Goal: Task Accomplishment & Management: Manage account settings

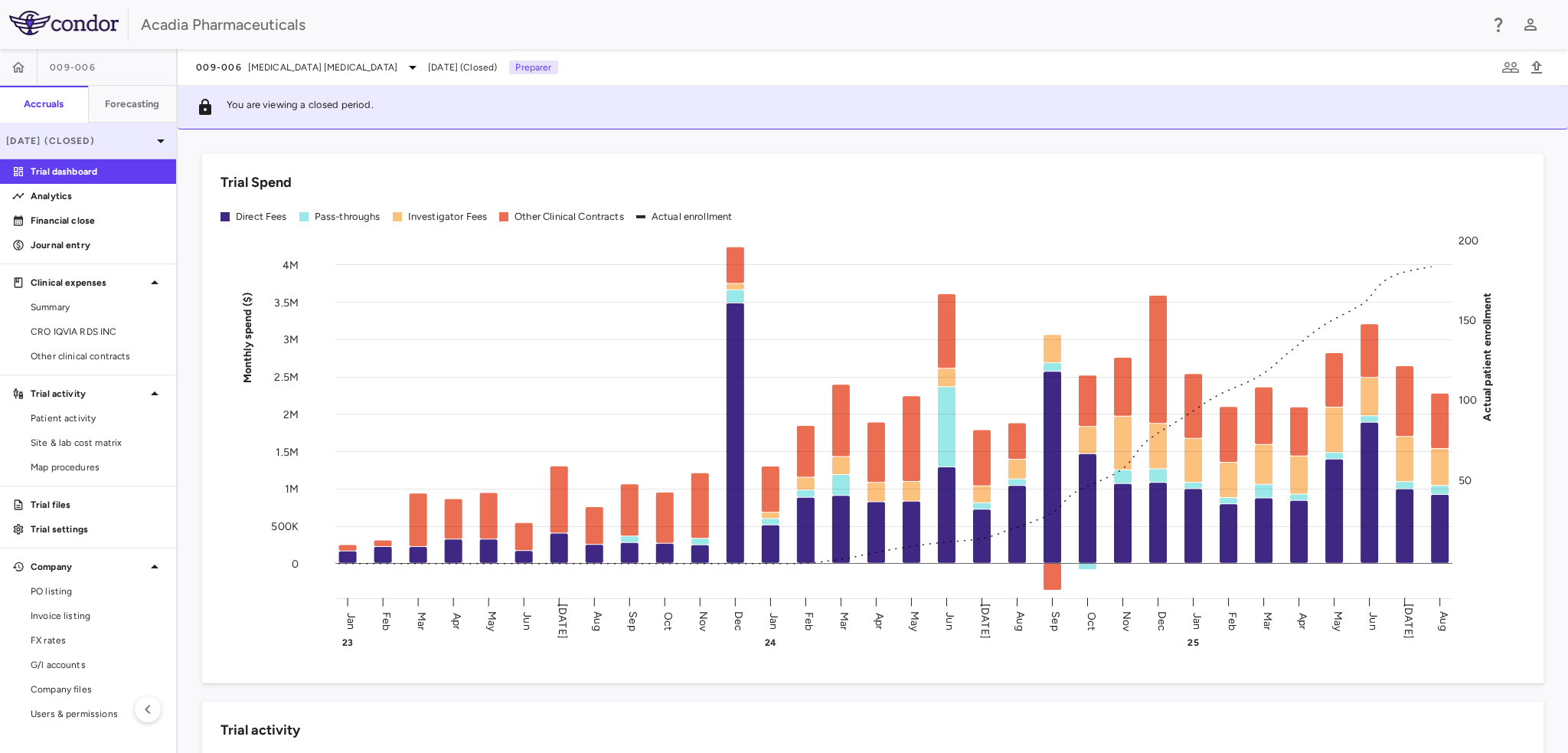
click at [95, 141] on p "[DATE] (Closed)" at bounding box center [79, 141] width 146 height 14
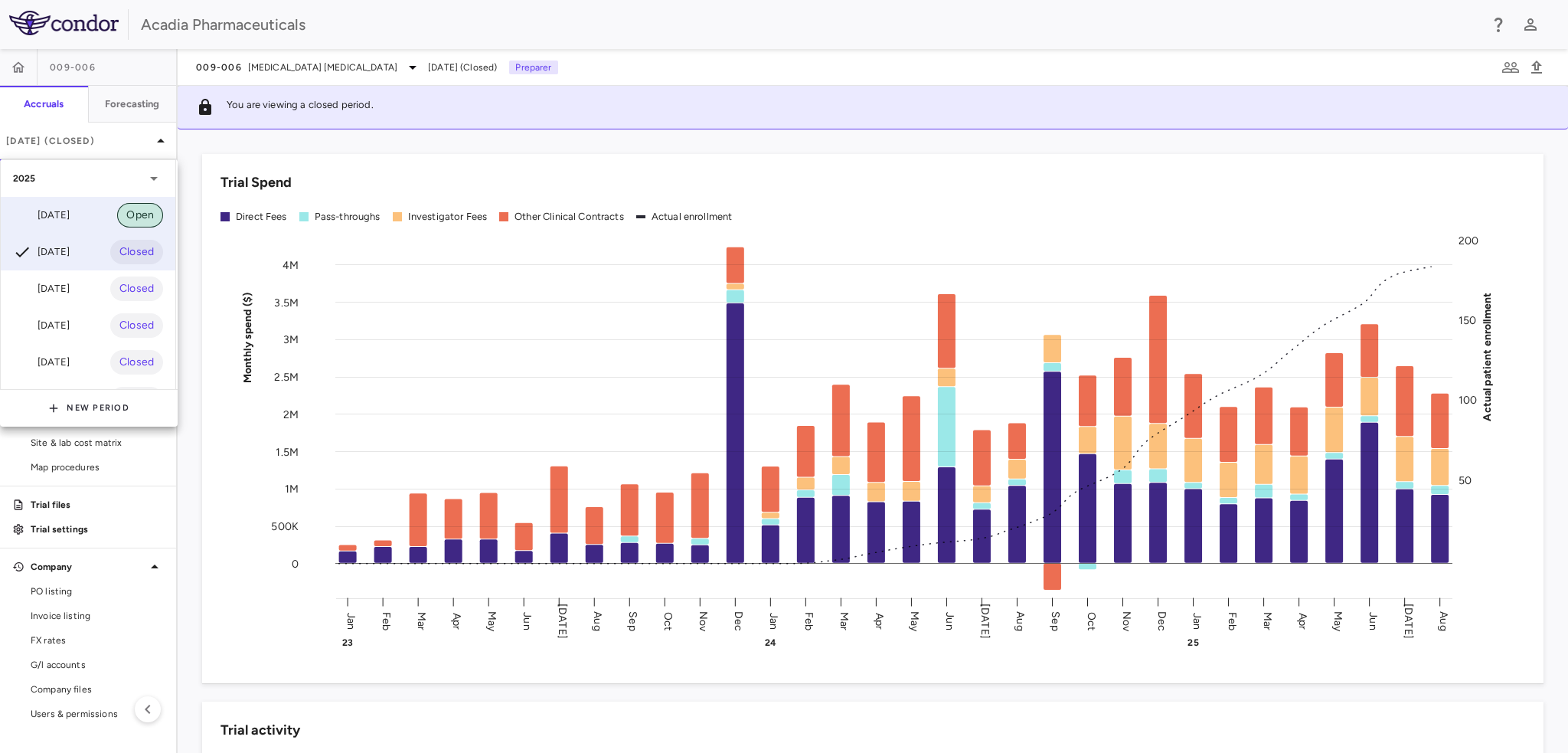
click at [120, 211] on span "Open" at bounding box center [139, 215] width 46 height 16
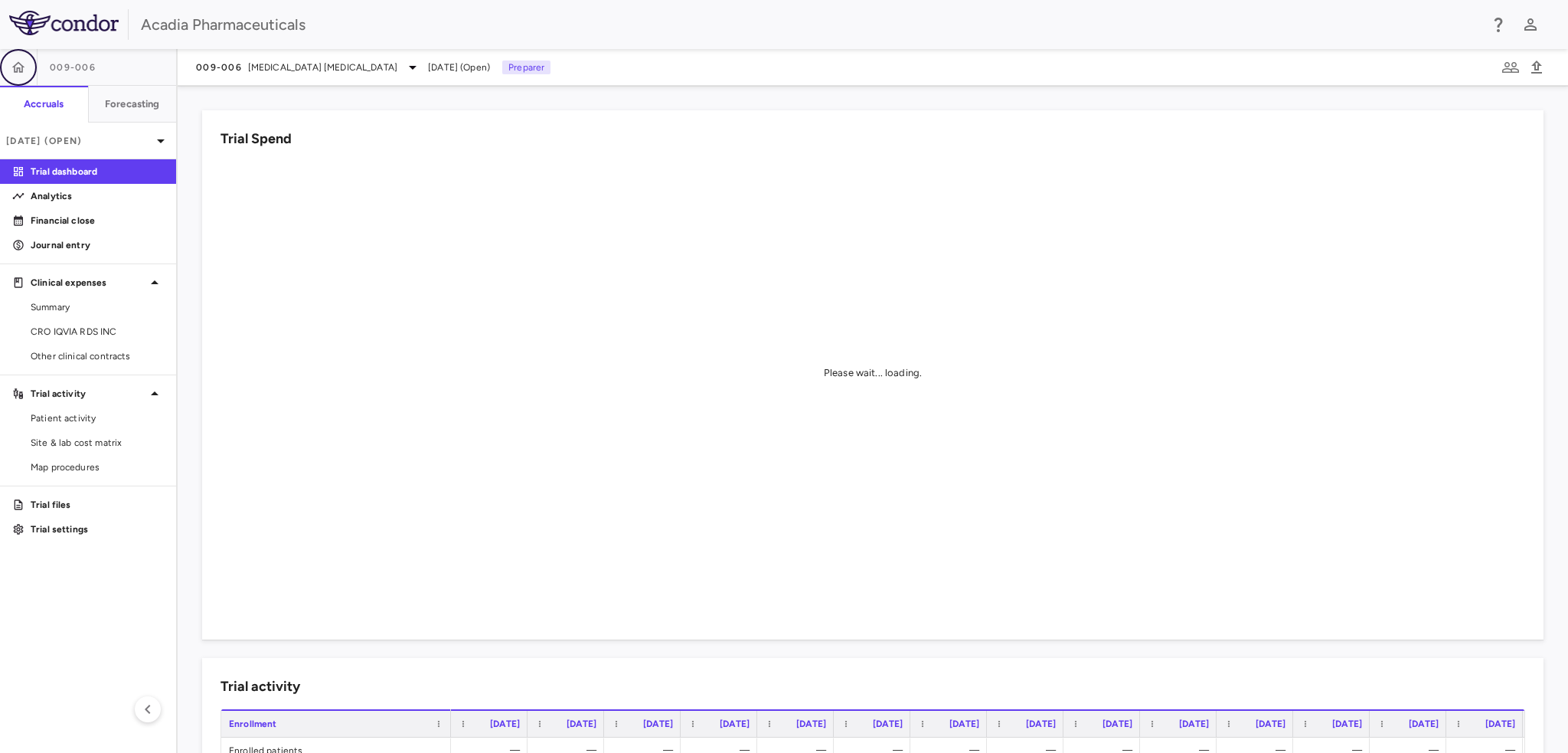
click at [18, 69] on icon "button" at bounding box center [18, 68] width 16 height 16
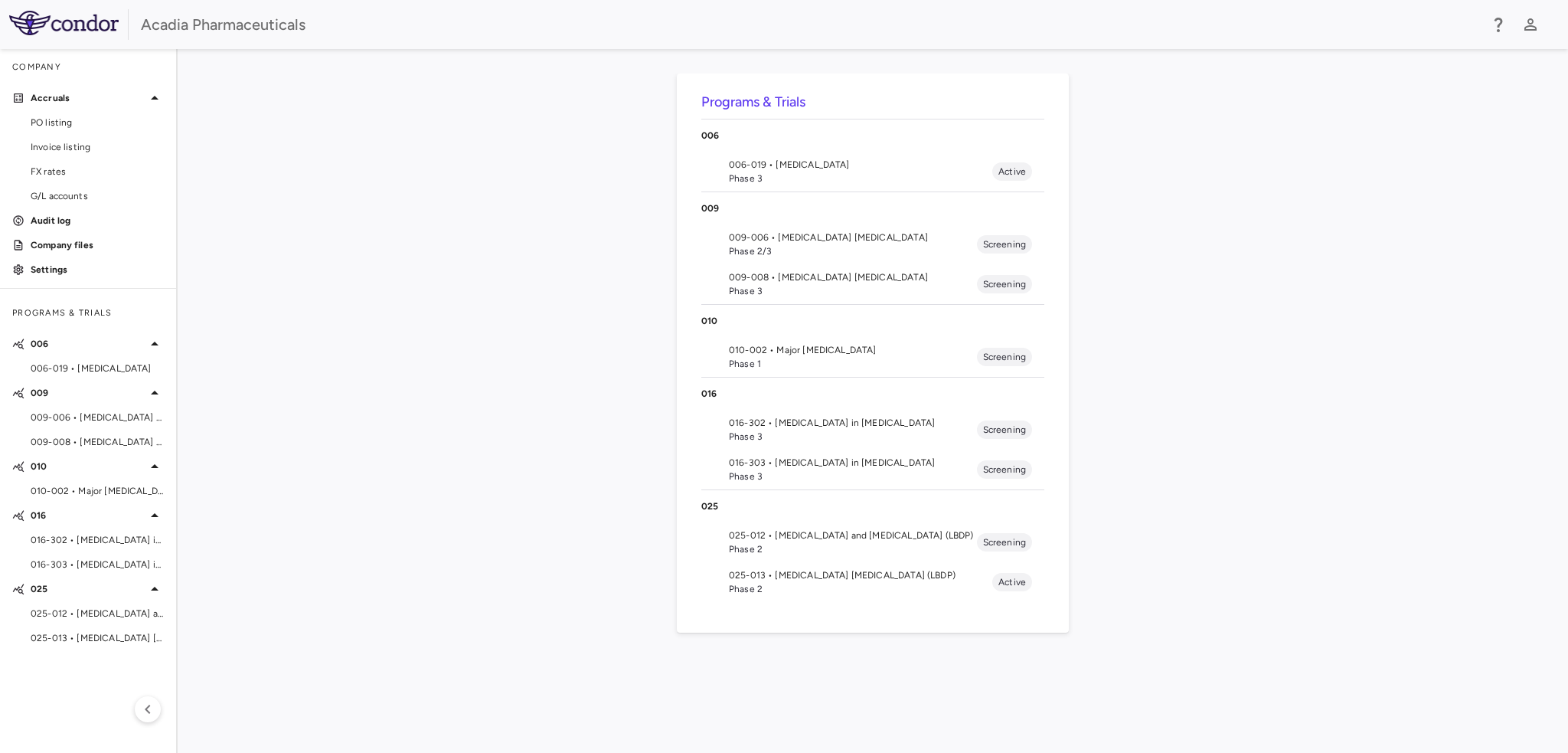
click at [852, 578] on span "025-013 • [MEDICAL_DATA] [MEDICAL_DATA] (LBDP)" at bounding box center [860, 575] width 263 height 14
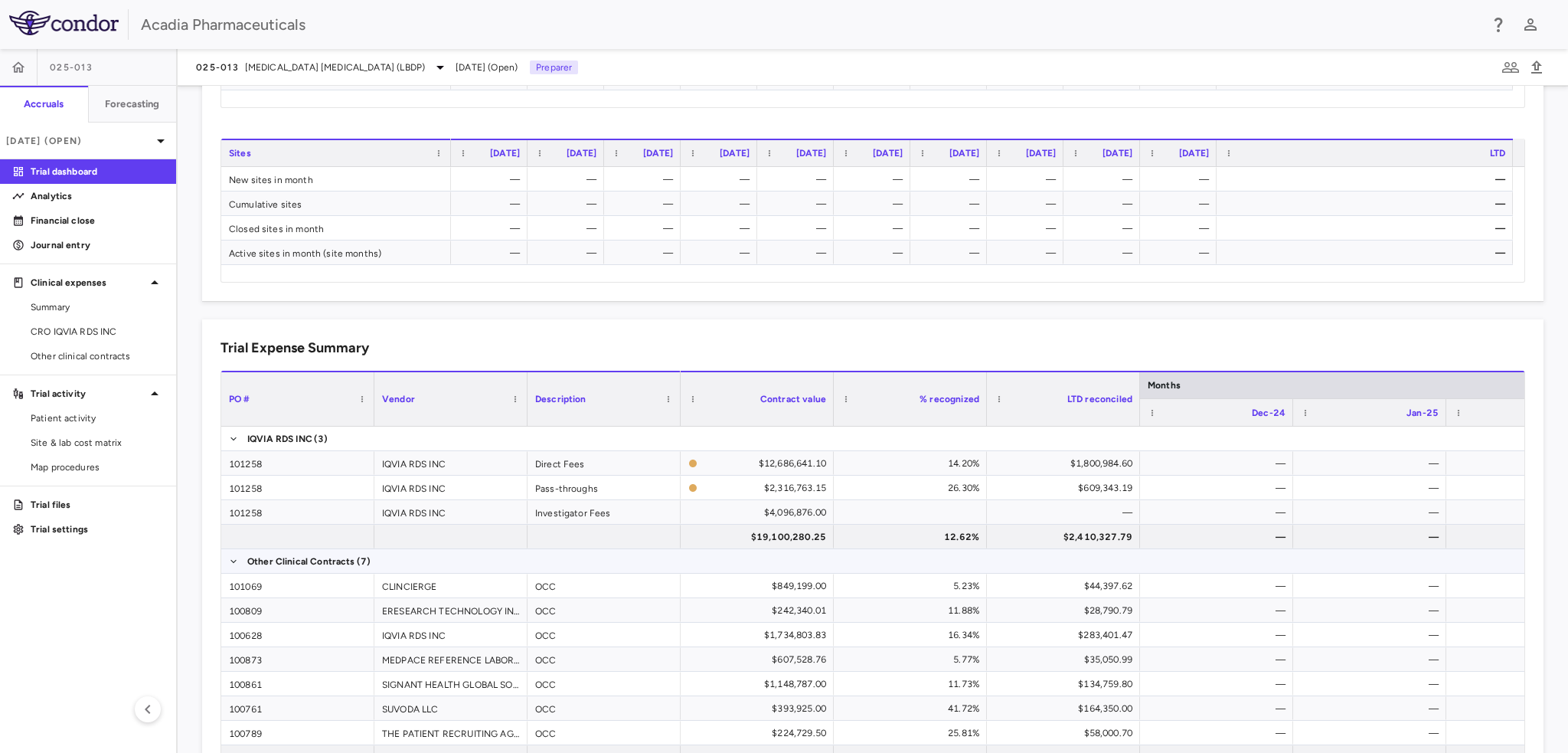
scroll to position [766, 0]
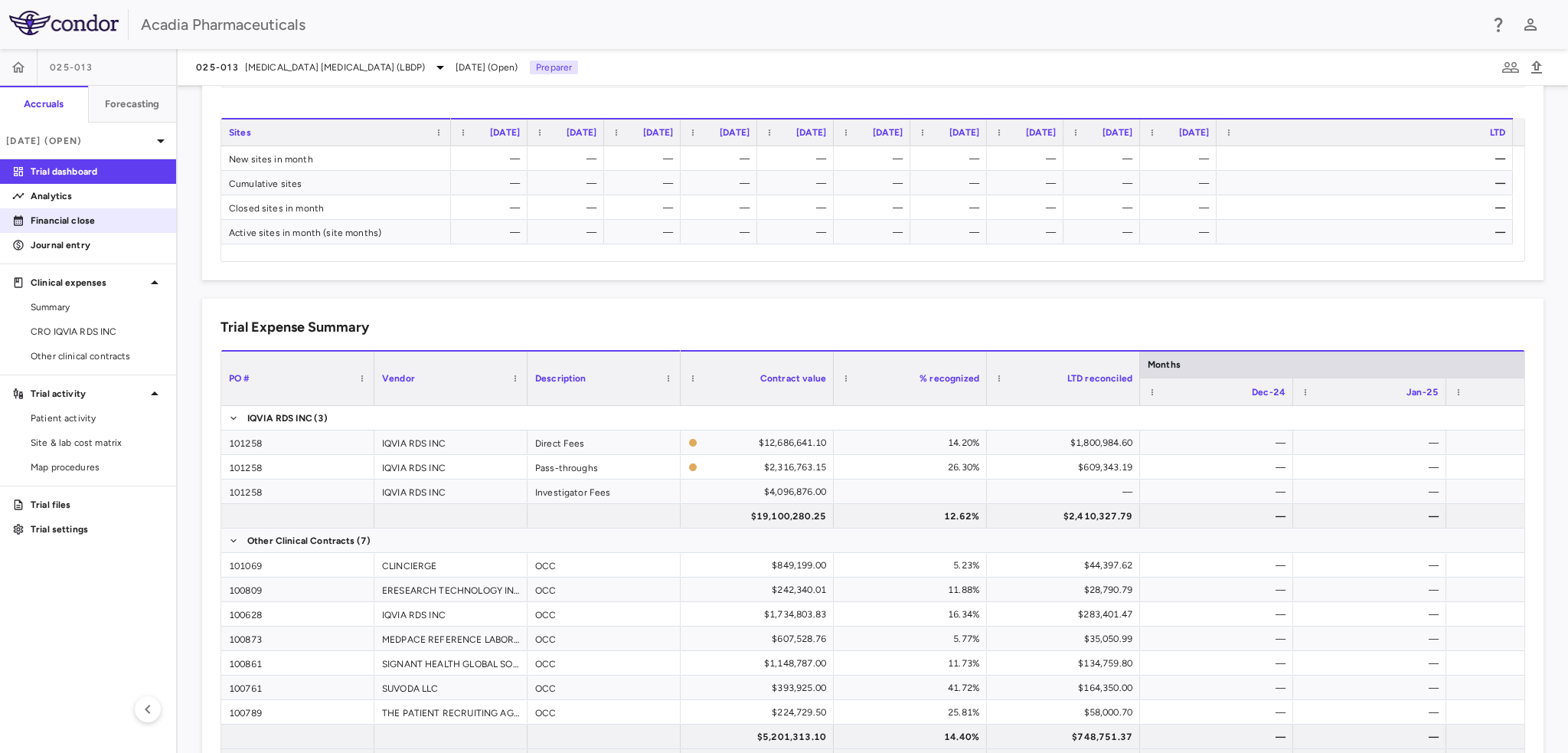
click at [98, 223] on p "Financial close" at bounding box center [97, 221] width 133 height 14
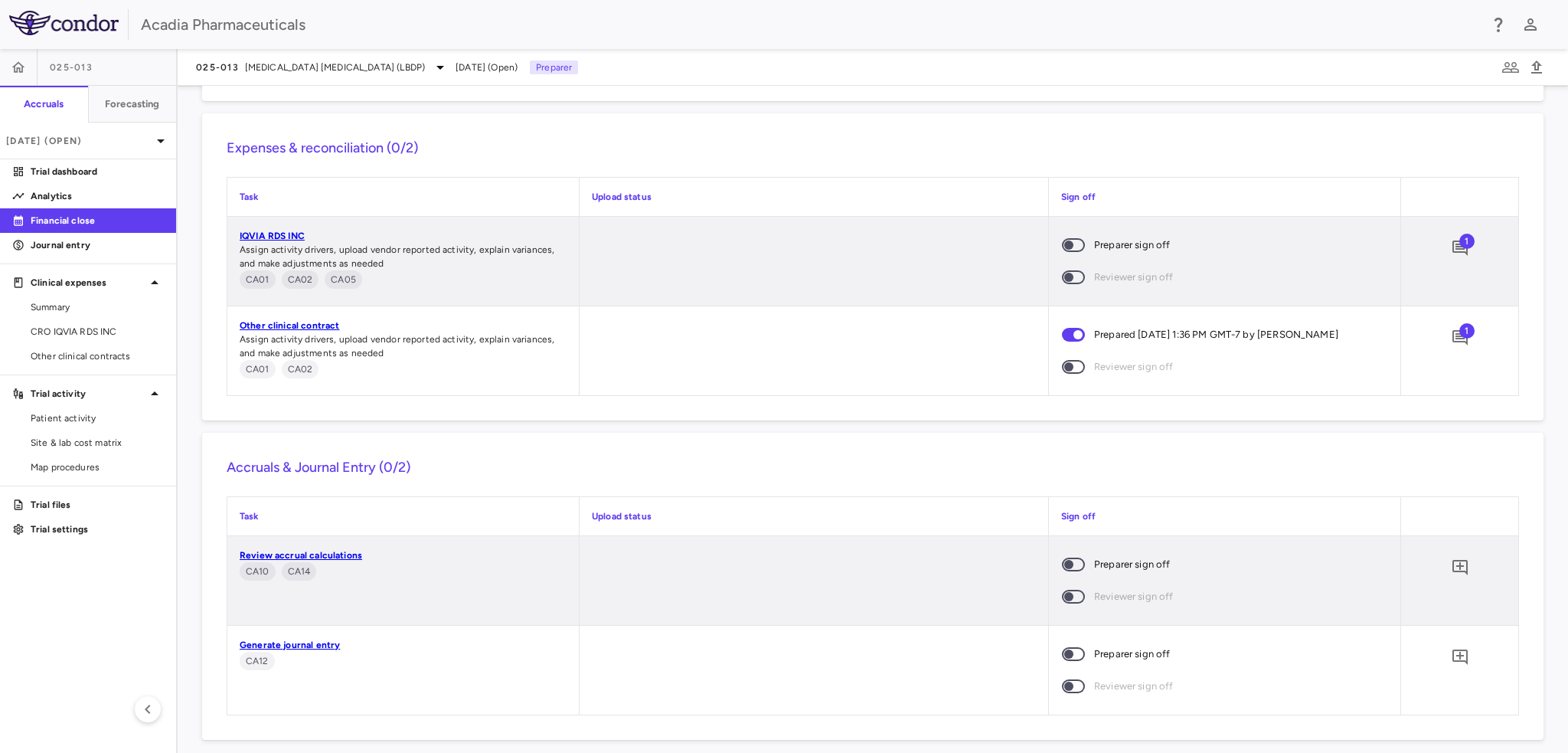
scroll to position [1325, 0]
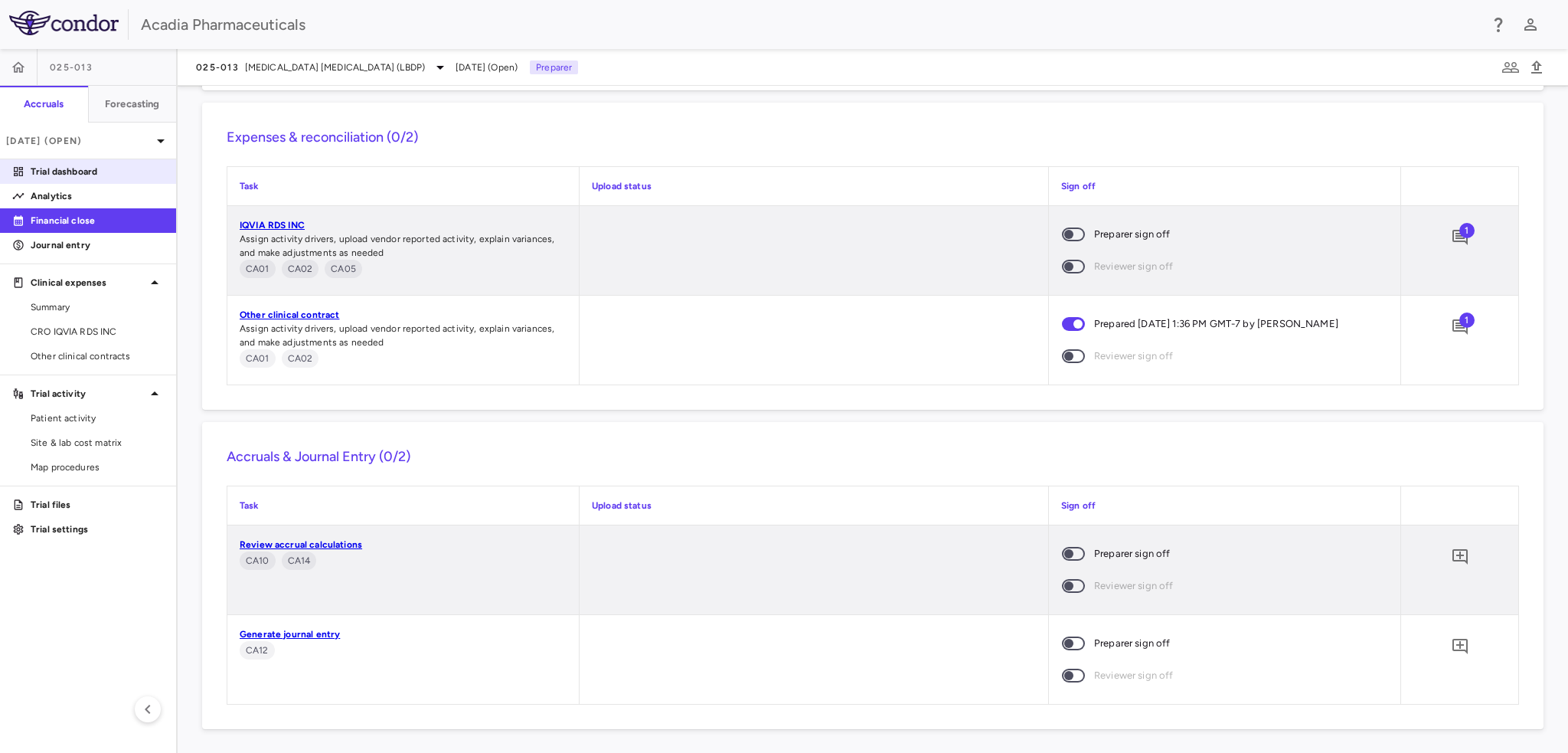
click at [113, 178] on p "Trial dashboard" at bounding box center [97, 172] width 133 height 14
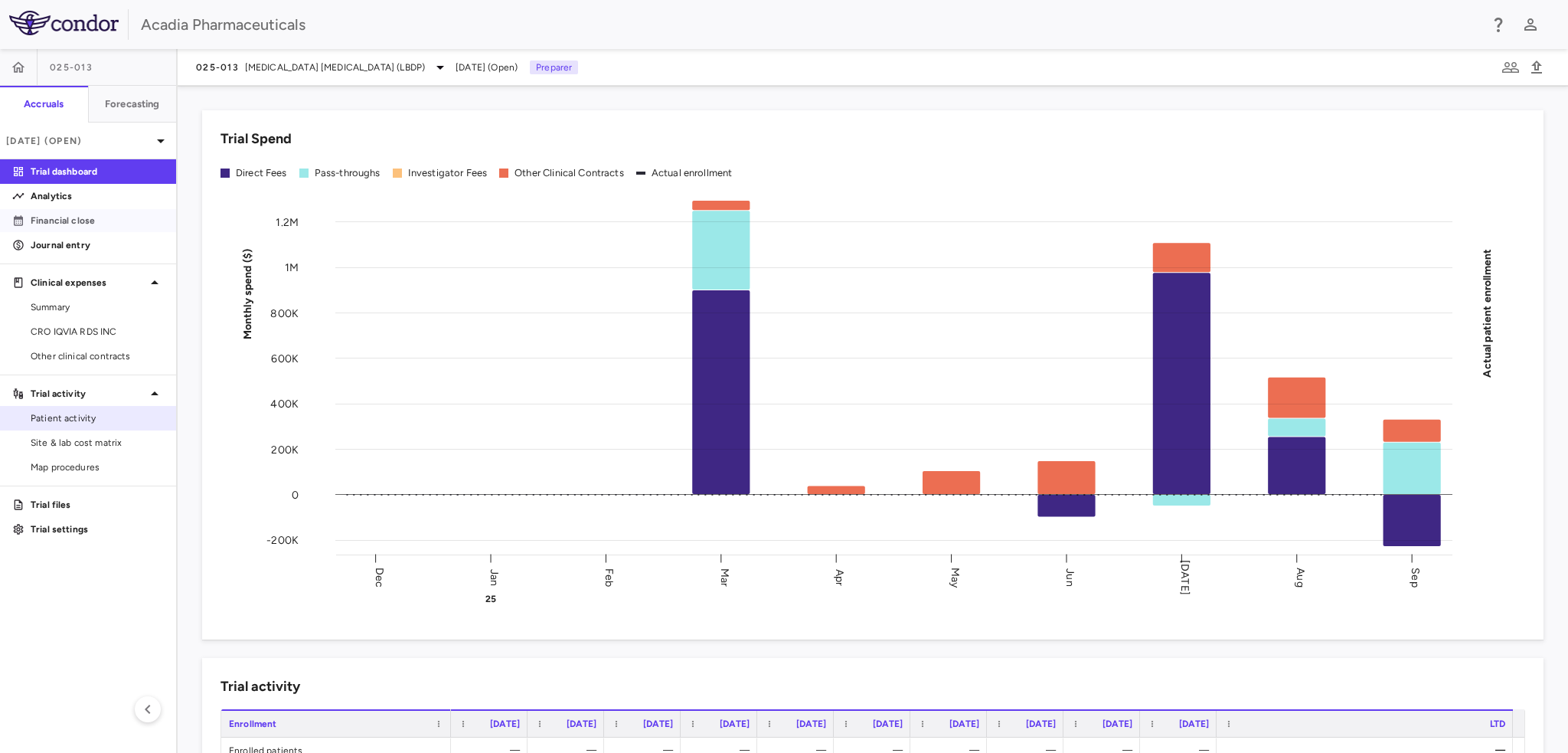
drag, startPoint x: 56, startPoint y: 229, endPoint x: 133, endPoint y: 416, distance: 202.2
click at [56, 229] on link "Financial close" at bounding box center [87, 220] width 176 height 23
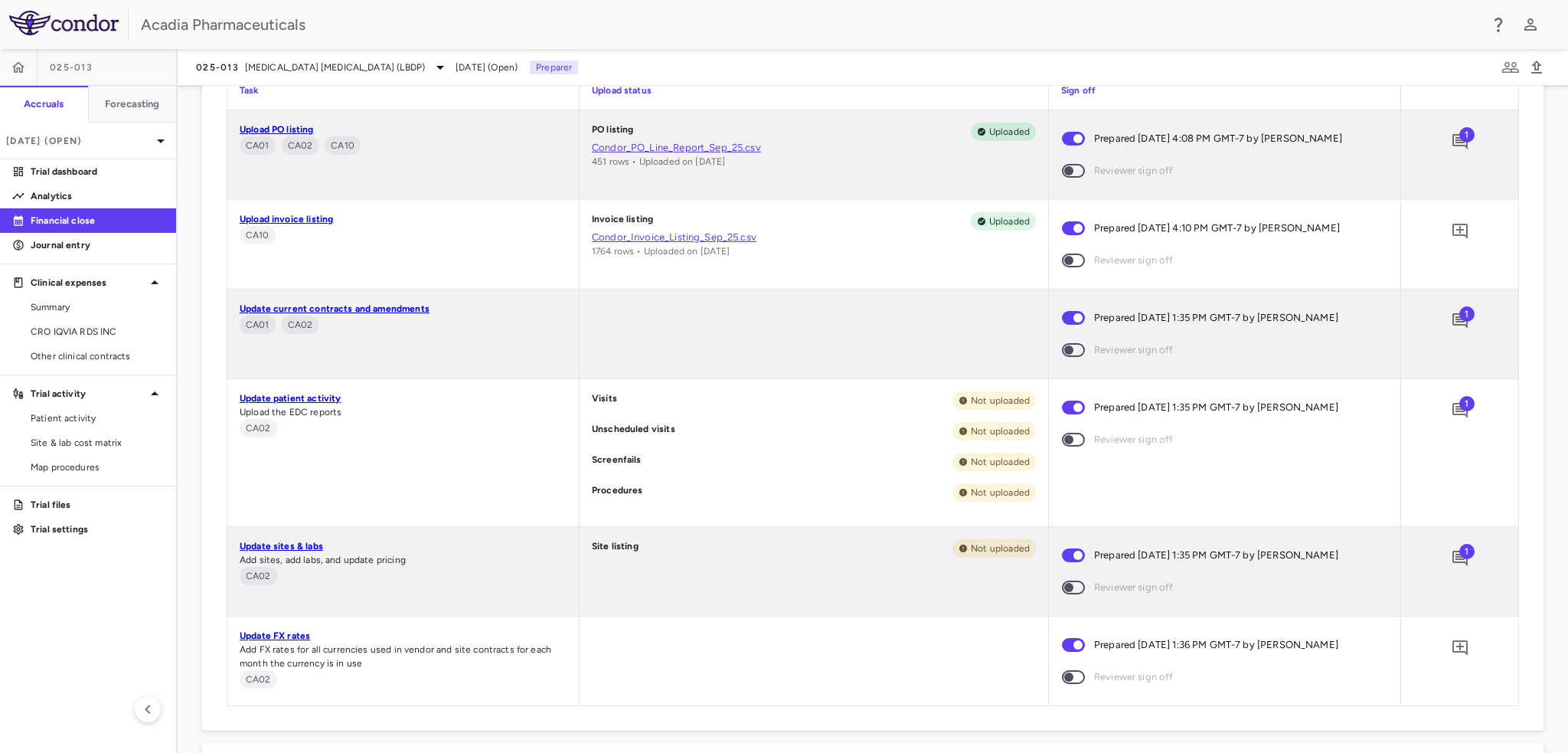
scroll to position [685, 0]
click at [1459, 139] on span "1" at bounding box center [1467, 135] width 16 height 16
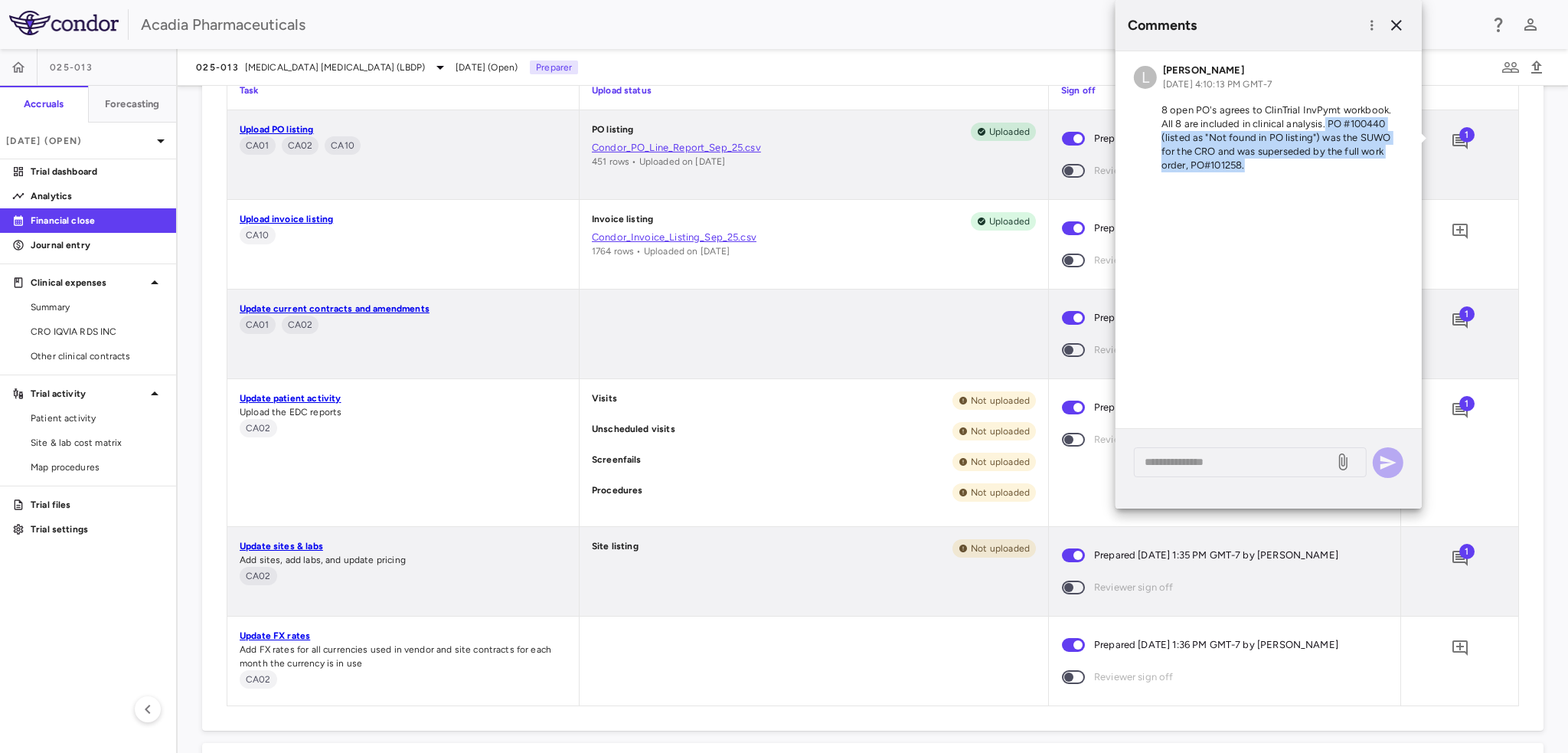
drag, startPoint x: 1280, startPoint y: 168, endPoint x: 1326, endPoint y: 125, distance: 63.0
click at [1326, 125] on p "8 open PO's agrees to ClinTrial InvPymt workbook. All 8 are included in clinica…" at bounding box center [1268, 138] width 269 height 69
copy p "PO #100440 (listed as "Not found in PO listing") was the SUWO for the CRO and w…"
click at [833, 520] on div "Visits Not uploaded Unscheduled visits Not uploaded Screenfails Not uploaded Pr…" at bounding box center [813, 452] width 469 height 147
click at [1455, 411] on icon "Add comment" at bounding box center [1460, 411] width 16 height 16
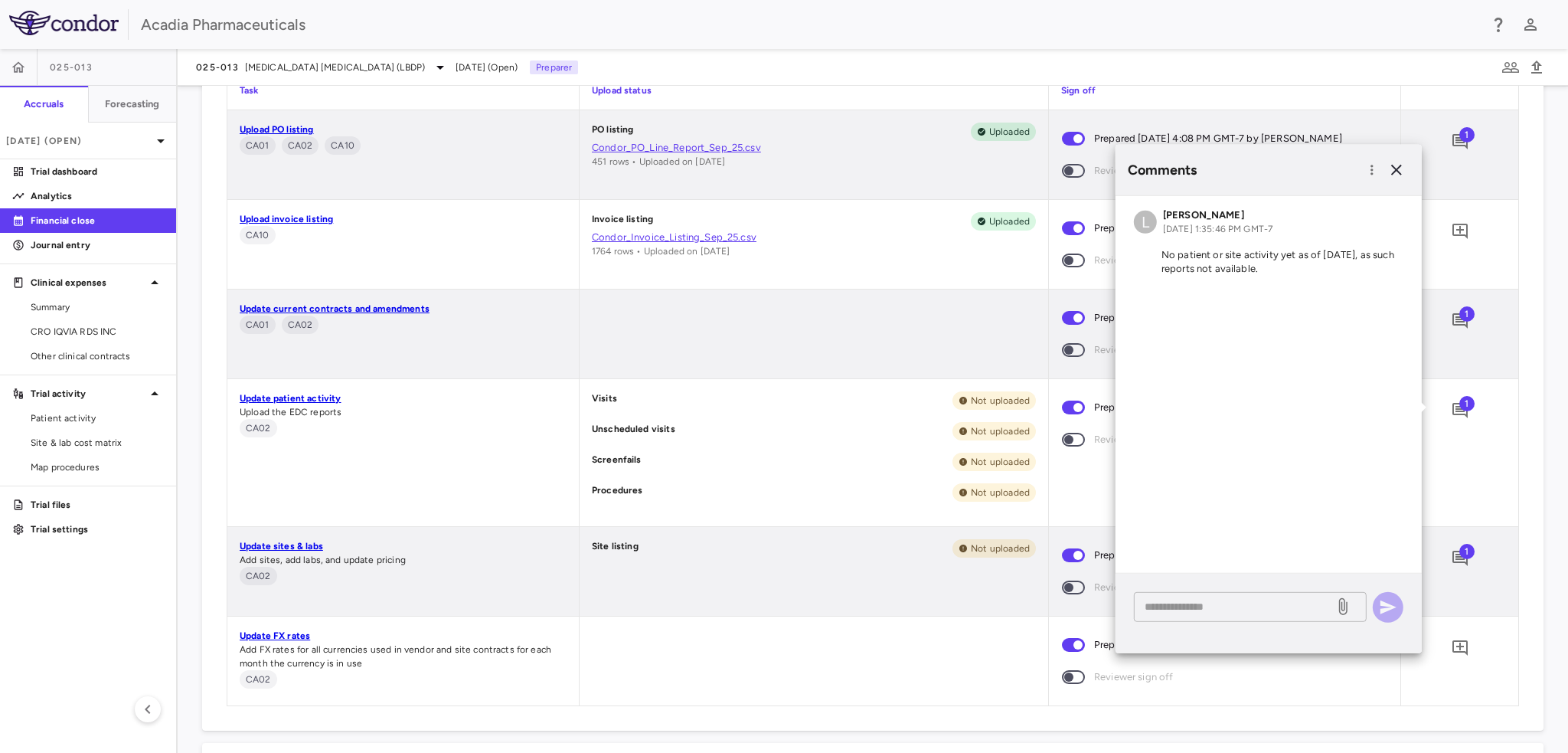
click at [1247, 600] on textarea at bounding box center [1234, 606] width 179 height 16
paste textarea "**********"
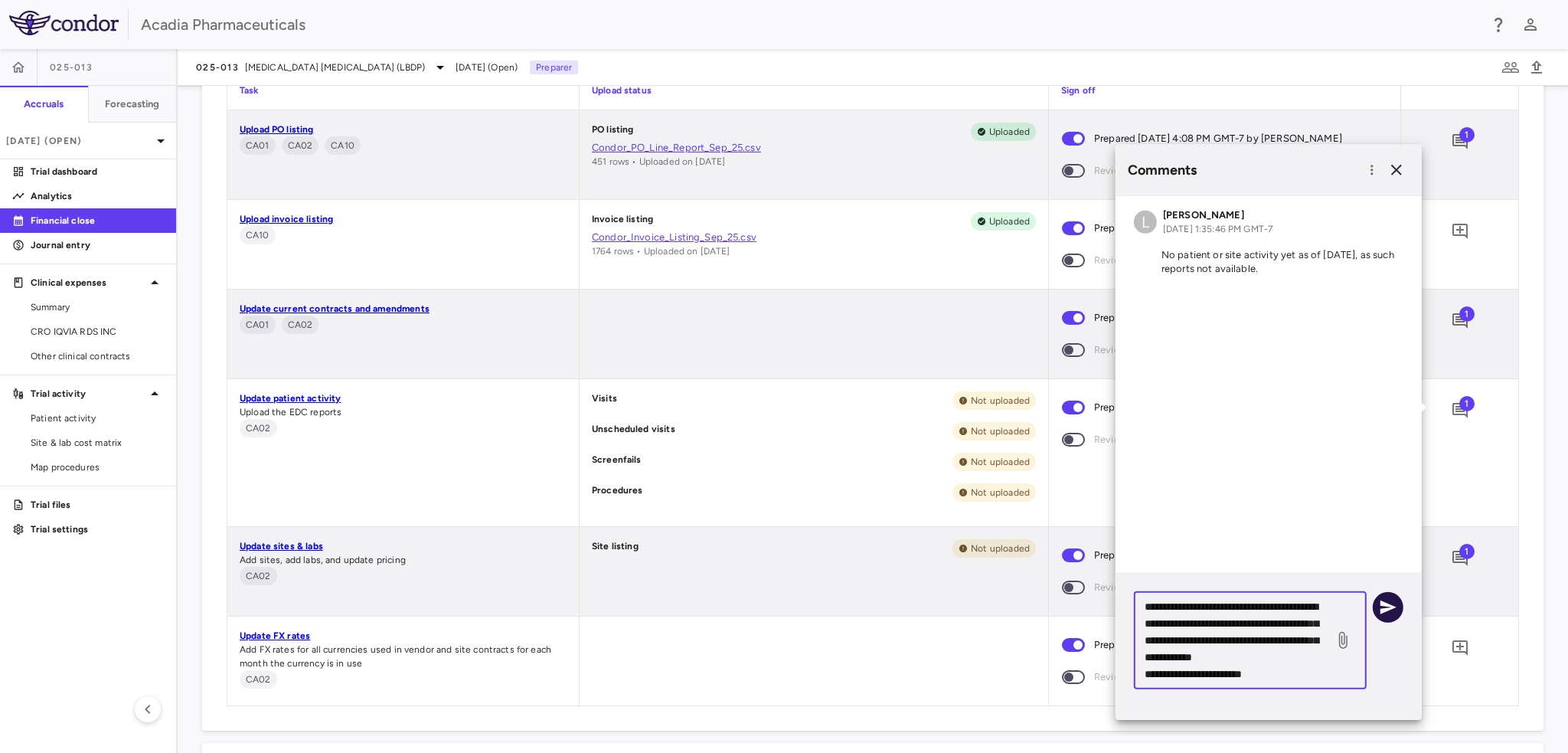
type textarea "**********"
click at [1390, 615] on button "button" at bounding box center [1387, 606] width 30 height 30
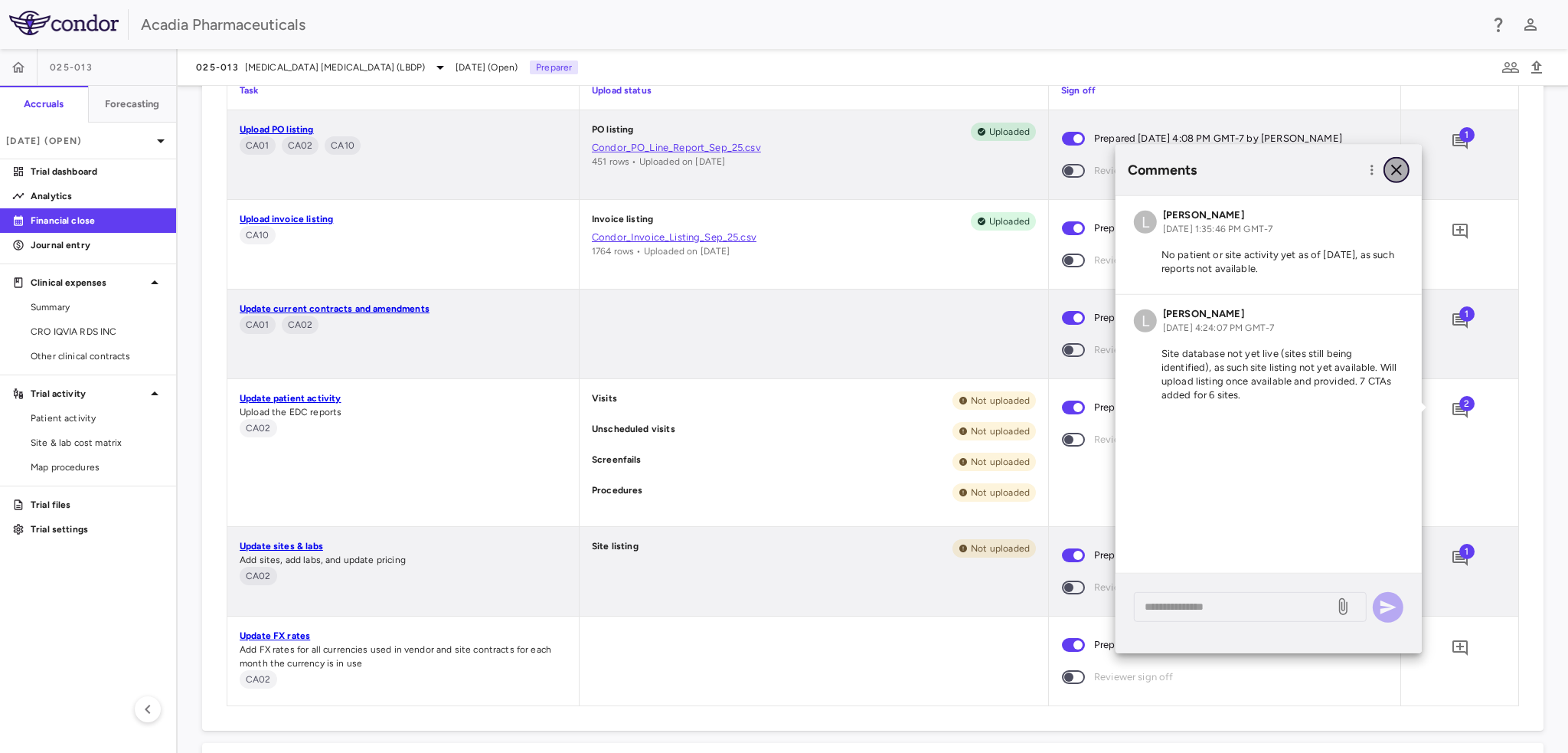
click at [1403, 169] on icon "button" at bounding box center [1396, 170] width 18 height 18
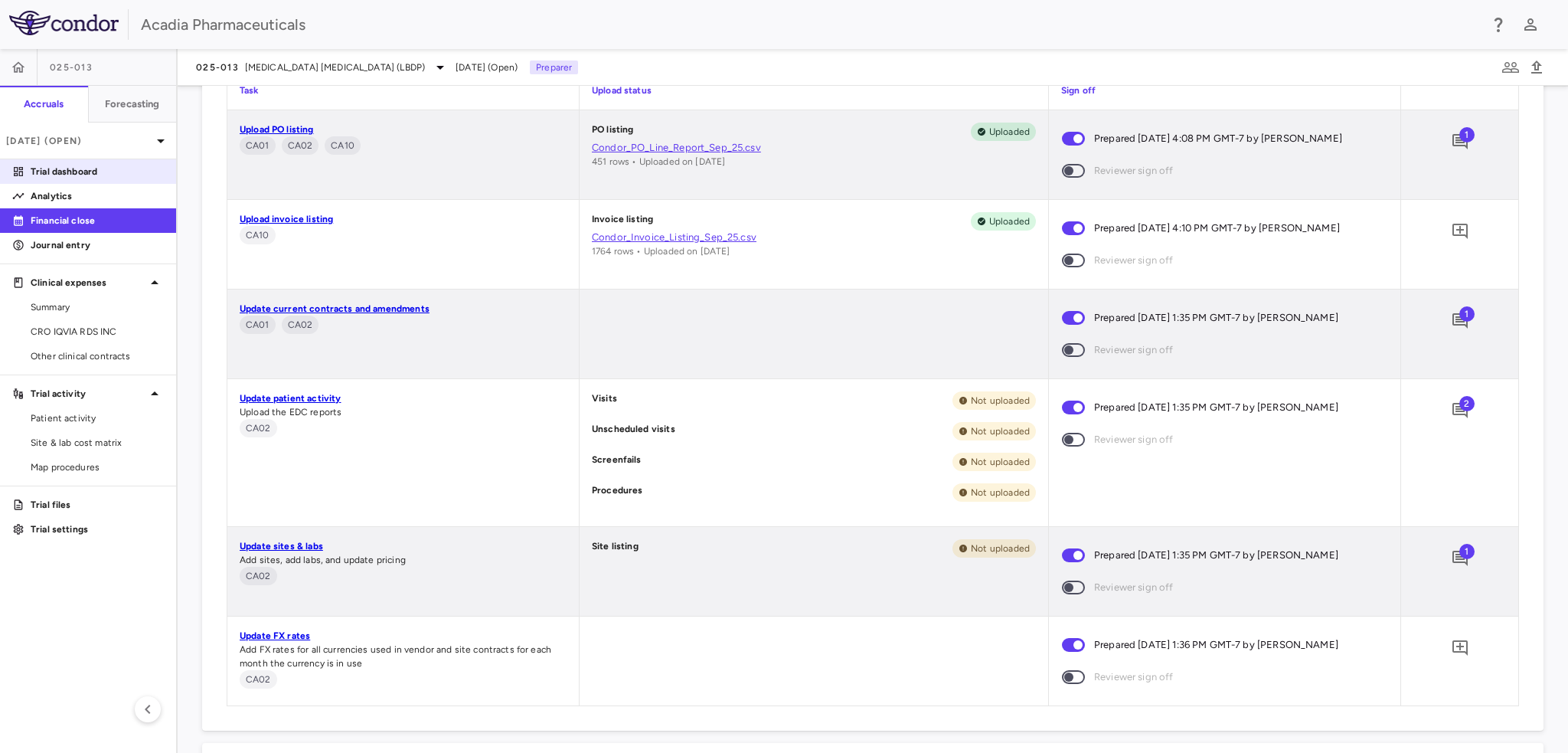
drag, startPoint x: 29, startPoint y: 173, endPoint x: 5, endPoint y: 180, distance: 25.0
click at [29, 173] on div "Trial dashboard" at bounding box center [94, 172] width 139 height 14
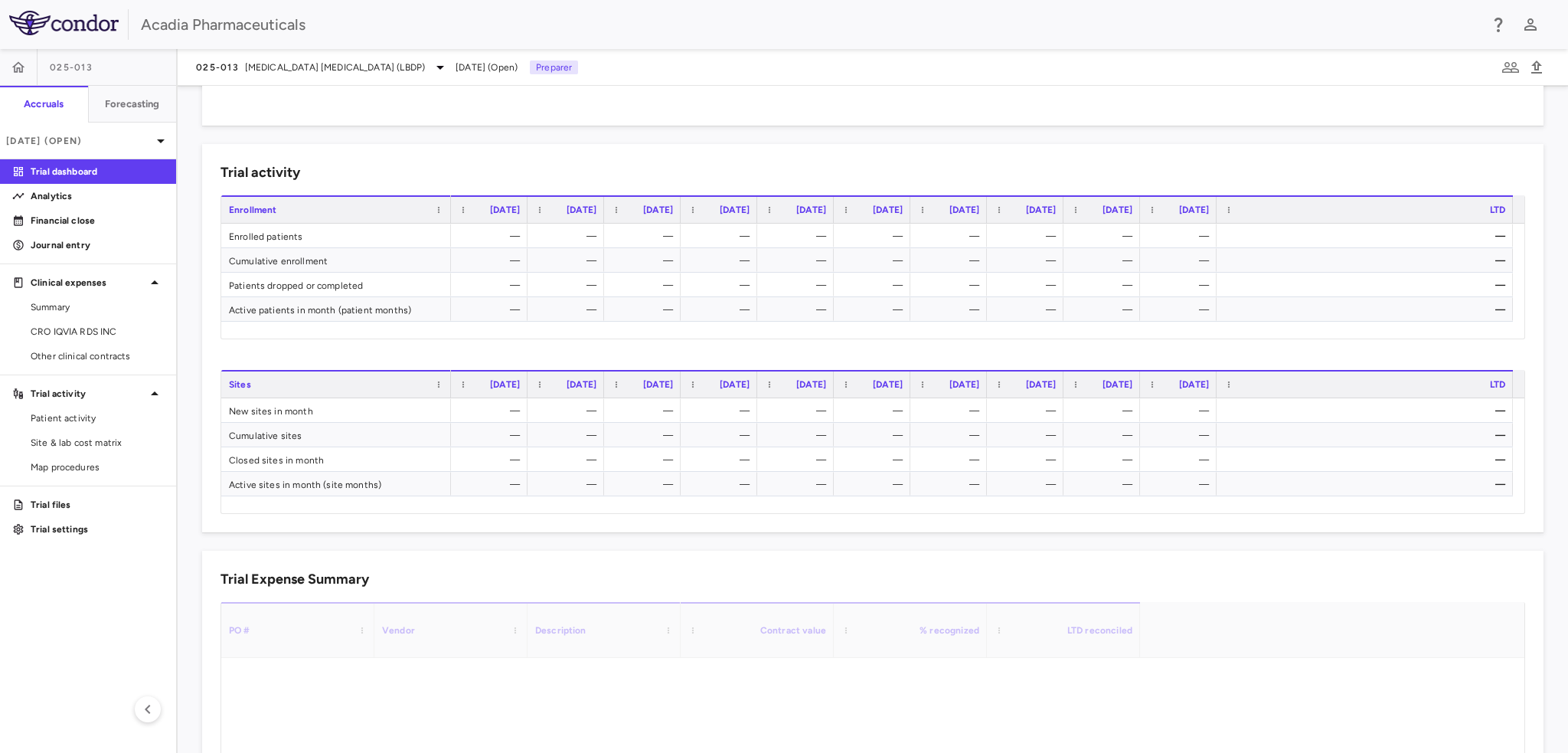
scroll to position [613, 0]
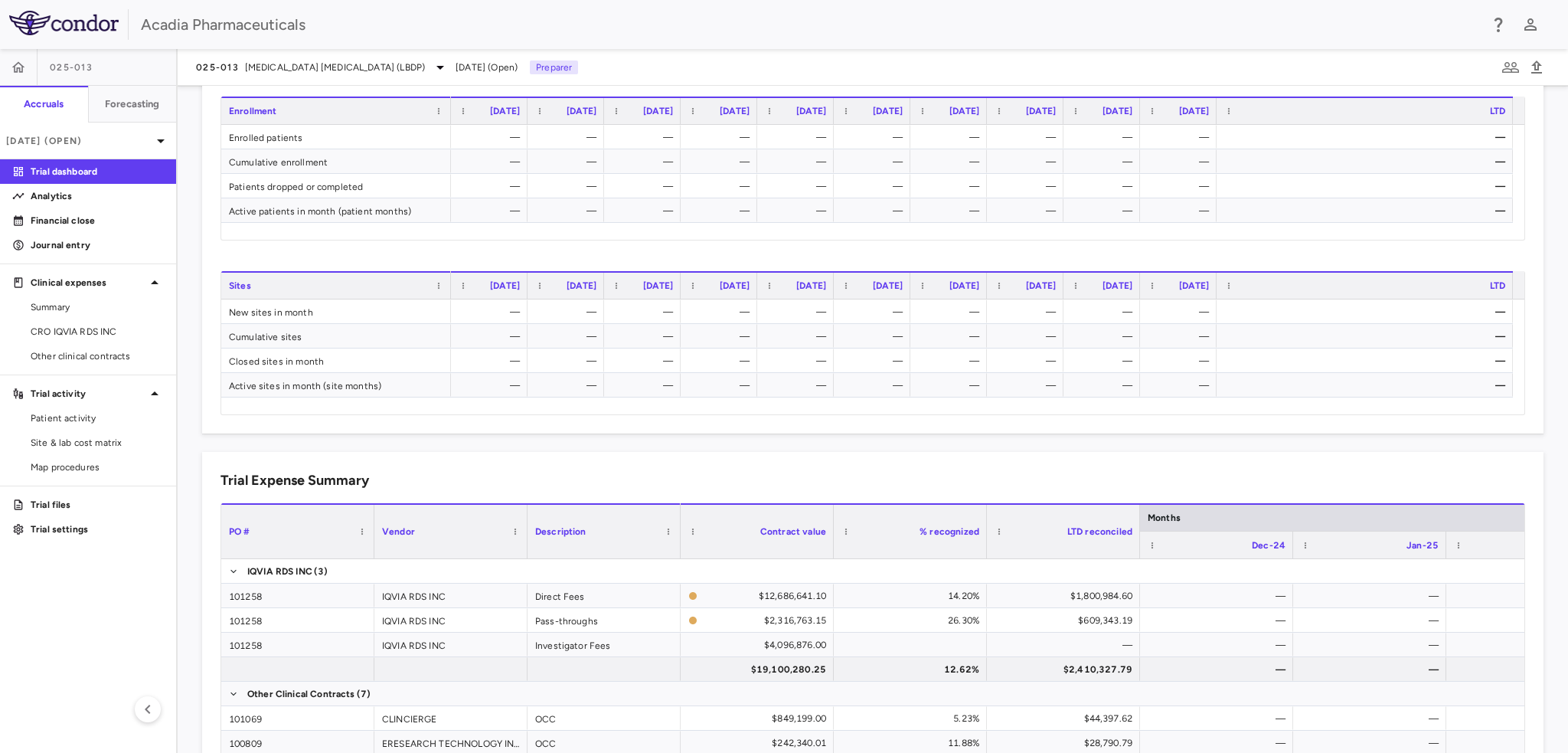
click at [1010, 405] on div "— — — — — — — — — — — — — — — — — — — — — — — — — — — — — — — — — — — — — — — —…" at bounding box center [982, 357] width 1062 height 115
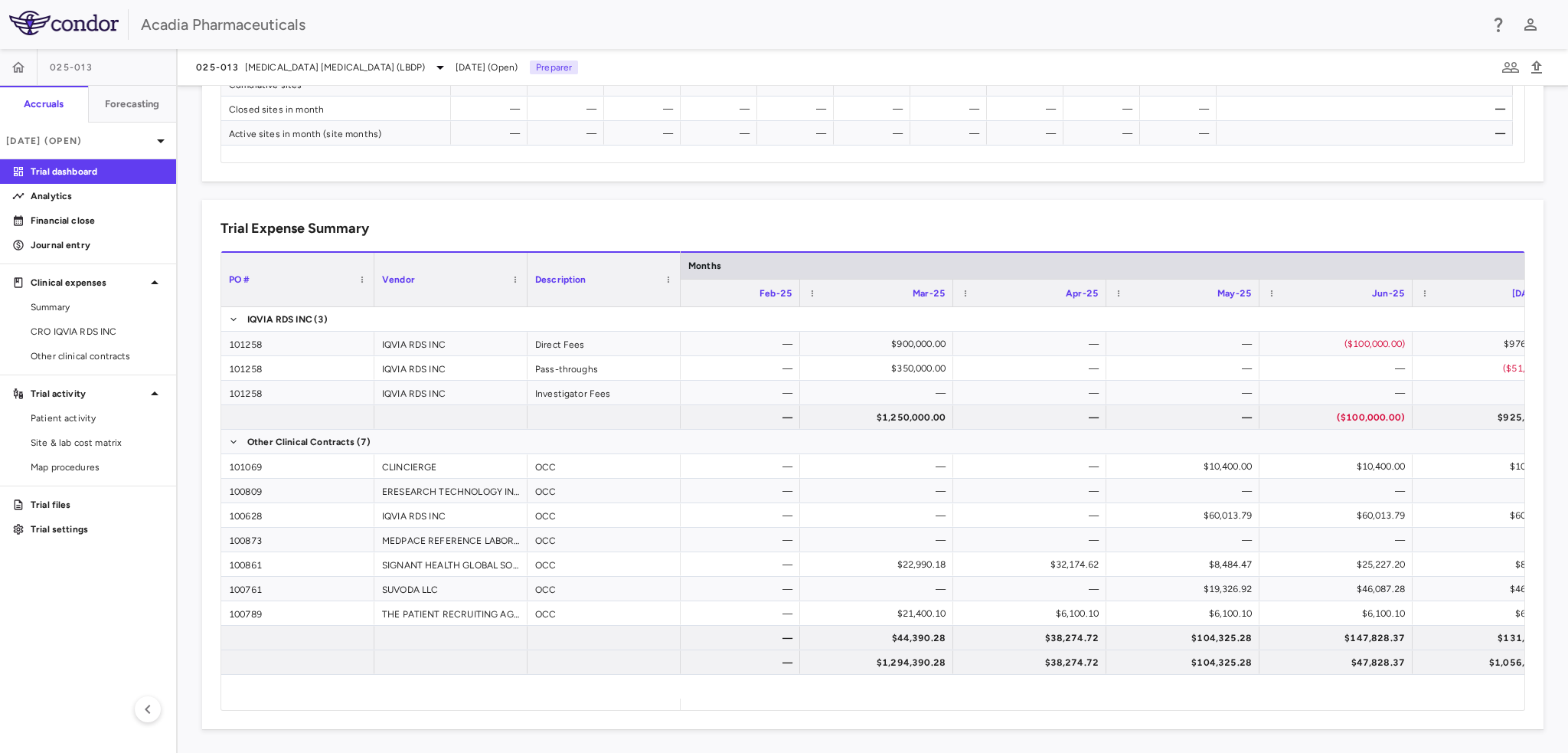
scroll to position [0, 0]
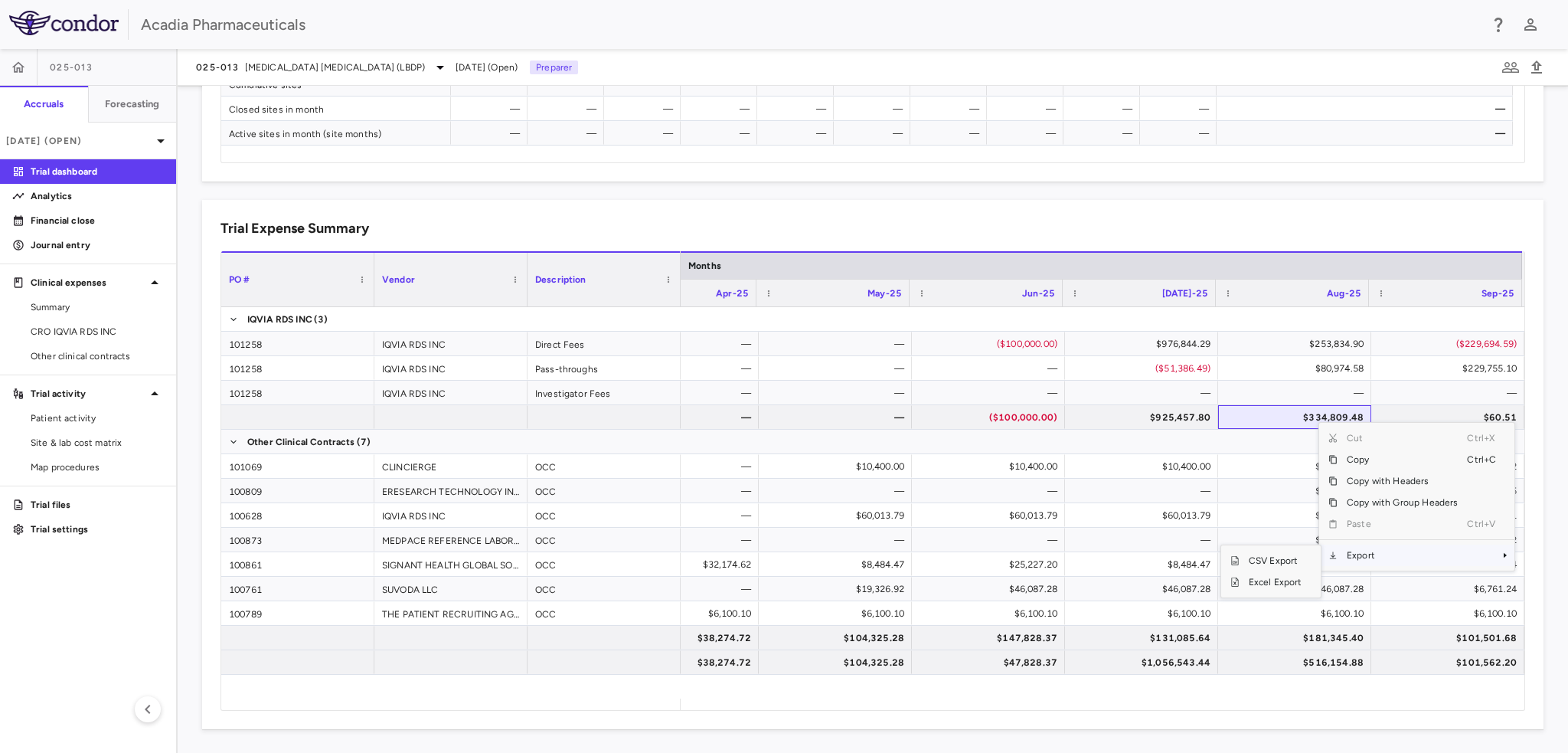
click at [1366, 556] on span "Export" at bounding box center [1402, 555] width 129 height 22
click at [1280, 581] on span "Excel Export" at bounding box center [1275, 581] width 72 height 22
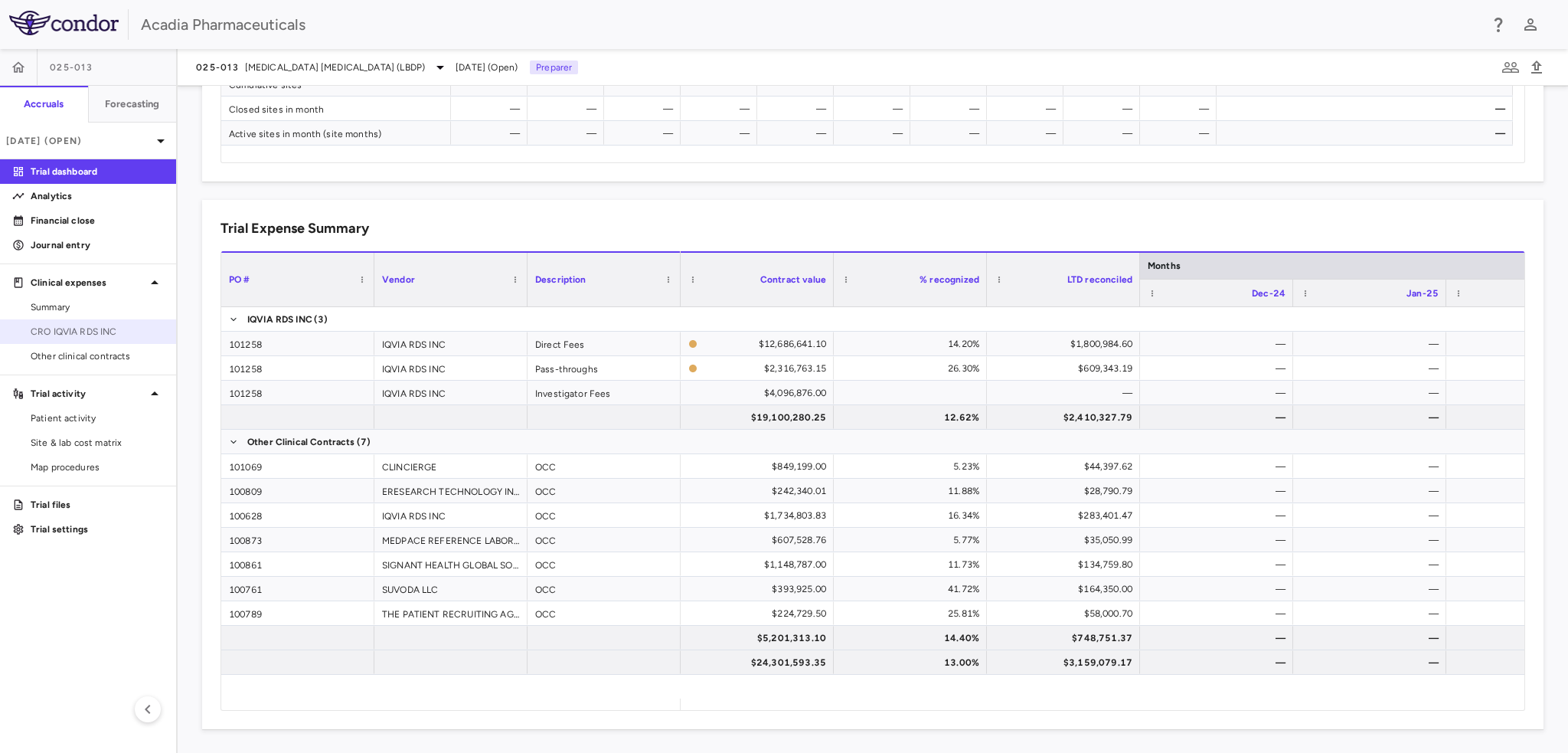
click at [86, 339] on link "CRO IQVIA RDS INC" at bounding box center [87, 331] width 176 height 23
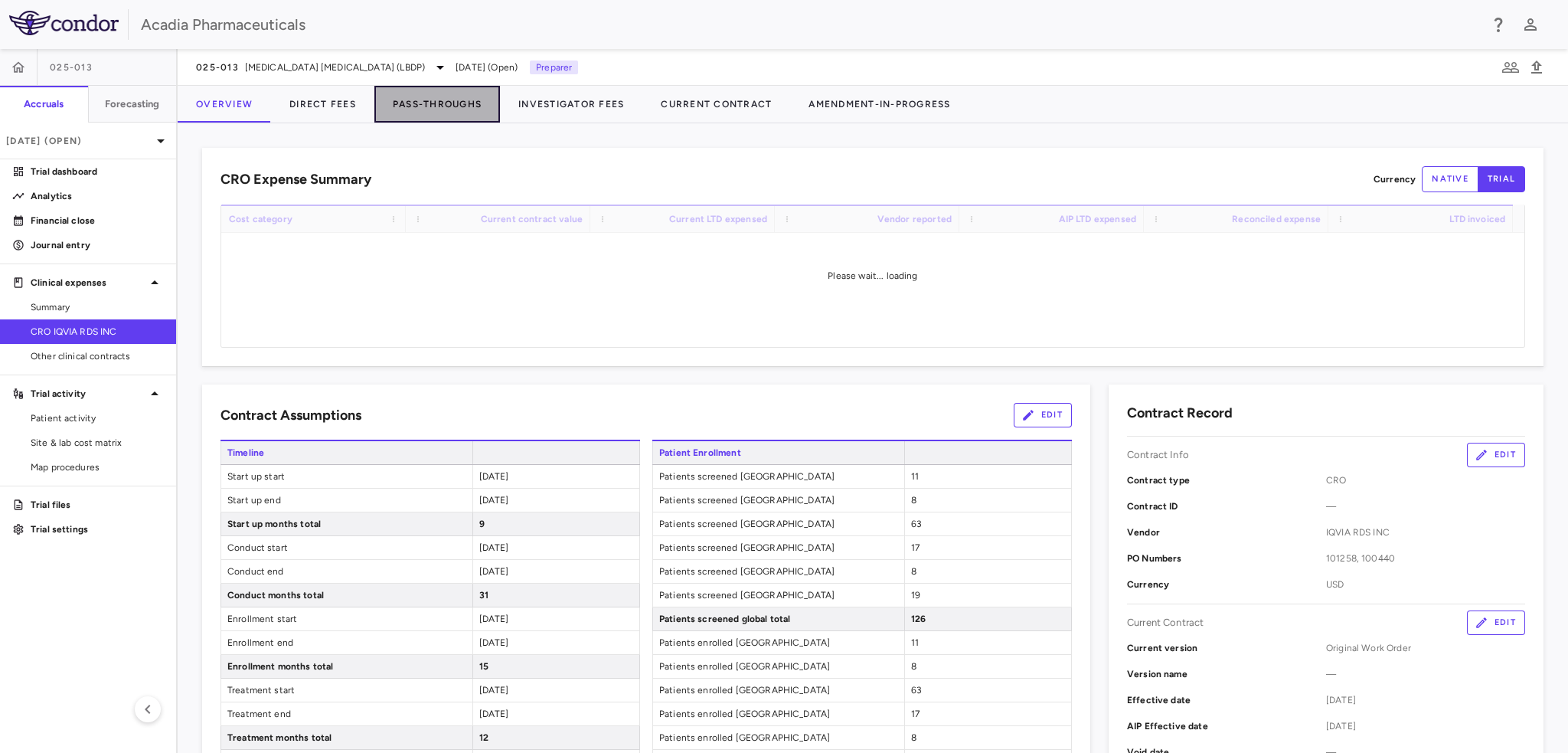
click at [463, 108] on button "Pass-Throughs" at bounding box center [437, 104] width 126 height 36
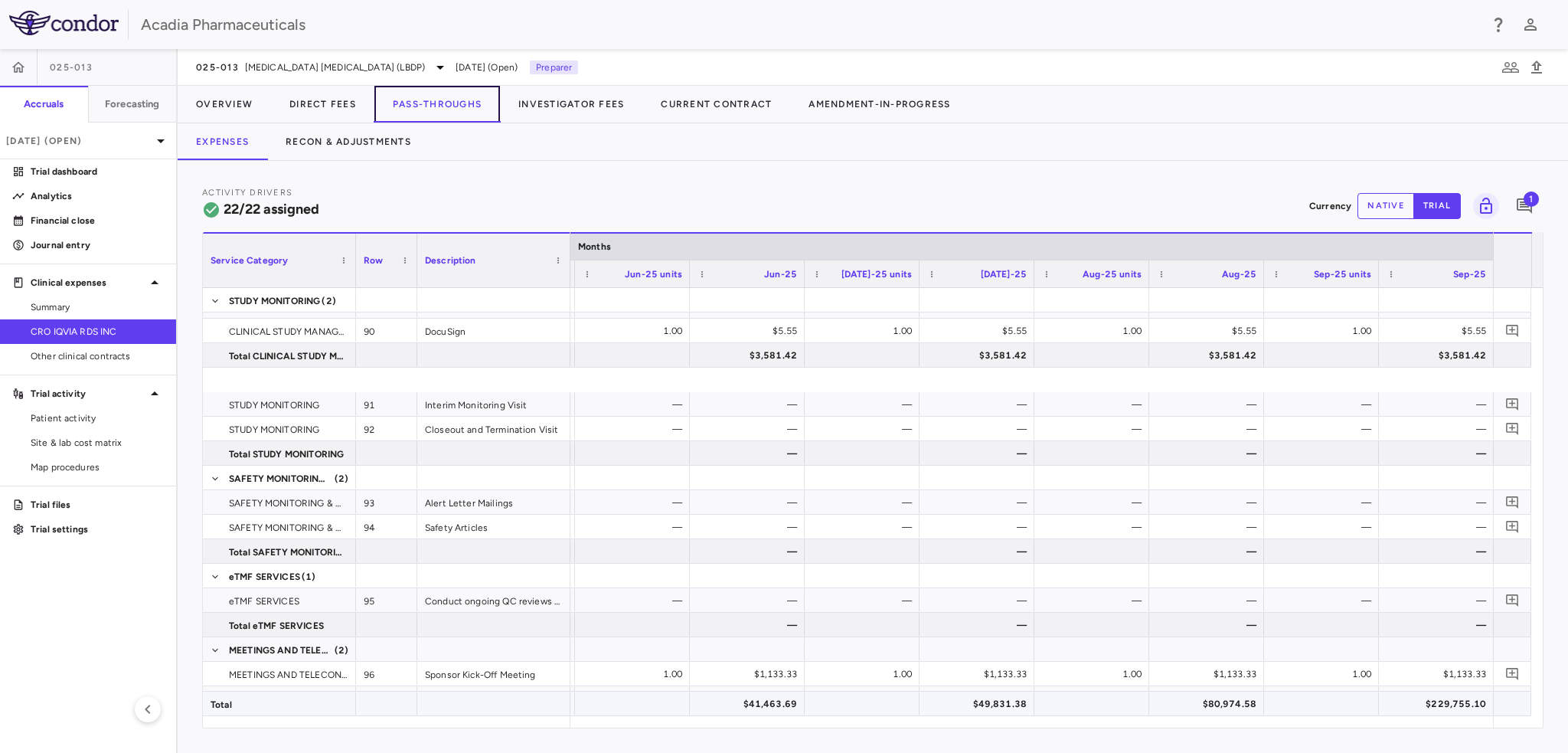
scroll to position [674, 0]
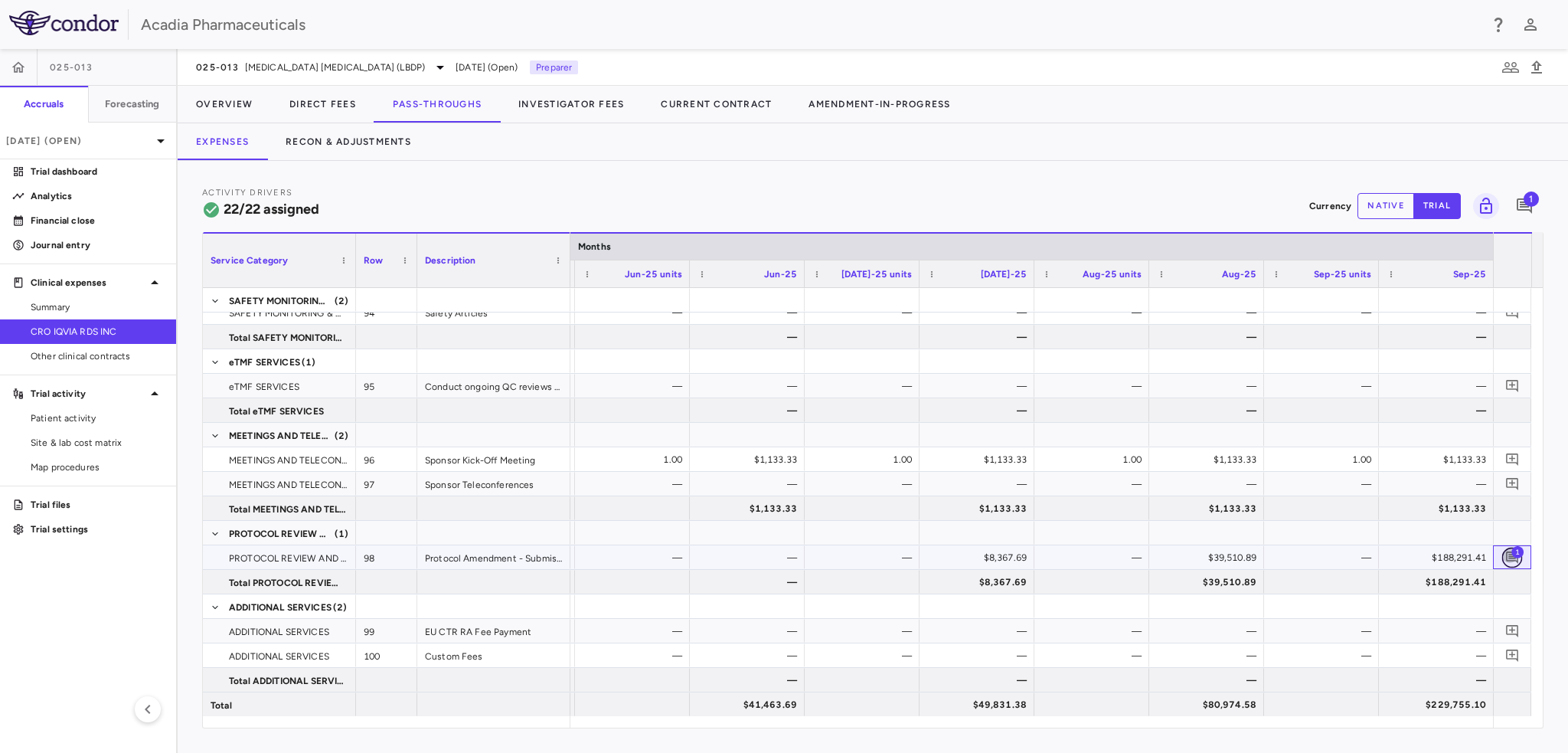
click at [1509, 561] on icon "Add comment" at bounding box center [1512, 557] width 15 height 15
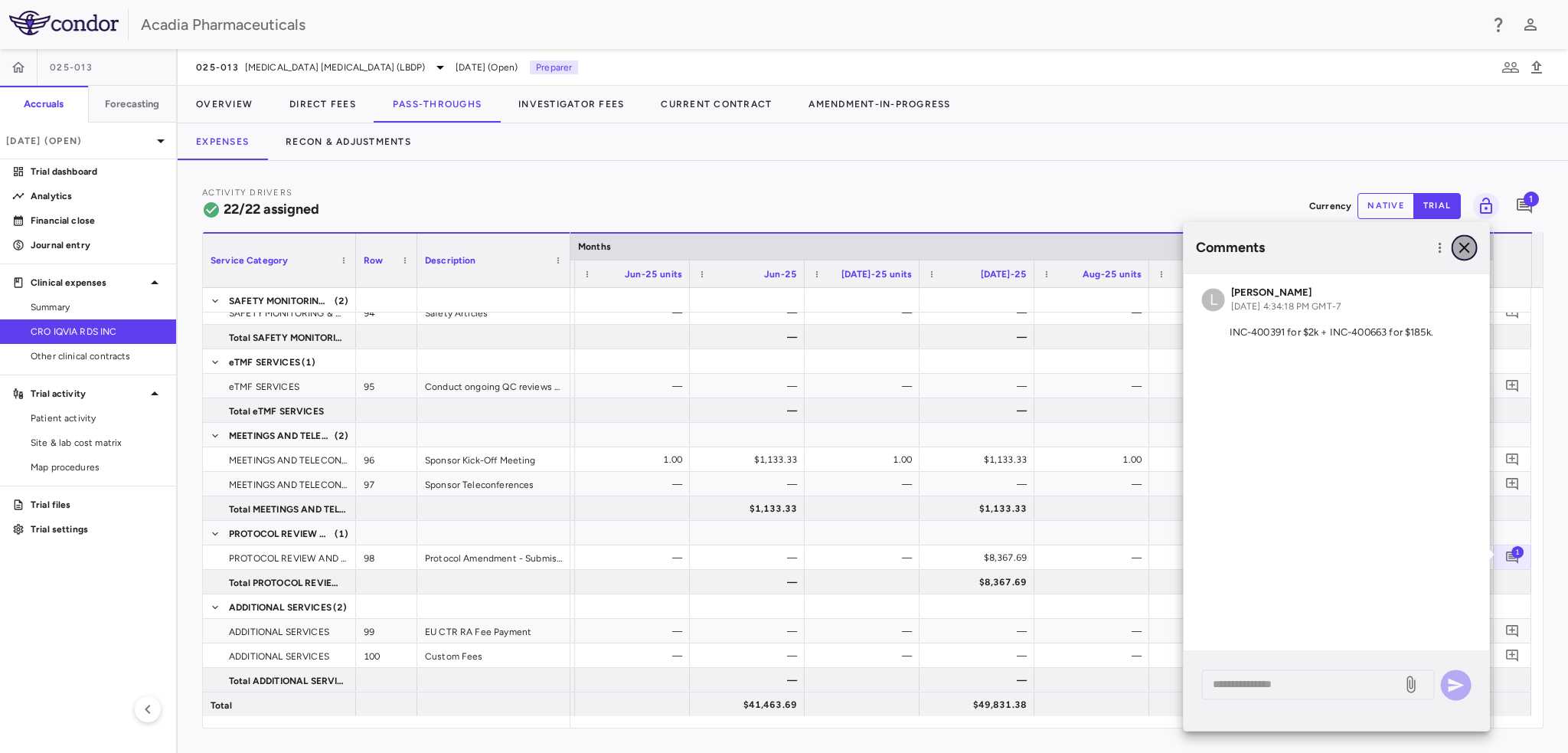
click at [1466, 254] on icon "button" at bounding box center [1464, 247] width 18 height 18
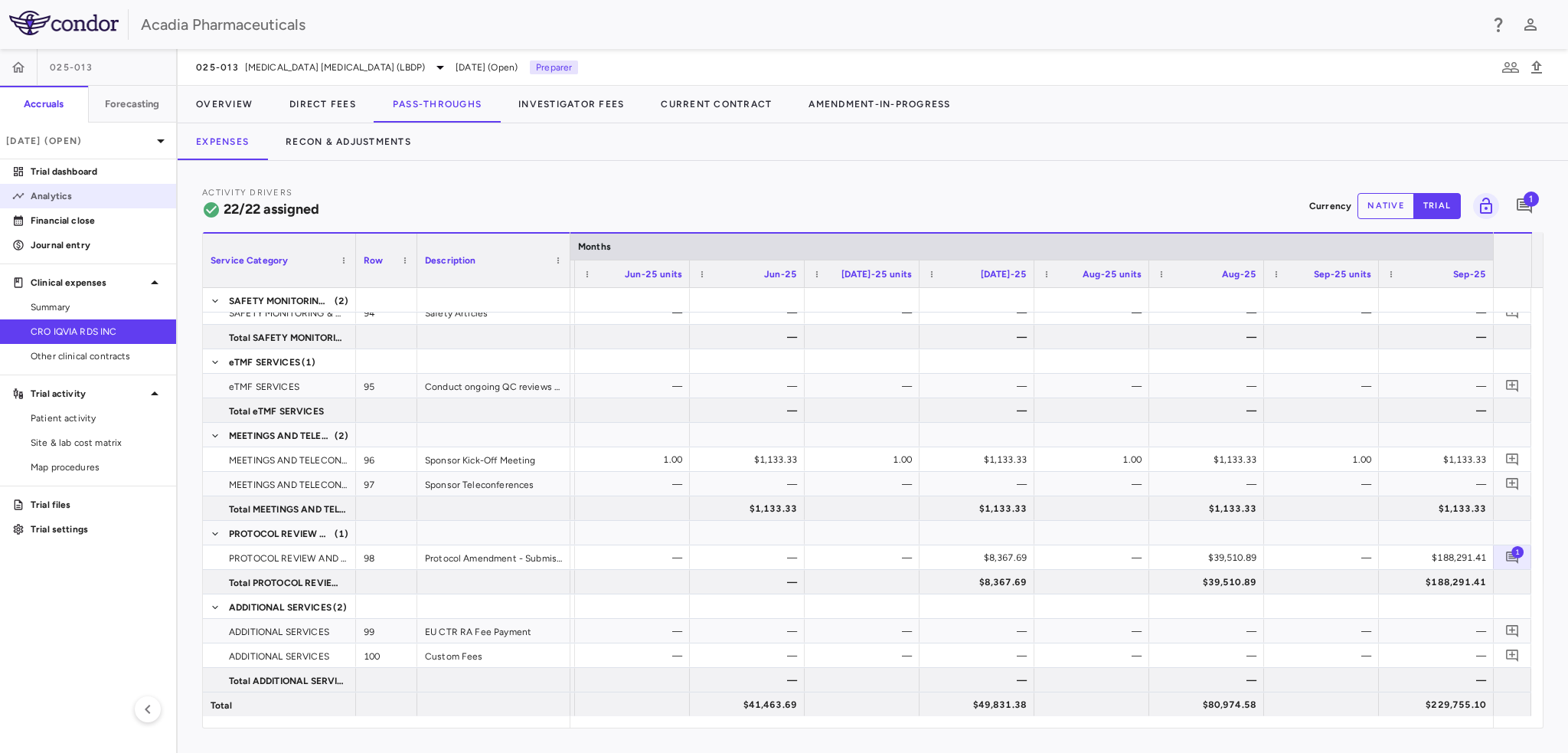
click at [64, 189] on p "Analytics" at bounding box center [97, 196] width 133 height 14
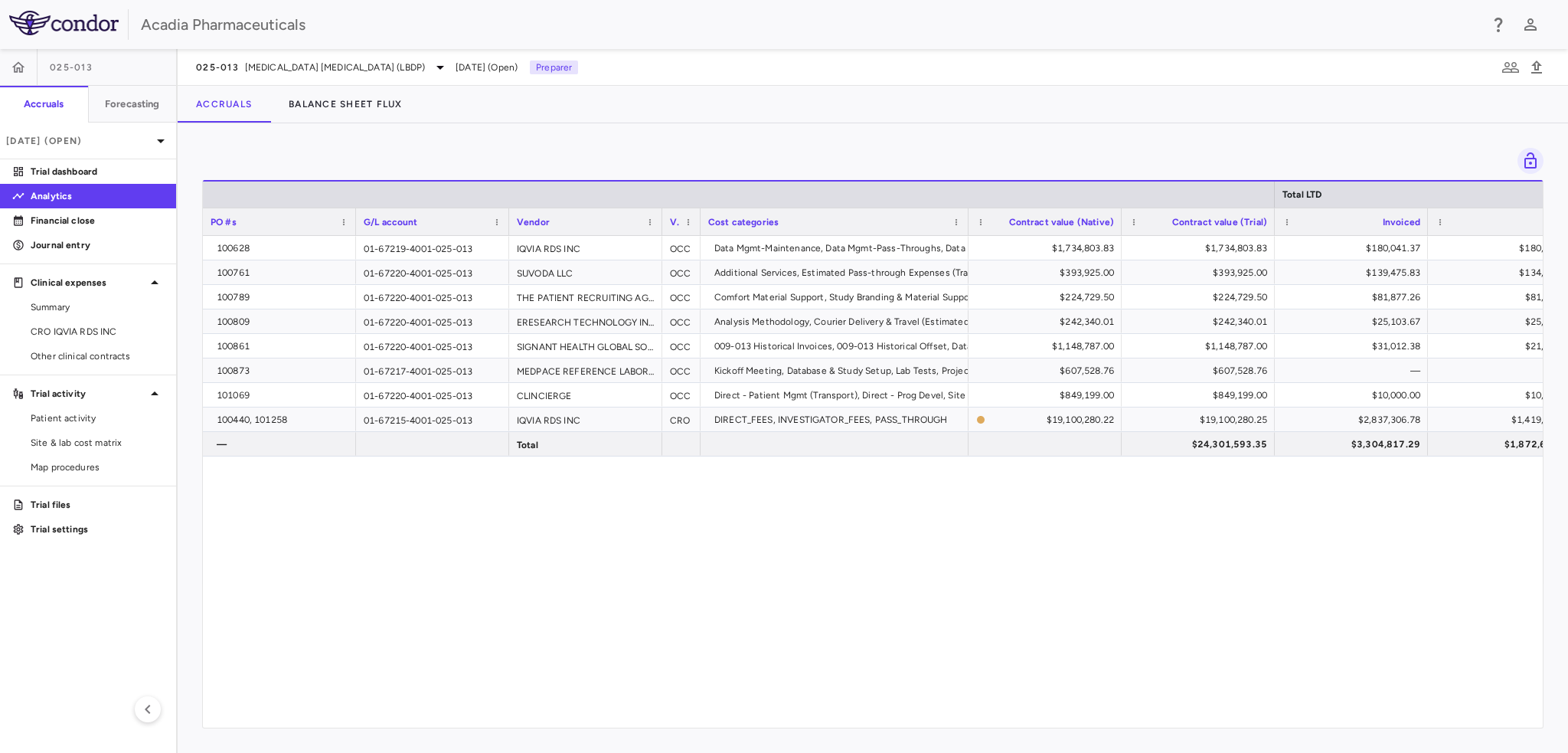
click at [647, 227] on div "Vendor" at bounding box center [586, 221] width 138 height 27
click at [648, 225] on span at bounding box center [650, 222] width 10 height 10
click at [655, 244] on span "Column Menu" at bounding box center [657, 244] width 10 height 10
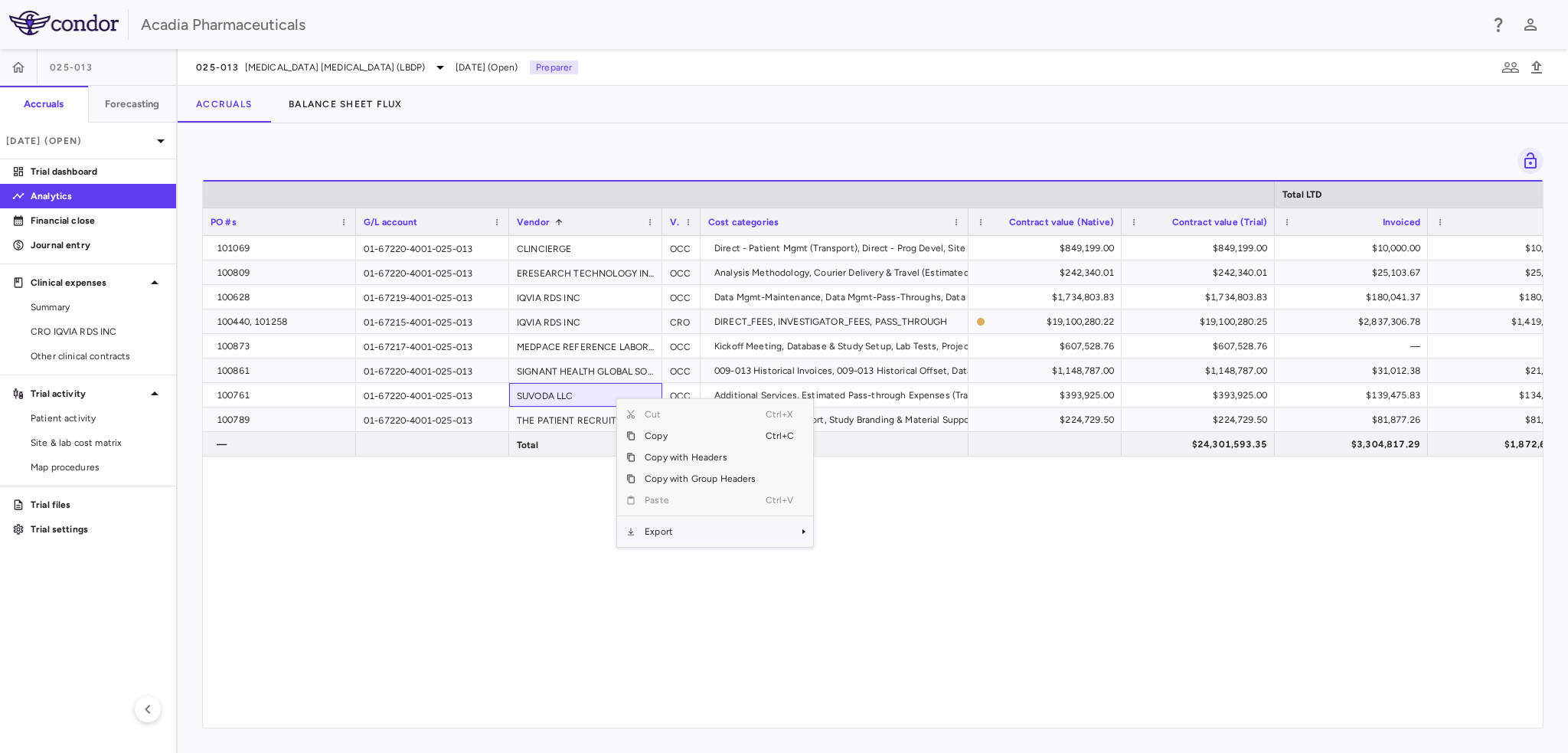
click at [665, 531] on span "Export" at bounding box center [699, 531] width 129 height 22
click at [836, 563] on span "Excel Export" at bounding box center [863, 558] width 72 height 22
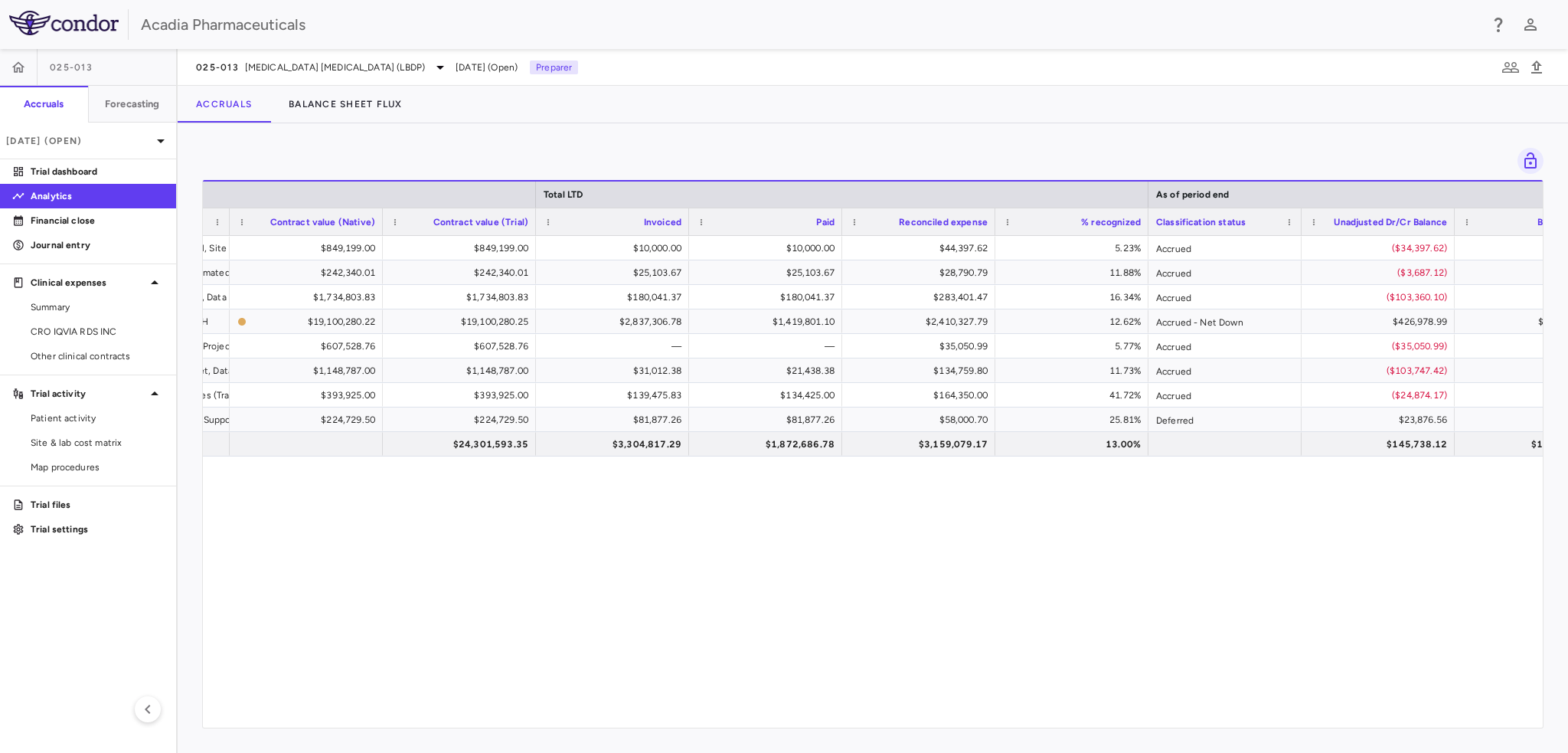
scroll to position [0, 484]
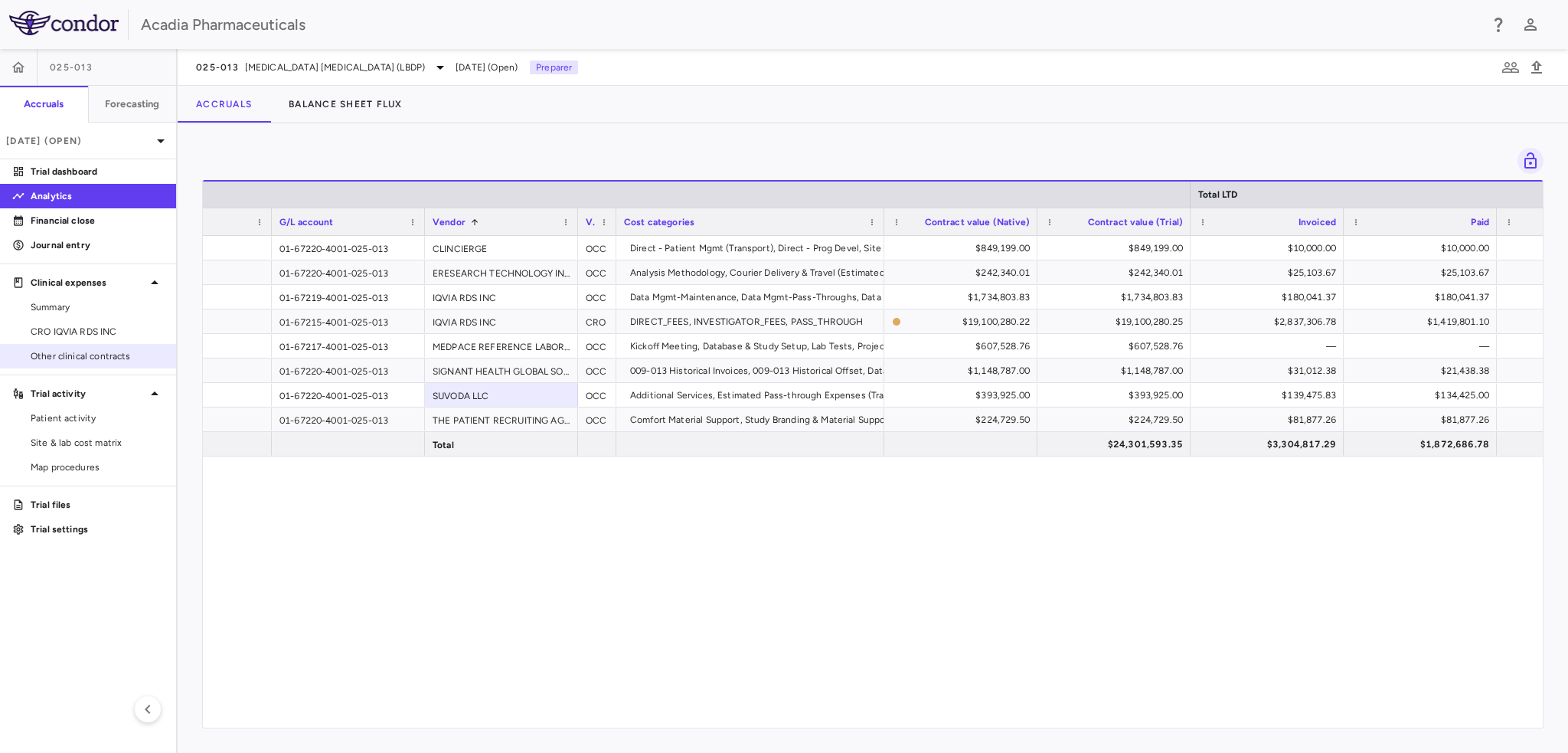
drag, startPoint x: 52, startPoint y: 352, endPoint x: 62, endPoint y: 349, distance: 10.4
click at [52, 352] on span "Other clinical contracts" at bounding box center [97, 356] width 133 height 14
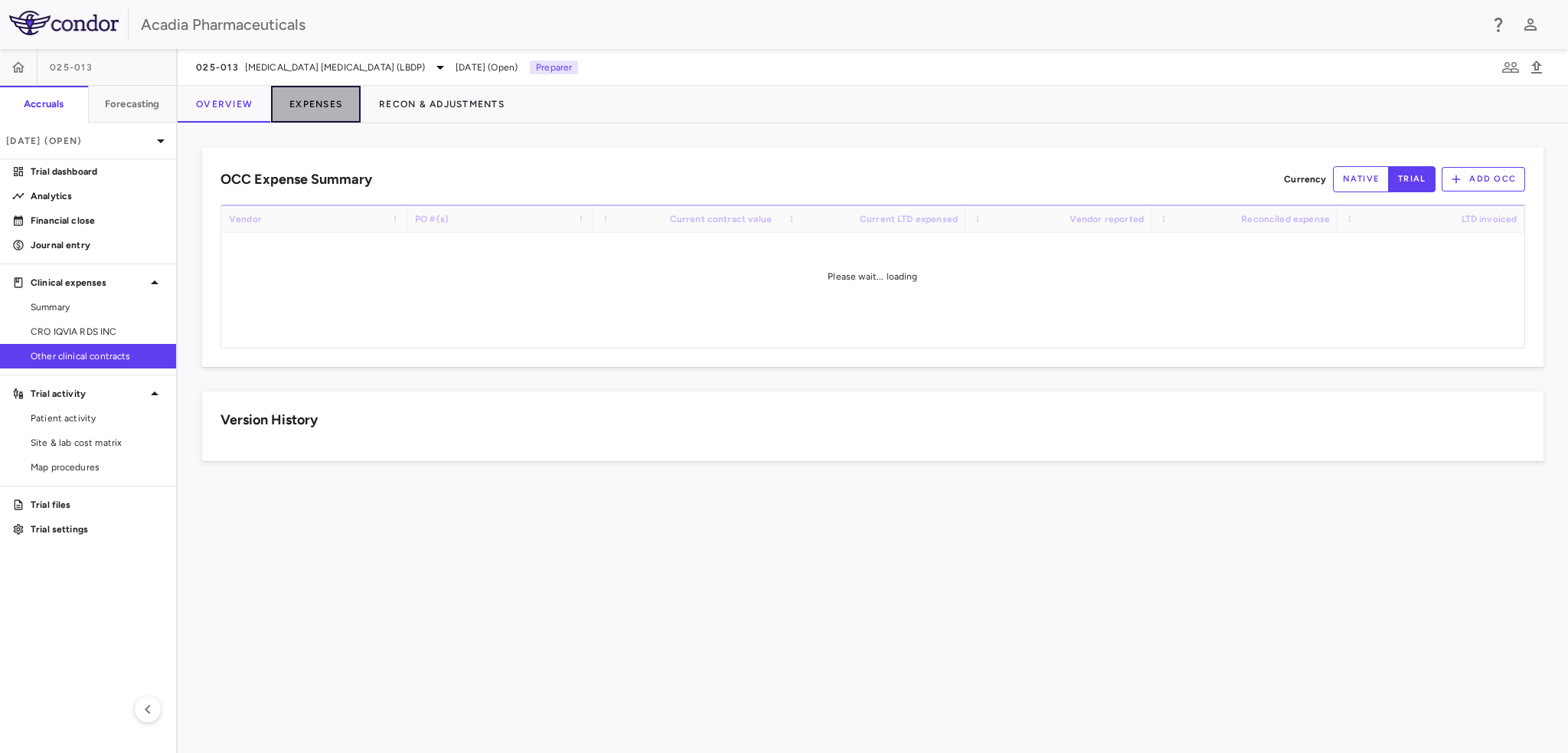
click at [330, 104] on button "Expenses" at bounding box center [315, 104] width 89 height 36
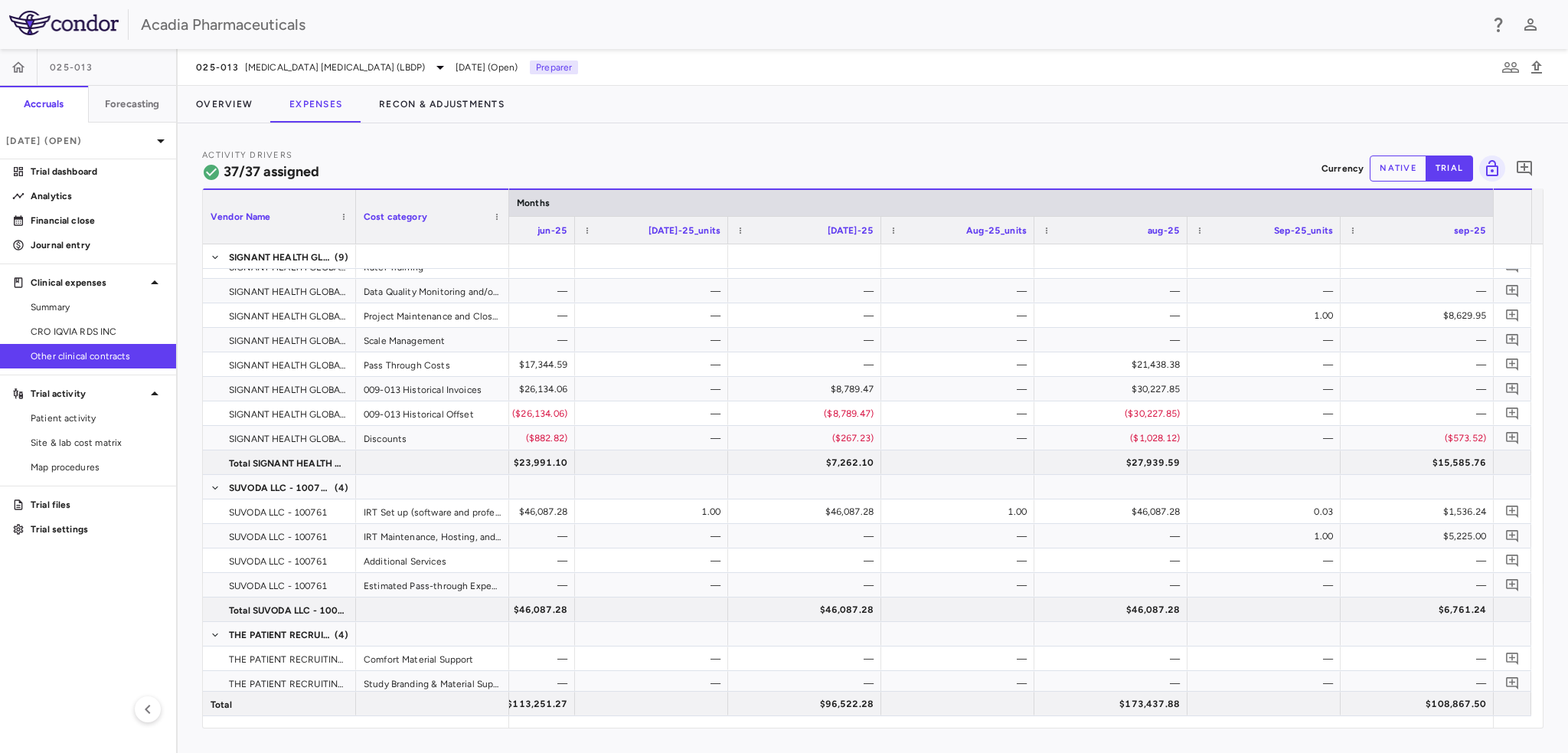
click at [477, 137] on div "Activity Drivers 37/37 assigned Currency native trial 0 Vendor Name Drag here t…" at bounding box center [872, 438] width 1390 height 629
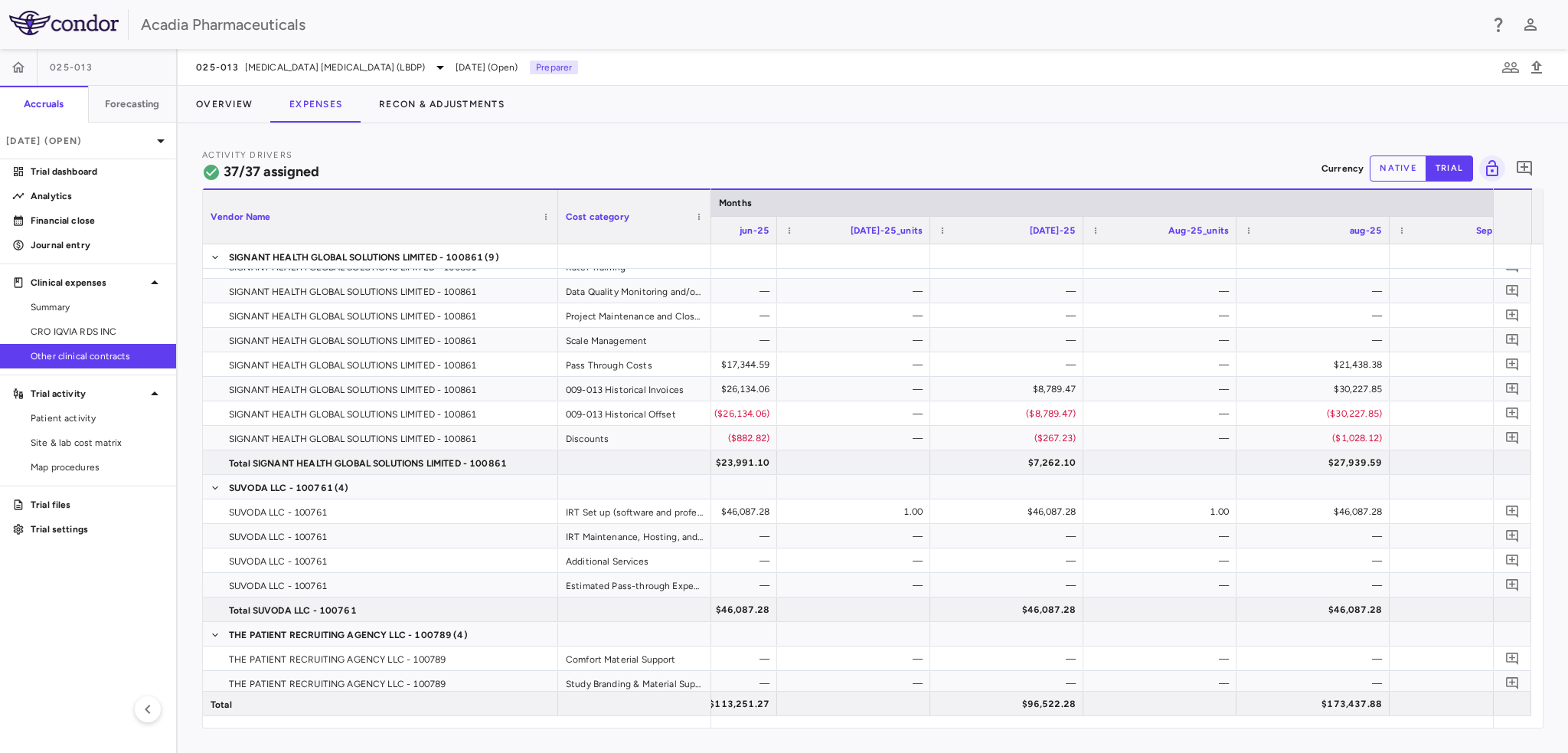
drag, startPoint x: 352, startPoint y: 234, endPoint x: 532, endPoint y: 300, distance: 191.7
click at [534, 300] on div "Vendor Name Cost category Months Jun-25_units" at bounding box center [872, 458] width 1339 height 539
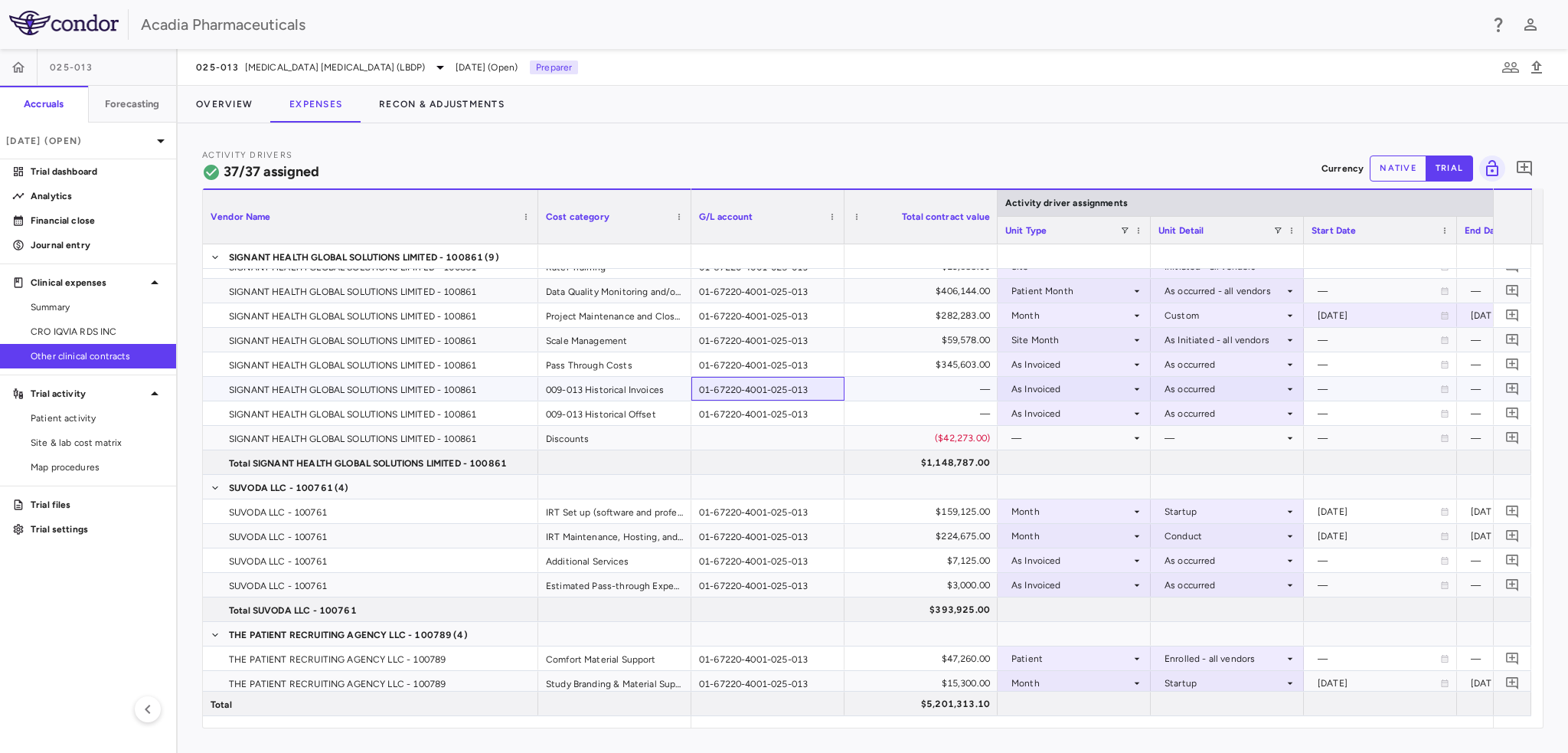
click at [714, 392] on div "01-67220-4001-025-013" at bounding box center [768, 388] width 153 height 23
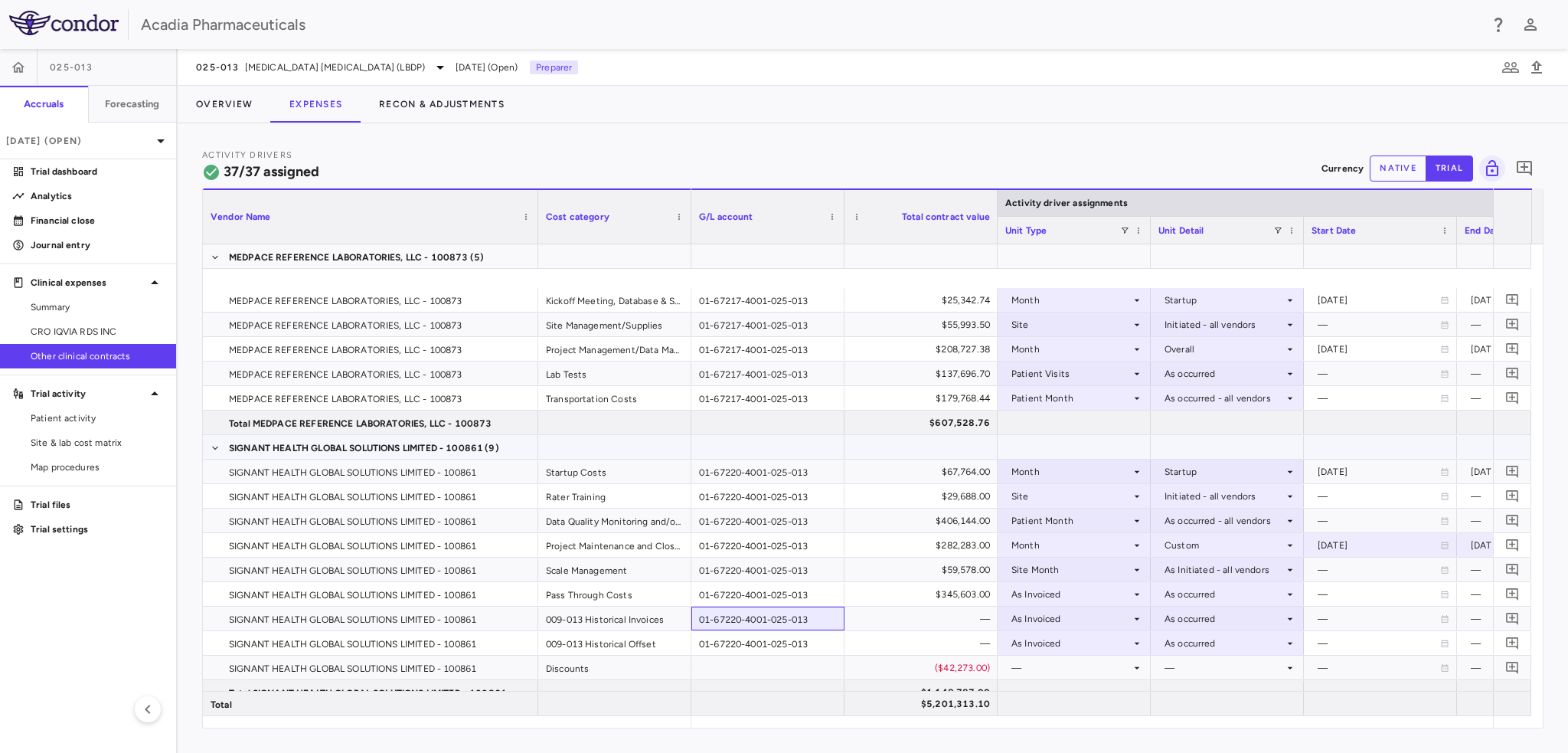
scroll to position [621, 0]
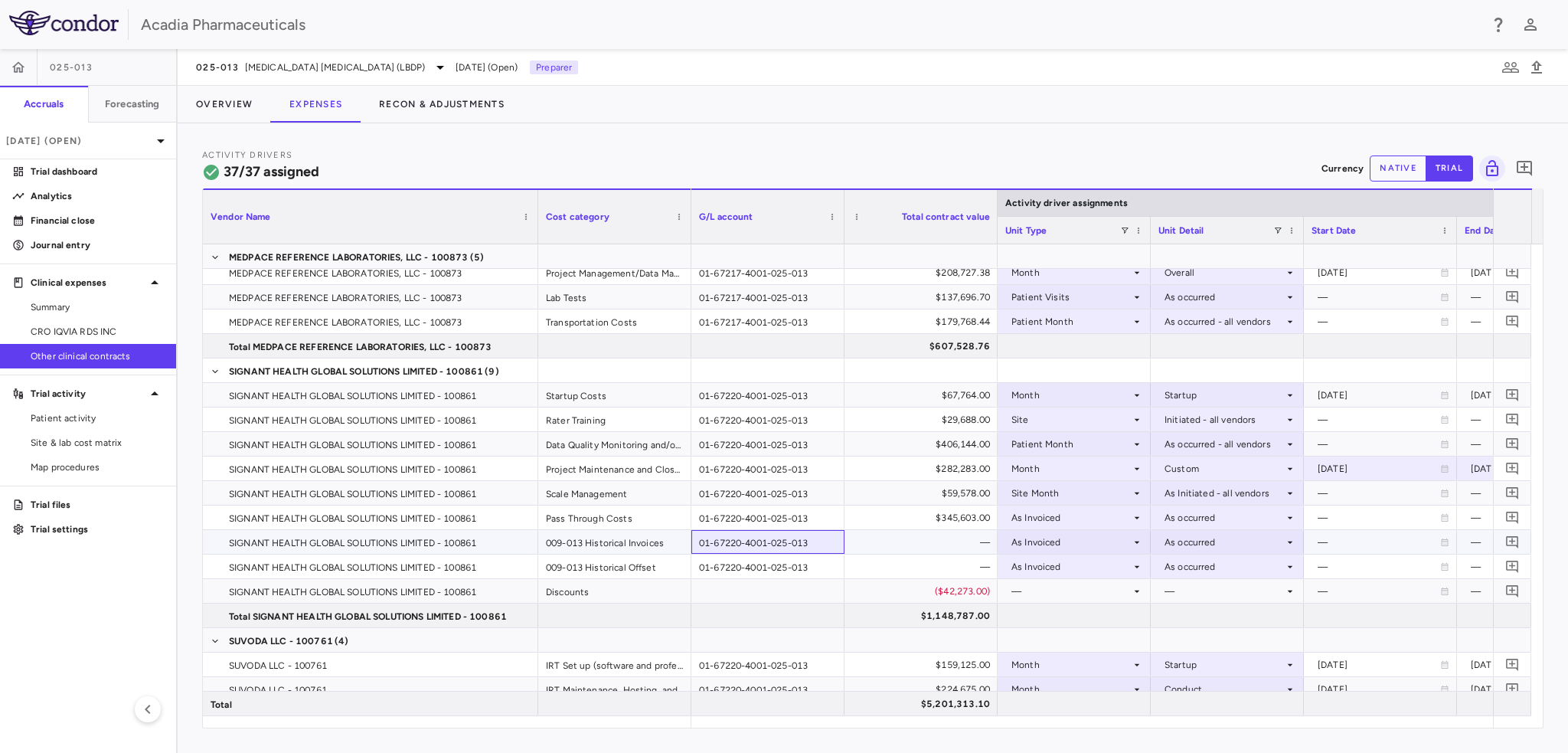
click at [813, 544] on div "01-67220-4001-025-013" at bounding box center [768, 542] width 153 height 23
click at [239, 97] on button "Overview" at bounding box center [224, 104] width 94 height 36
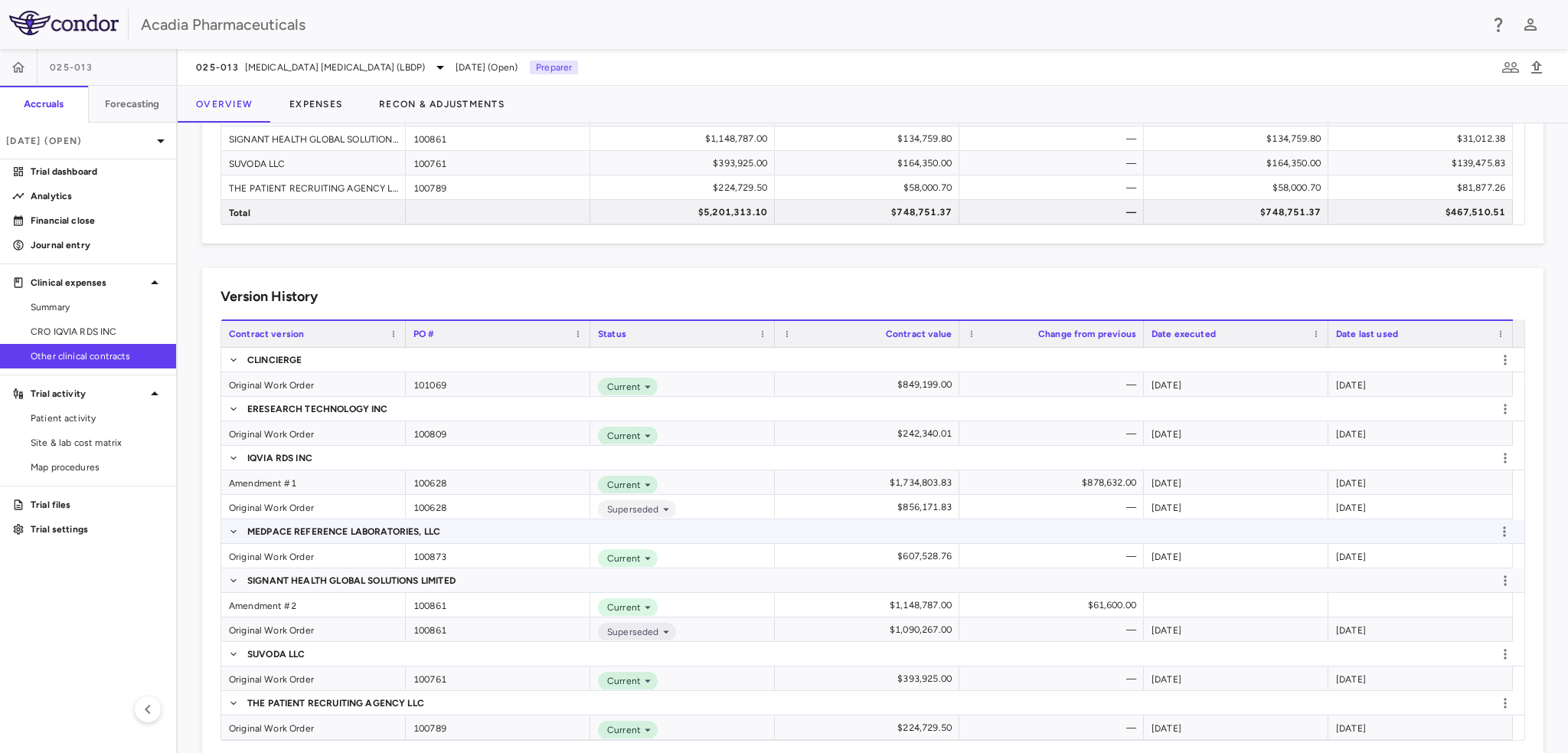
scroll to position [234, 0]
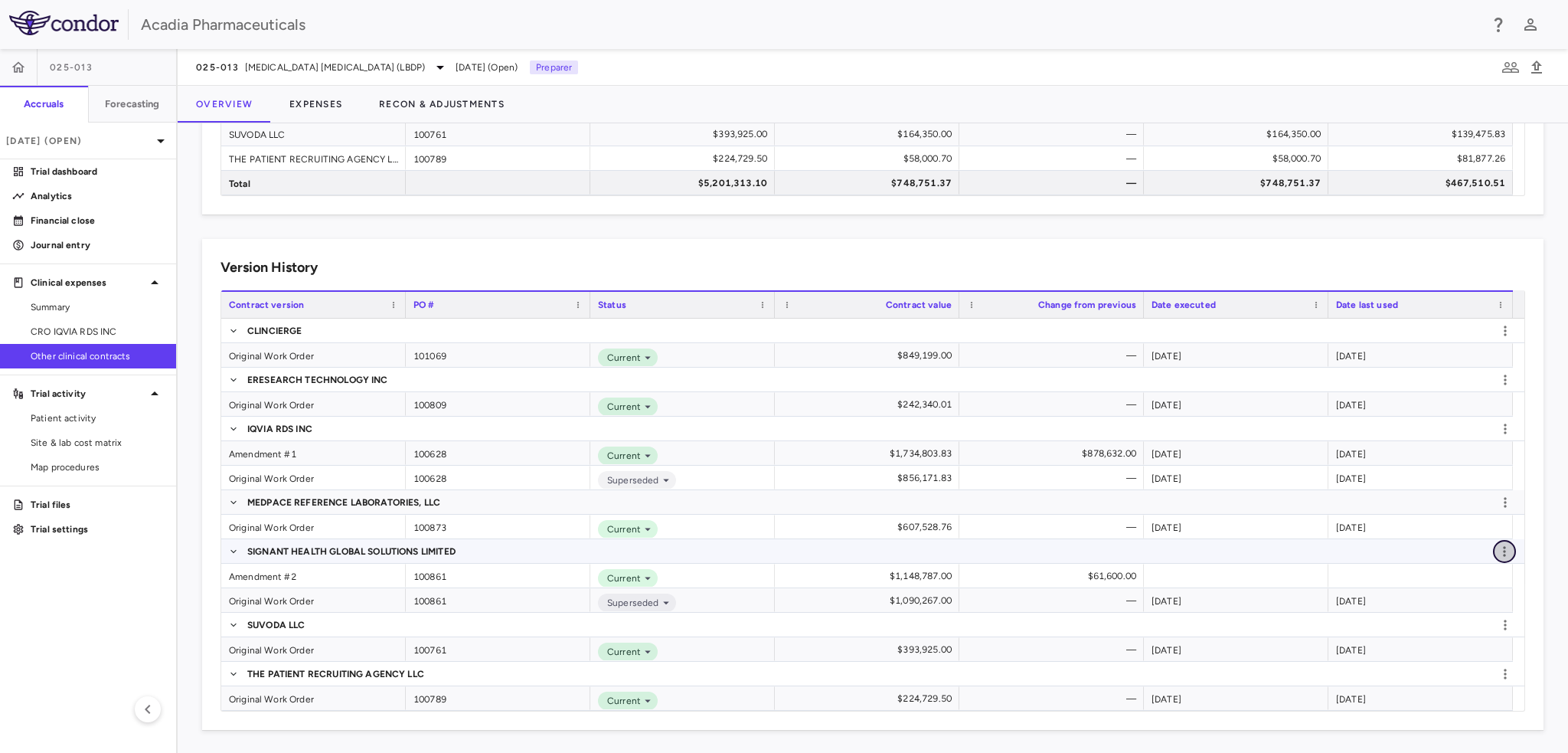
click at [1503, 546] on icon "button" at bounding box center [1504, 550] width 3 height 10
click at [274, 579] on div at bounding box center [784, 376] width 1568 height 753
click at [281, 576] on div "Amendment #2" at bounding box center [313, 574] width 185 height 23
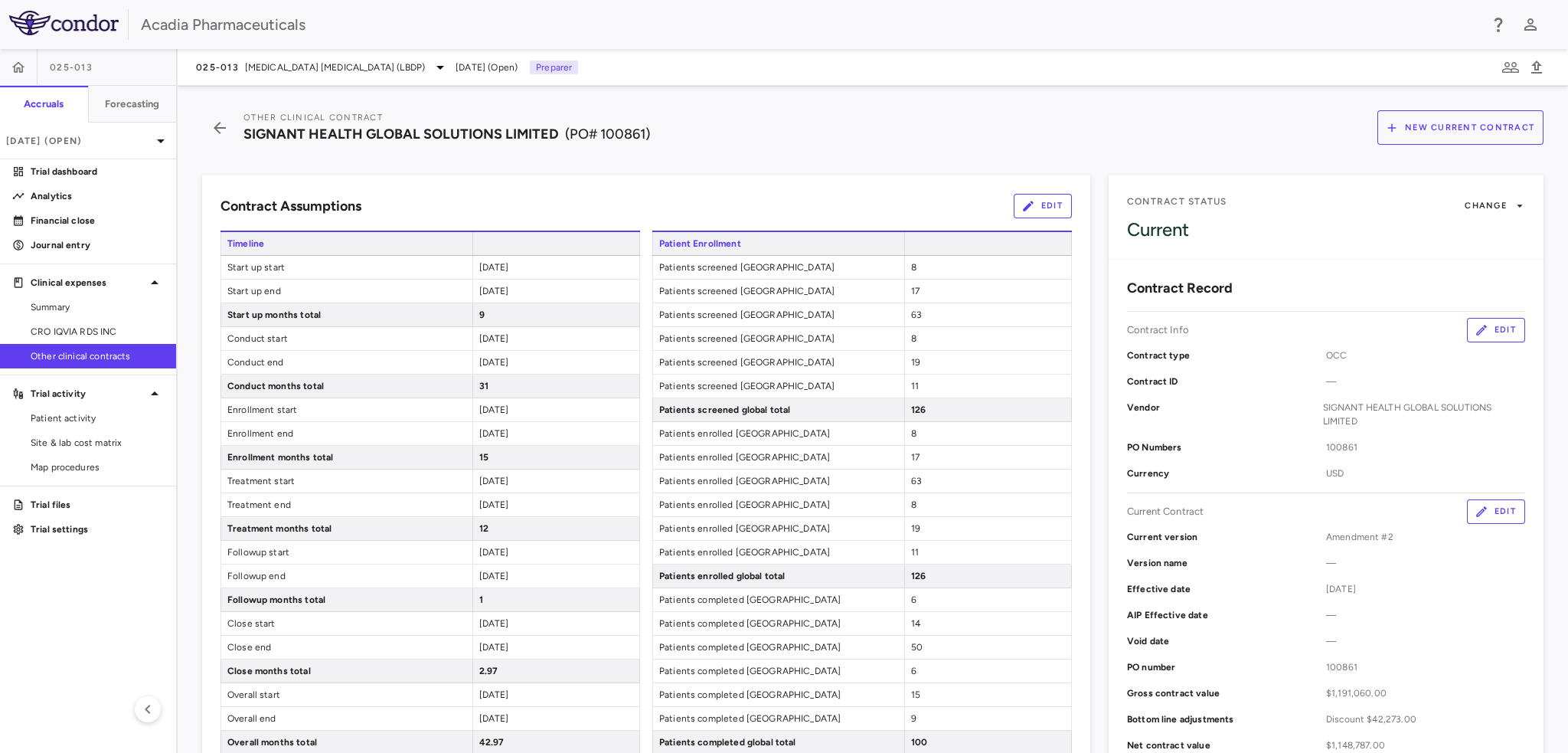
click at [1481, 513] on button "Edit" at bounding box center [1495, 511] width 58 height 24
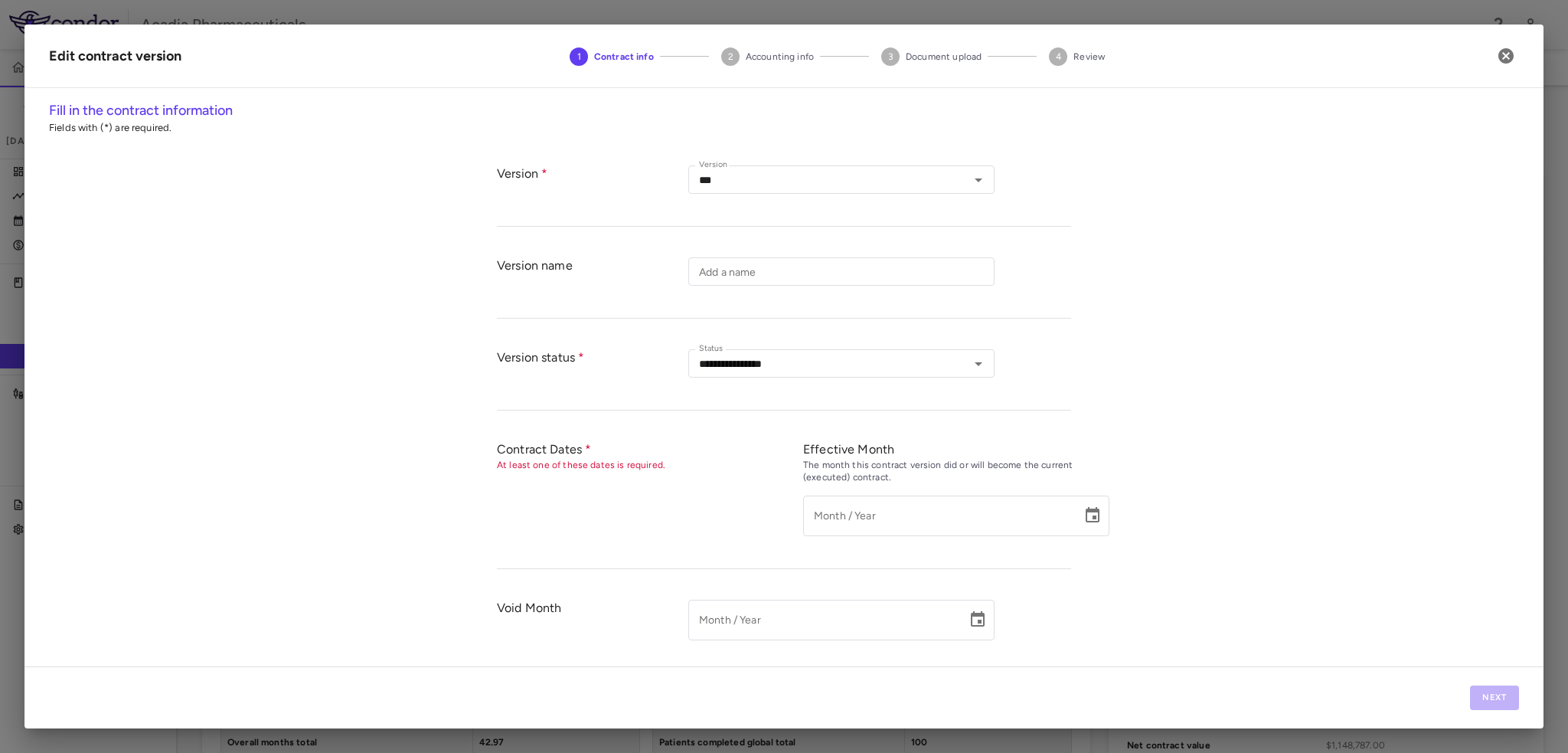
type input "*********"
type input "**********"
type input "******"
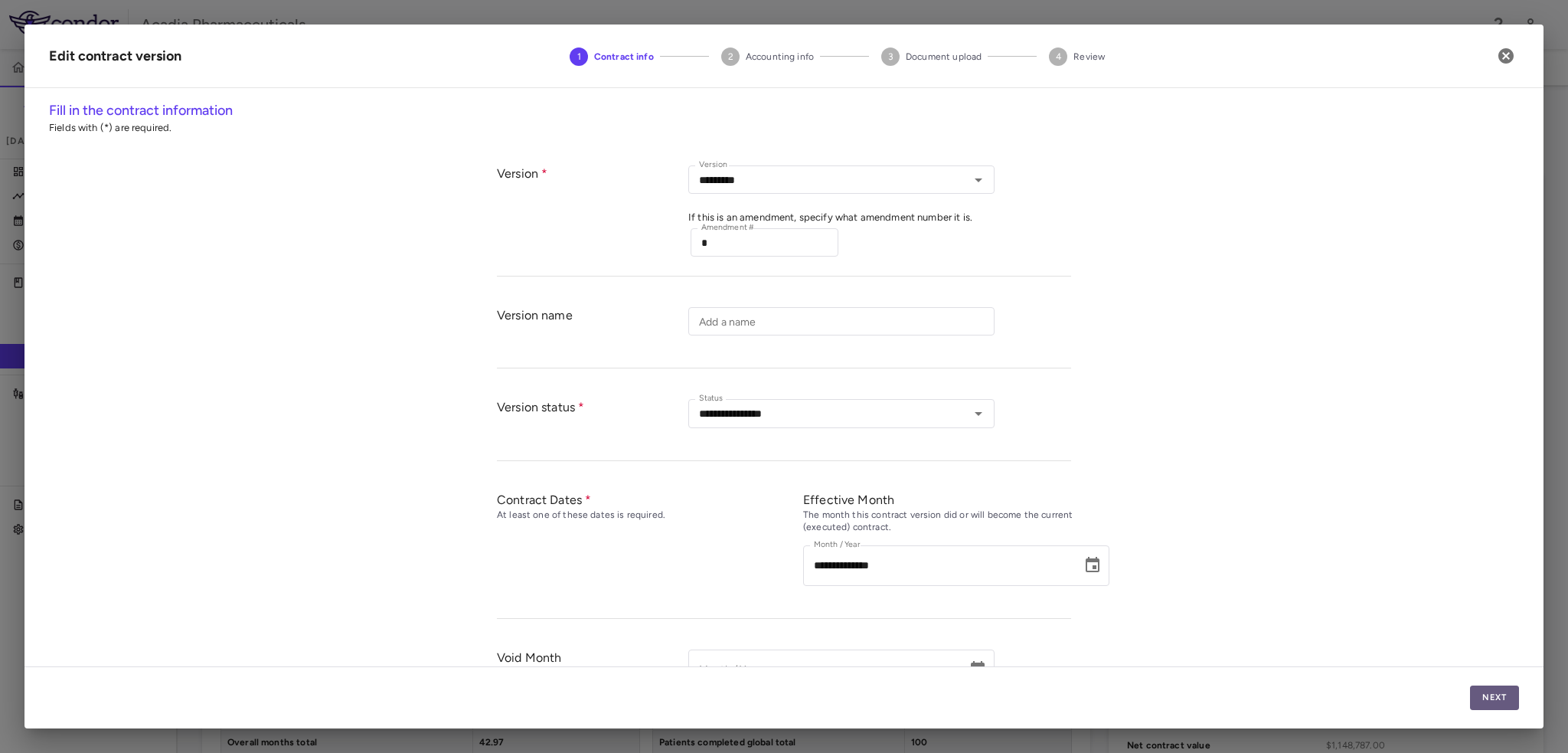
click at [1494, 696] on button "Next" at bounding box center [1494, 698] width 49 height 24
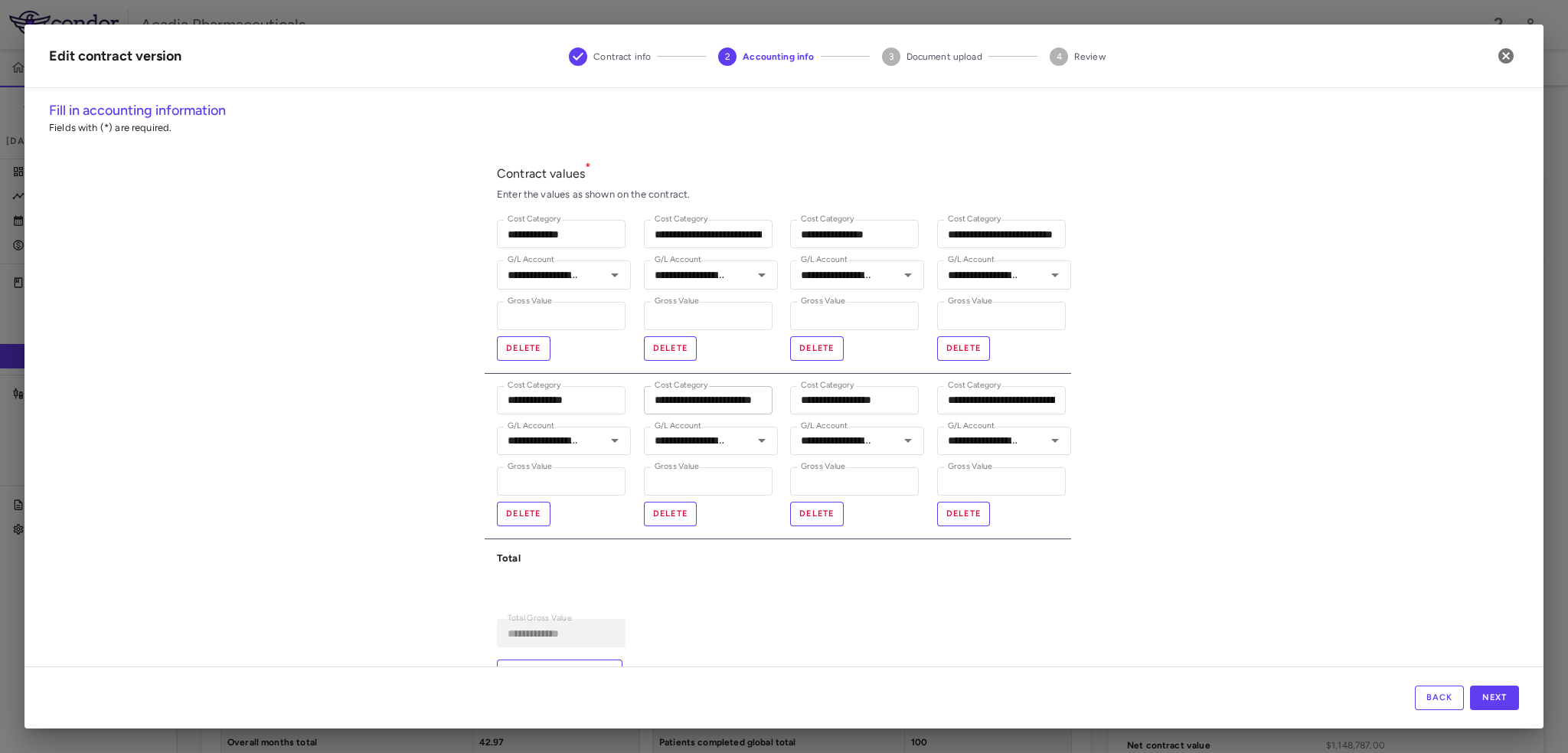
click at [698, 403] on input "**********" at bounding box center [708, 399] width 128 height 29
click at [988, 234] on input "**********" at bounding box center [1001, 234] width 128 height 29
click at [718, 403] on input "**********" at bounding box center [709, 399] width 132 height 29
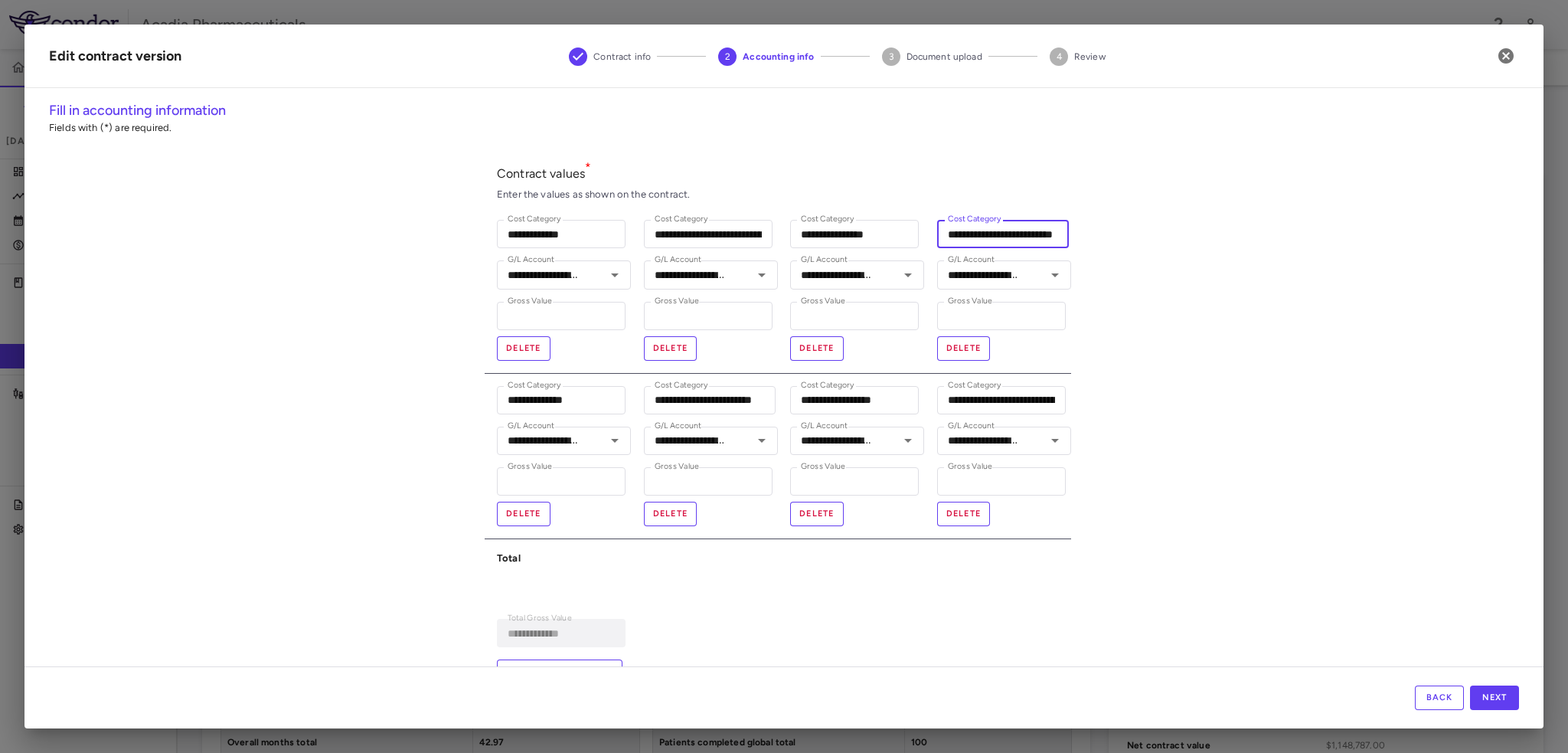
click at [1033, 235] on input "**********" at bounding box center [1003, 234] width 132 height 29
click at [997, 281] on input "**********" at bounding box center [982, 275] width 80 height 19
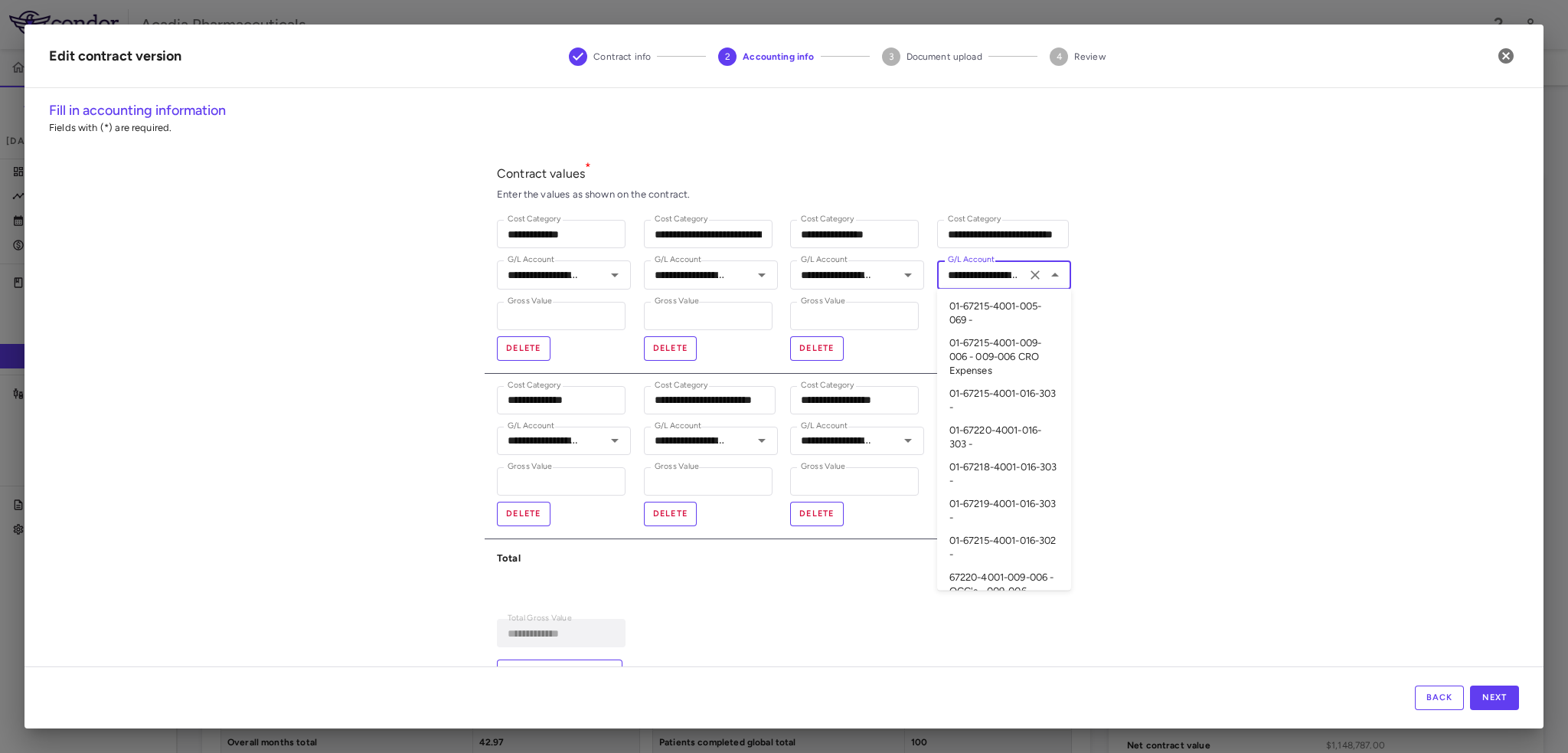
scroll to position [738, 0]
click at [1027, 269] on icon "Clear" at bounding box center [1035, 275] width 16 height 16
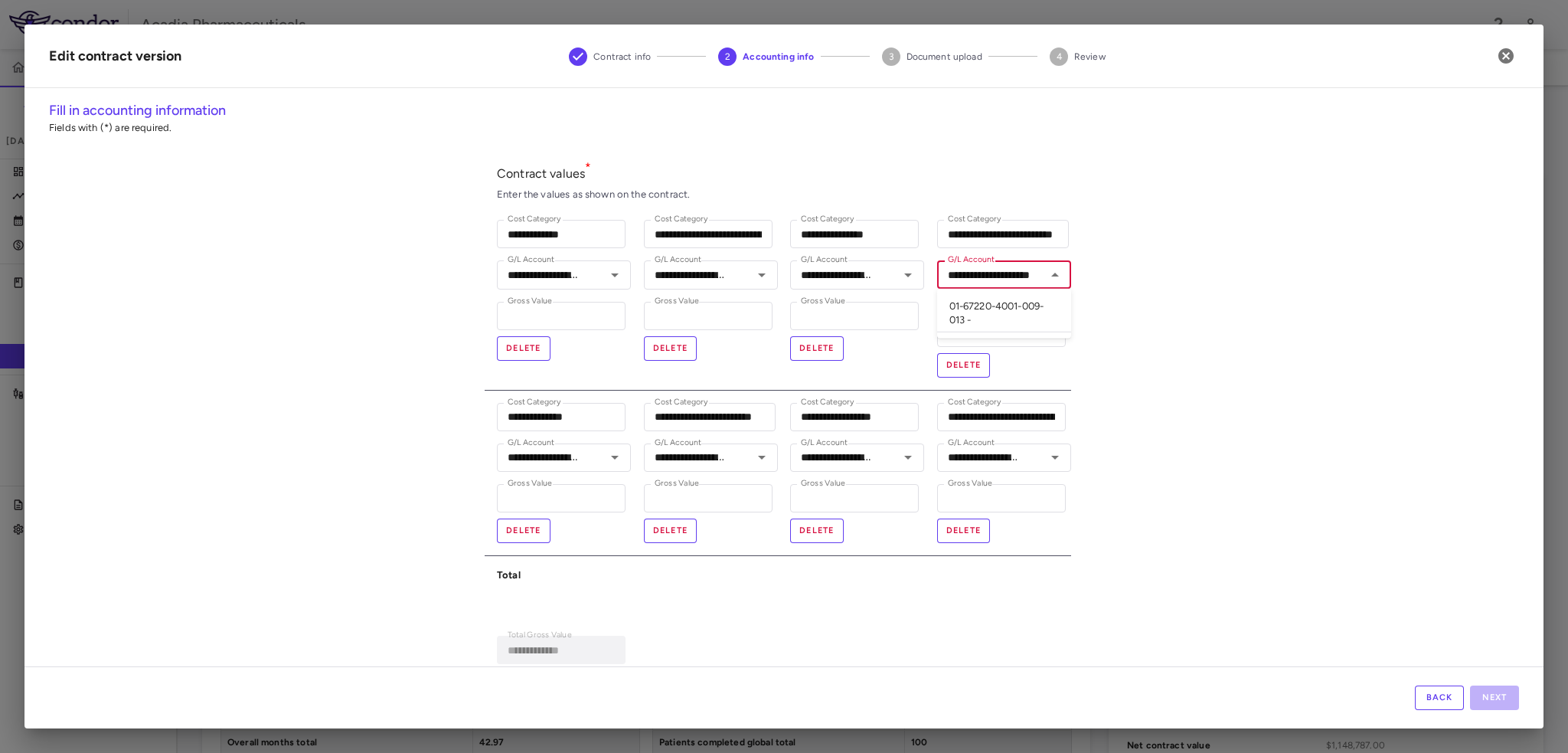
scroll to position [0, 34]
click at [988, 322] on li "01-67220-4001-009-013 -" at bounding box center [1004, 313] width 134 height 37
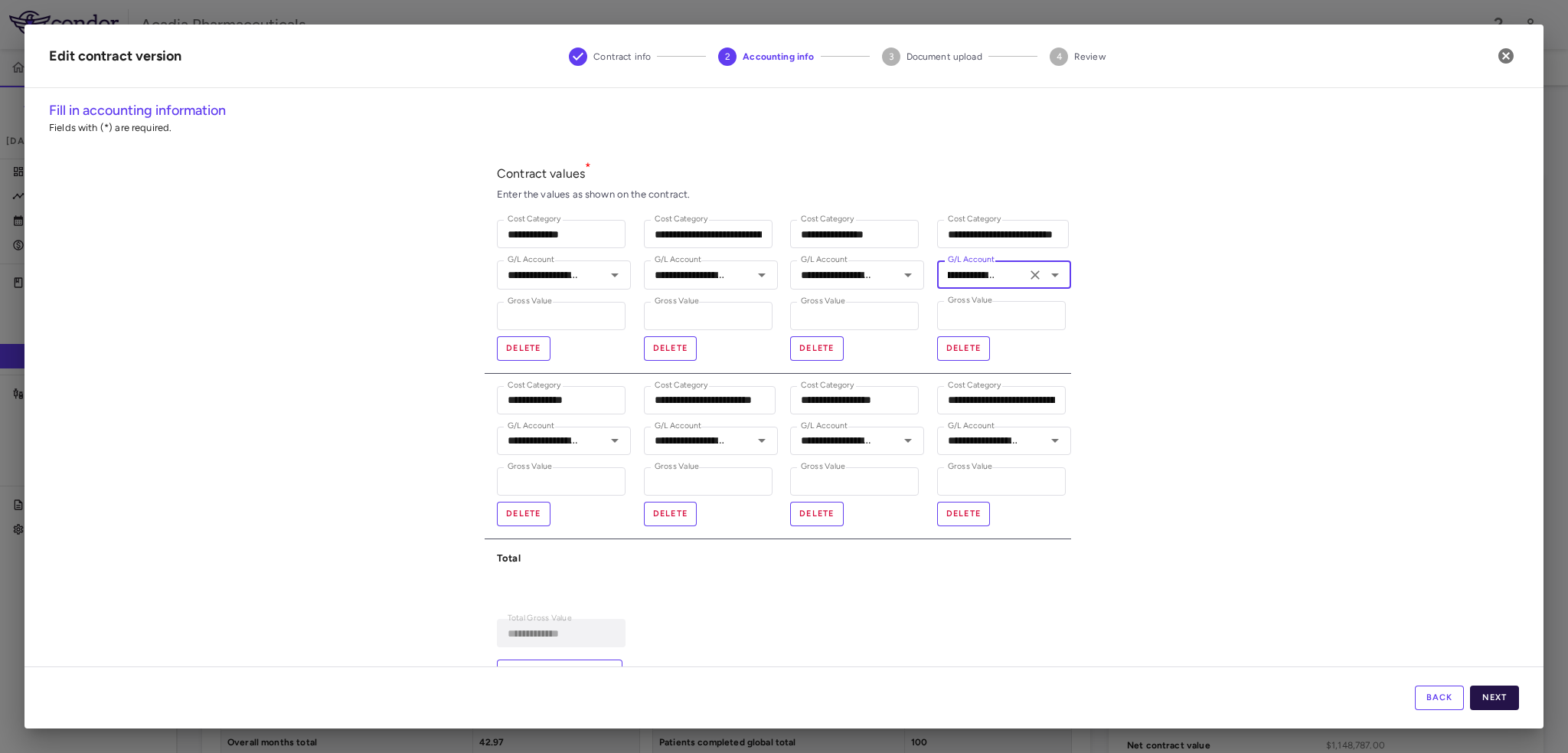
type input "**********"
click at [1486, 701] on button "Next" at bounding box center [1494, 698] width 49 height 24
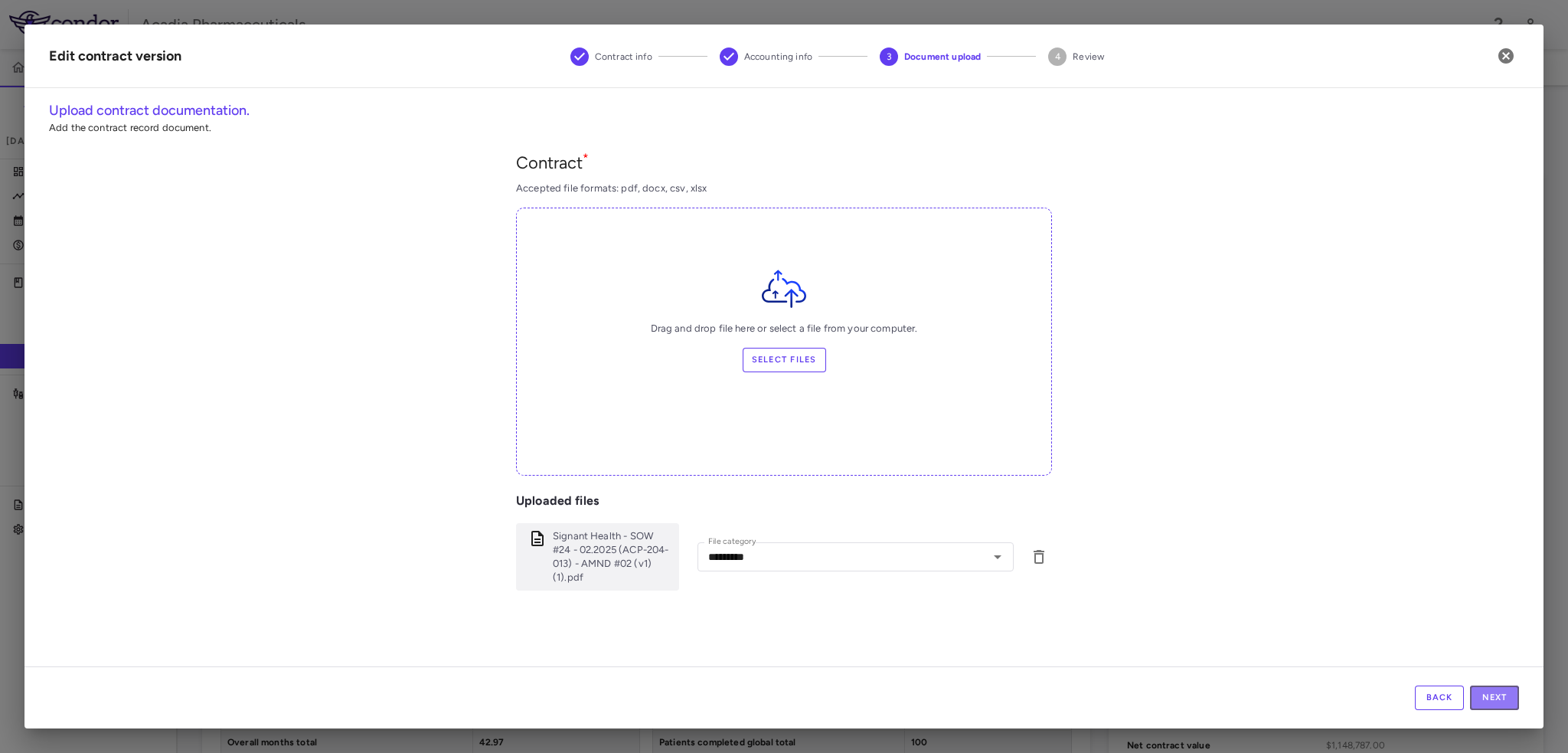
click at [1486, 701] on button "Next" at bounding box center [1494, 698] width 49 height 24
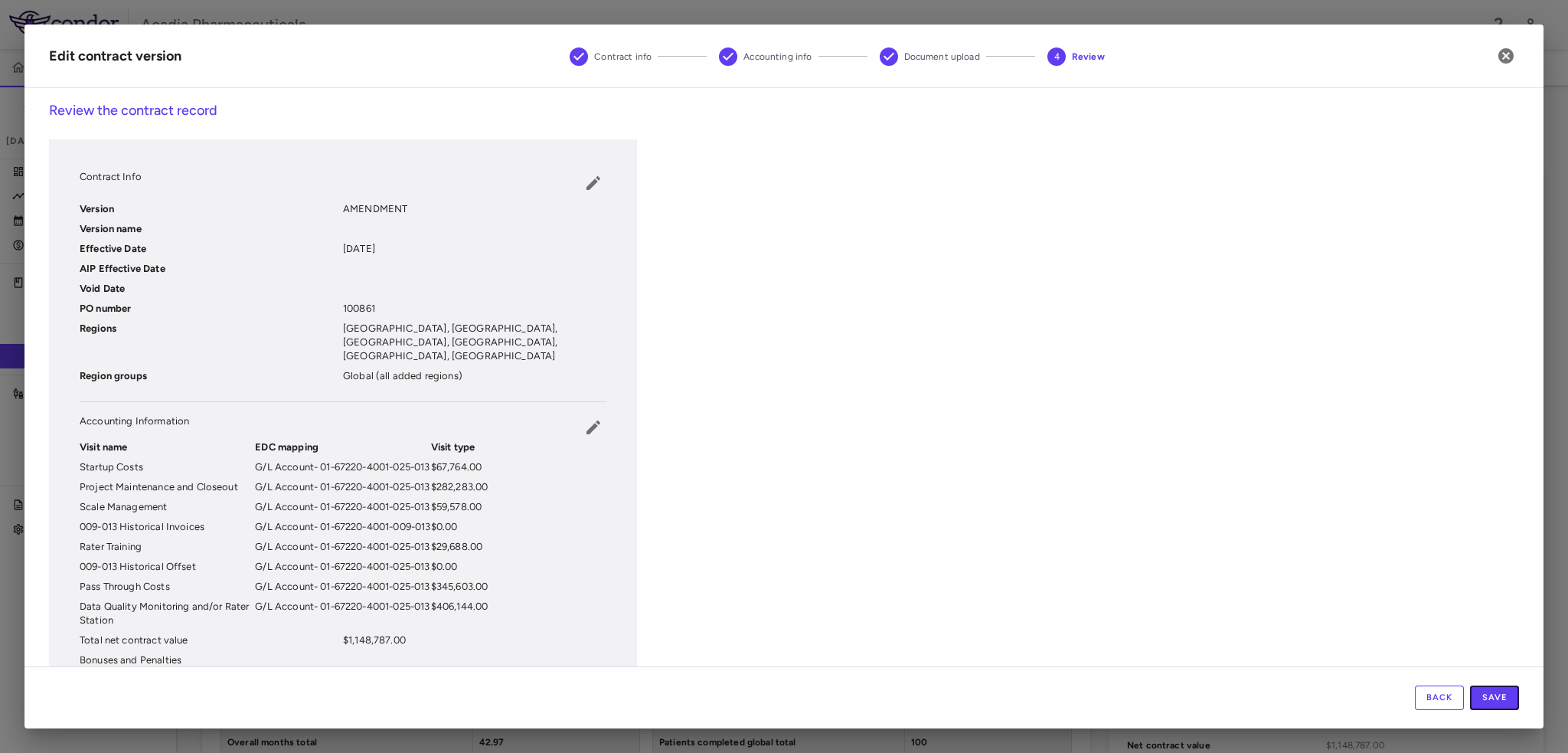
click at [1486, 701] on button "Save" at bounding box center [1494, 698] width 49 height 24
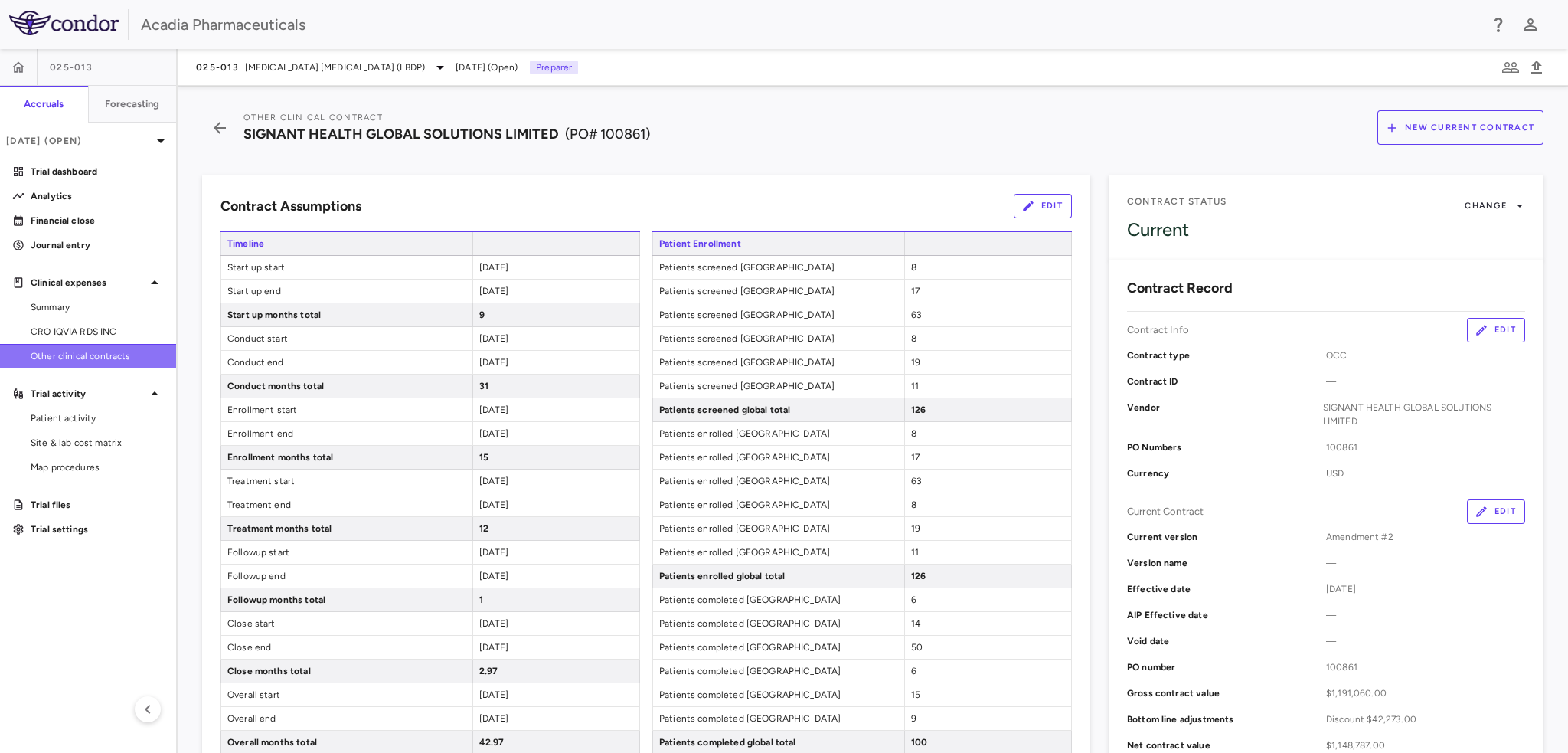
click at [46, 354] on span "Other clinical contracts" at bounding box center [97, 356] width 133 height 14
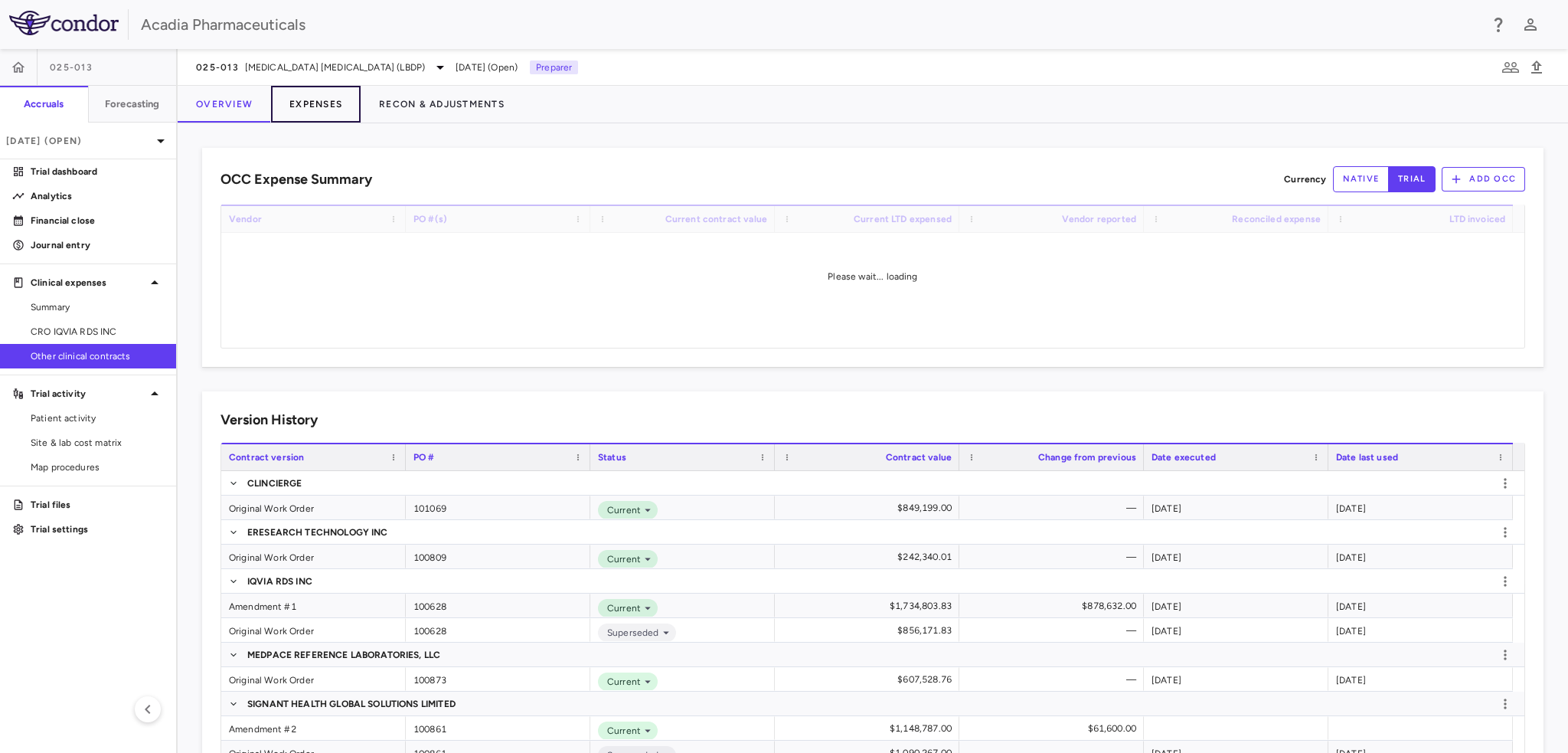
click at [291, 107] on button "Expenses" at bounding box center [315, 104] width 89 height 36
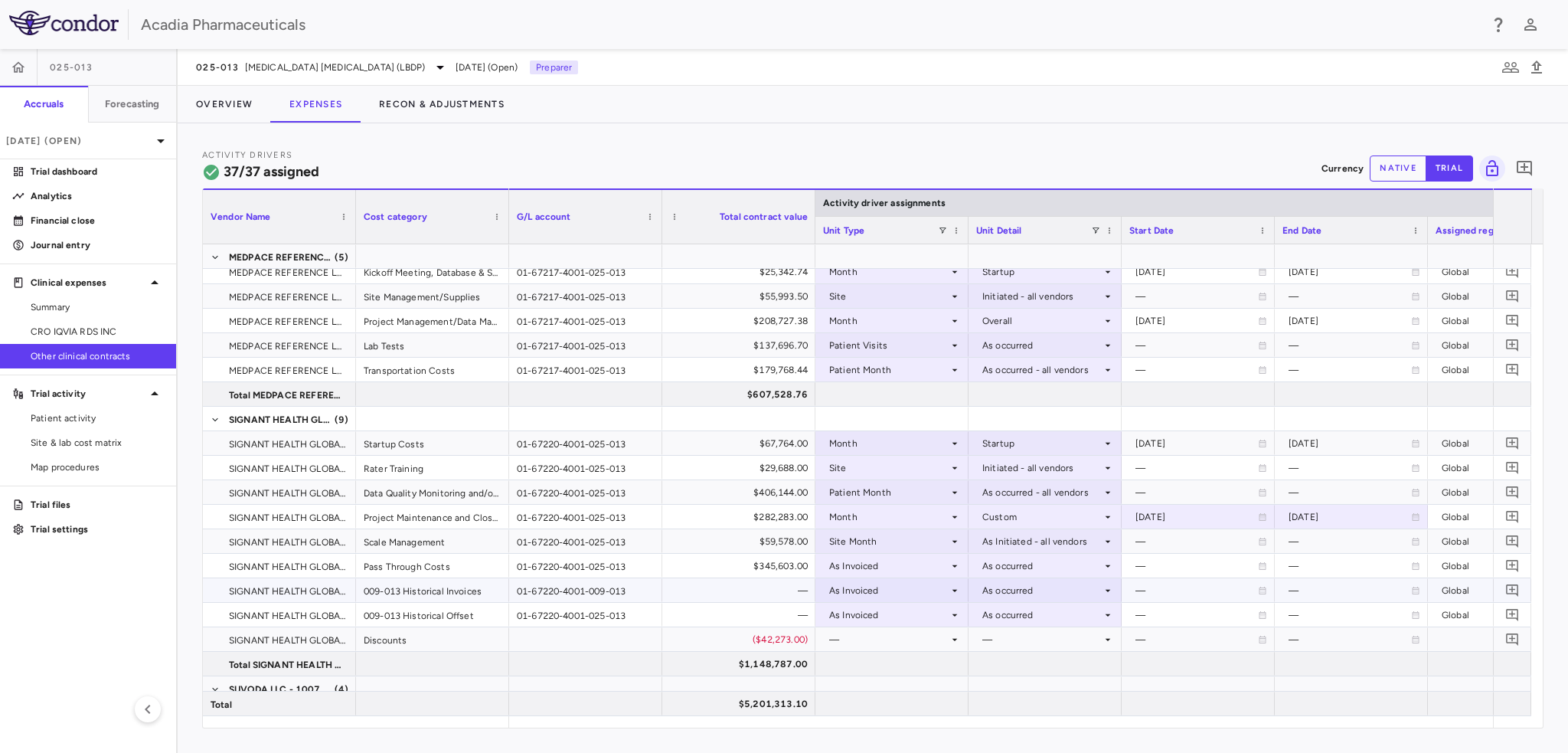
scroll to position [613, 0]
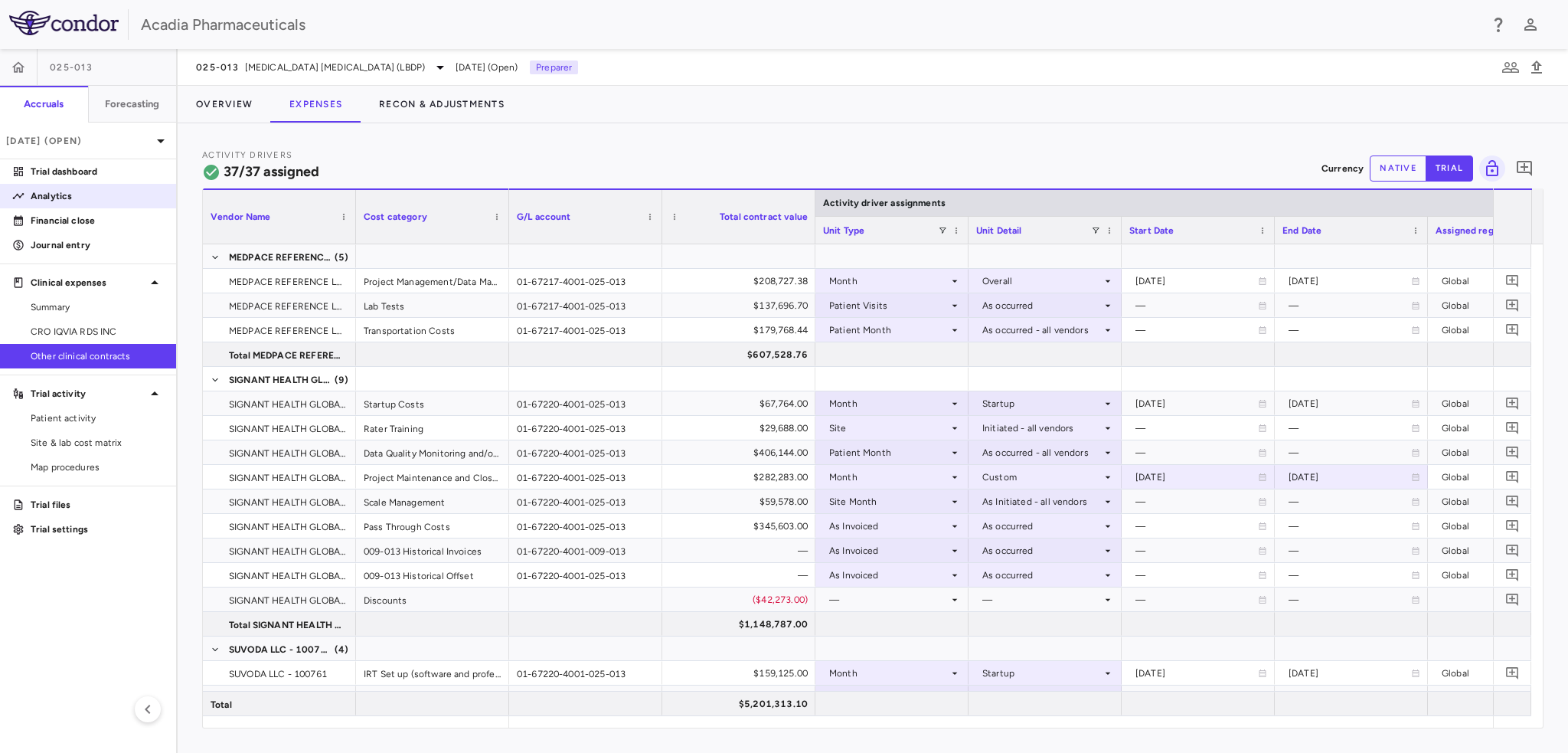
click at [62, 199] on p "Analytics" at bounding box center [97, 196] width 133 height 14
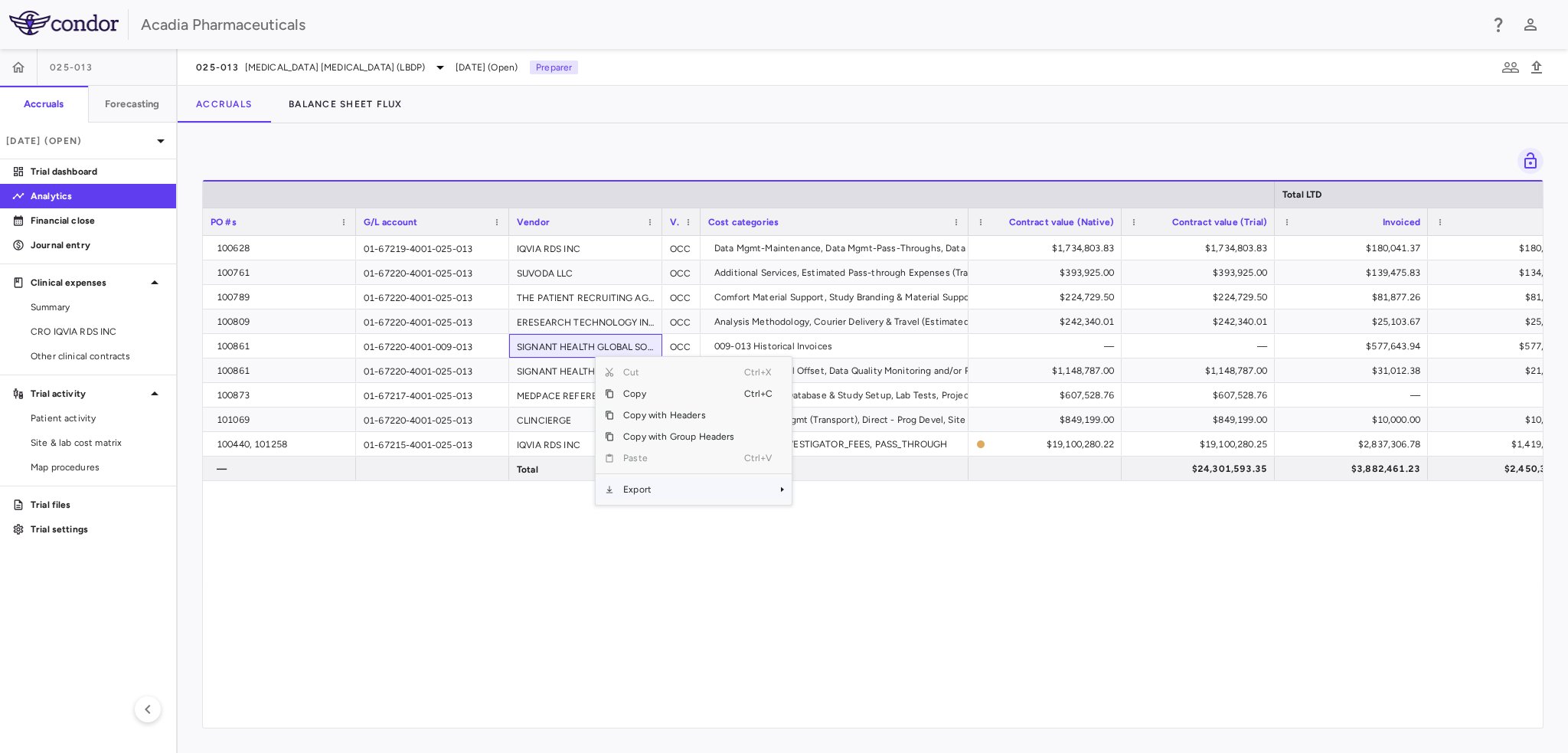
click at [665, 490] on span "Export" at bounding box center [678, 489] width 129 height 22
click at [810, 523] on span "Excel Export" at bounding box center [842, 516] width 72 height 22
drag, startPoint x: 81, startPoint y: 250, endPoint x: 600, endPoint y: 63, distance: 551.7
click at [81, 250] on p "Journal entry" at bounding box center [97, 245] width 133 height 14
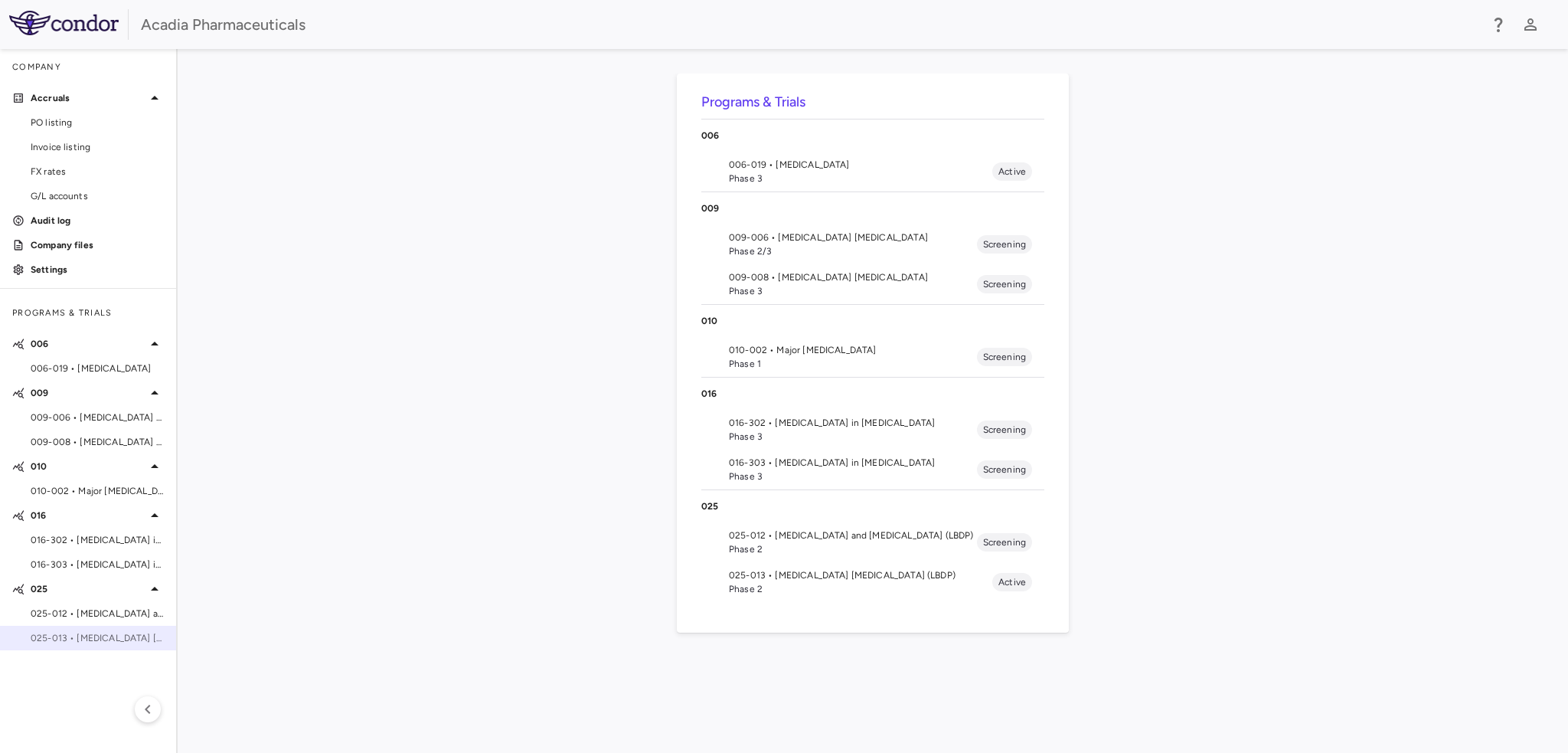
click at [63, 641] on span "025-013 • [MEDICAL_DATA] [MEDICAL_DATA] (LBDP)" at bounding box center [97, 638] width 133 height 14
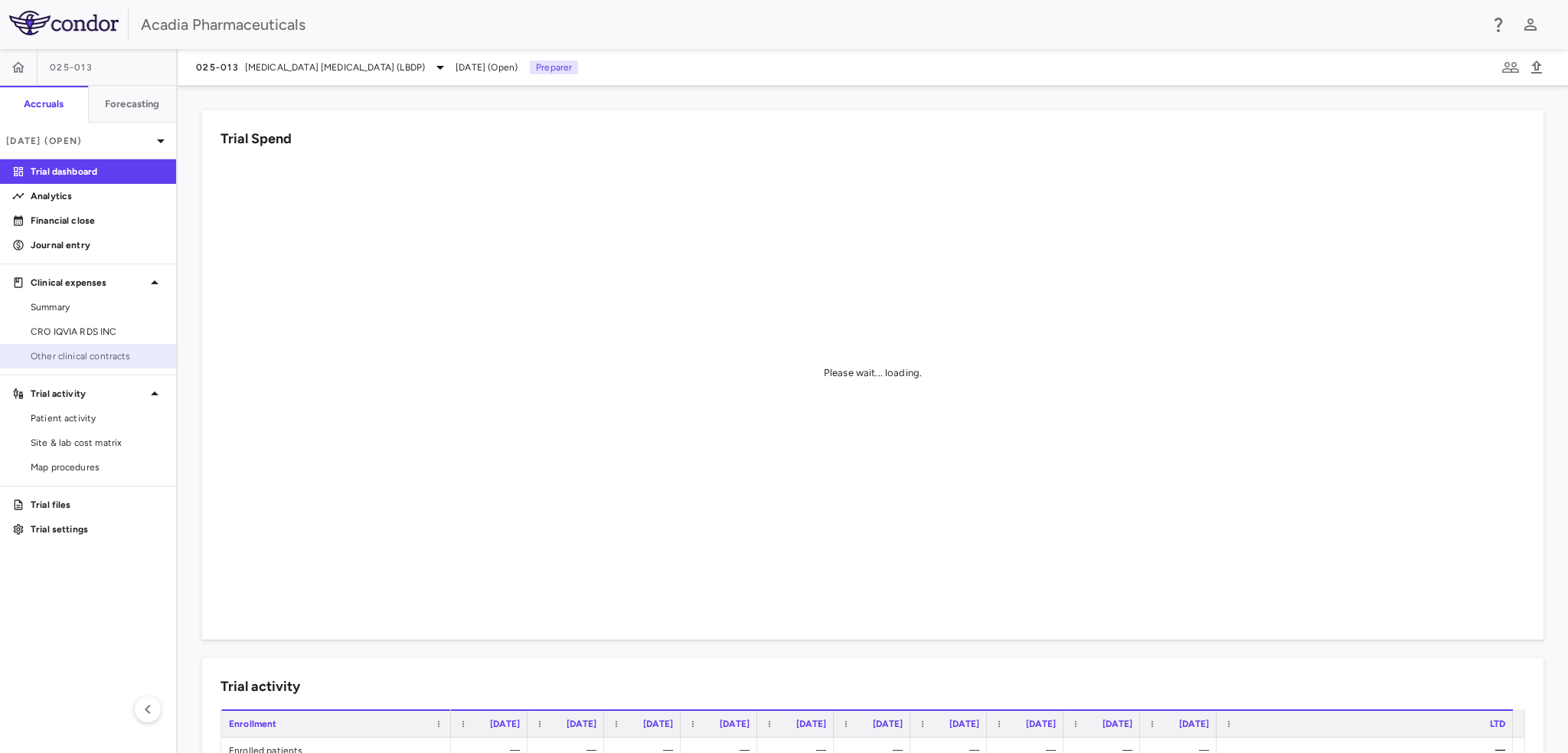
click at [97, 354] on span "Other clinical contracts" at bounding box center [97, 356] width 133 height 14
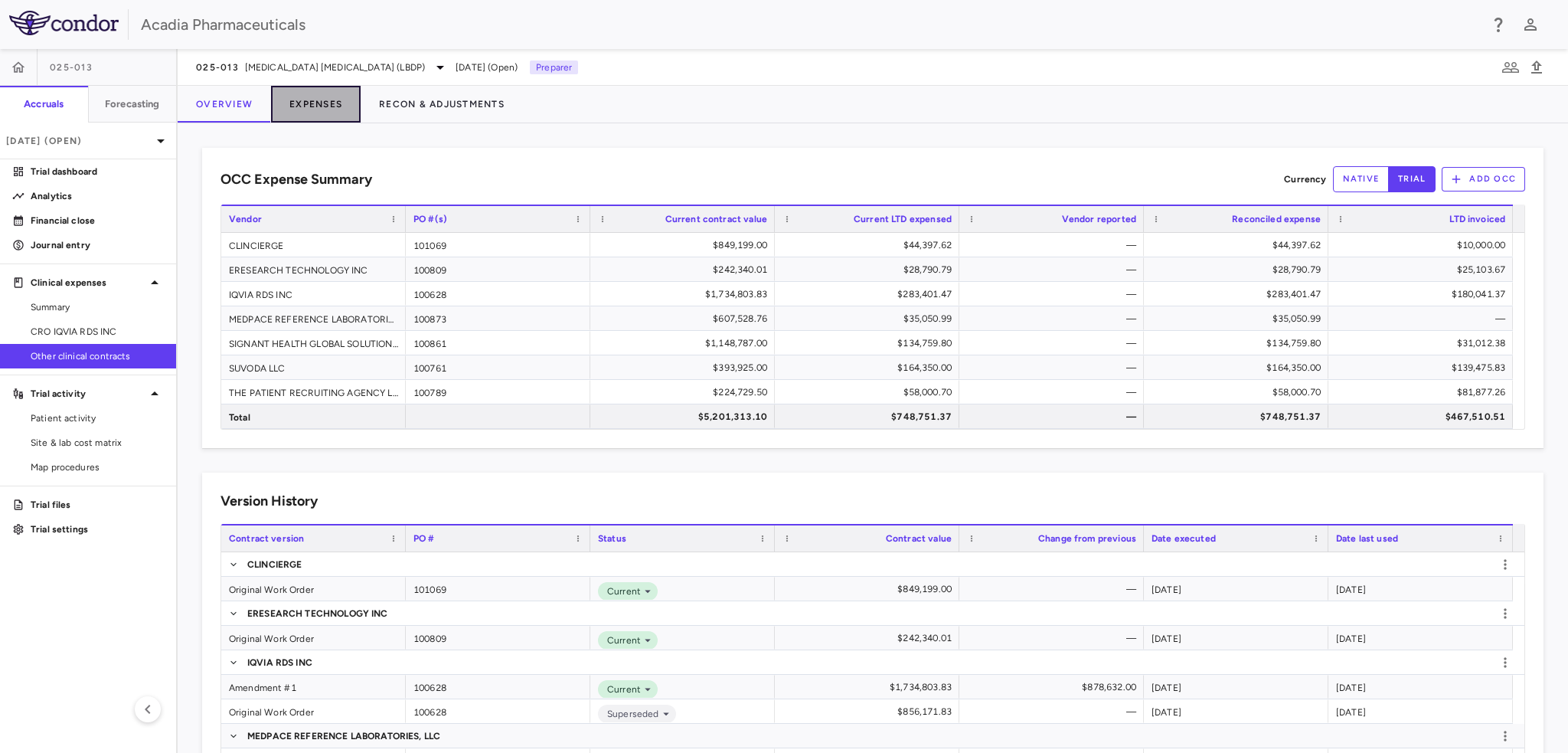
click at [329, 101] on button "Expenses" at bounding box center [315, 104] width 89 height 36
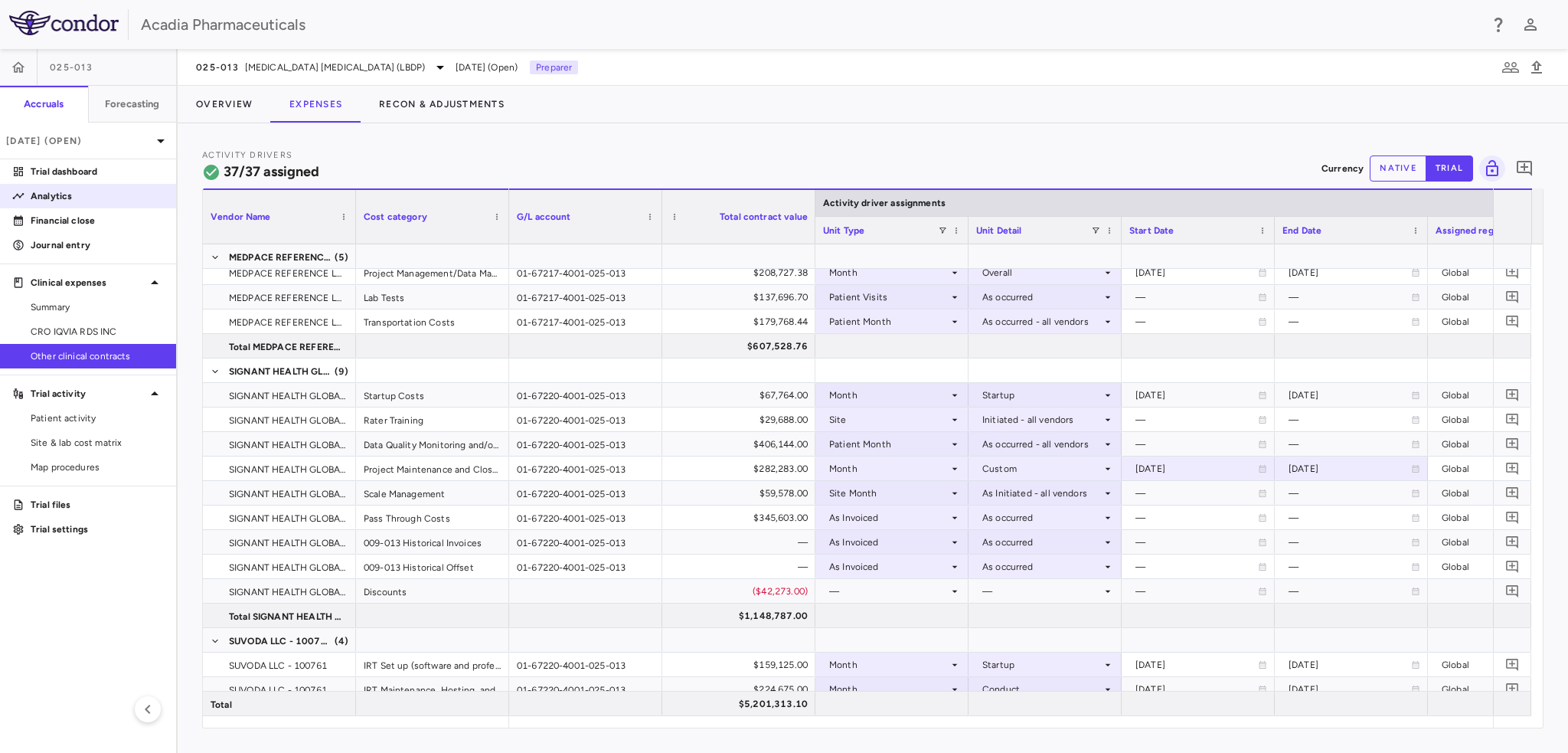
click at [76, 195] on p "Analytics" at bounding box center [97, 196] width 133 height 14
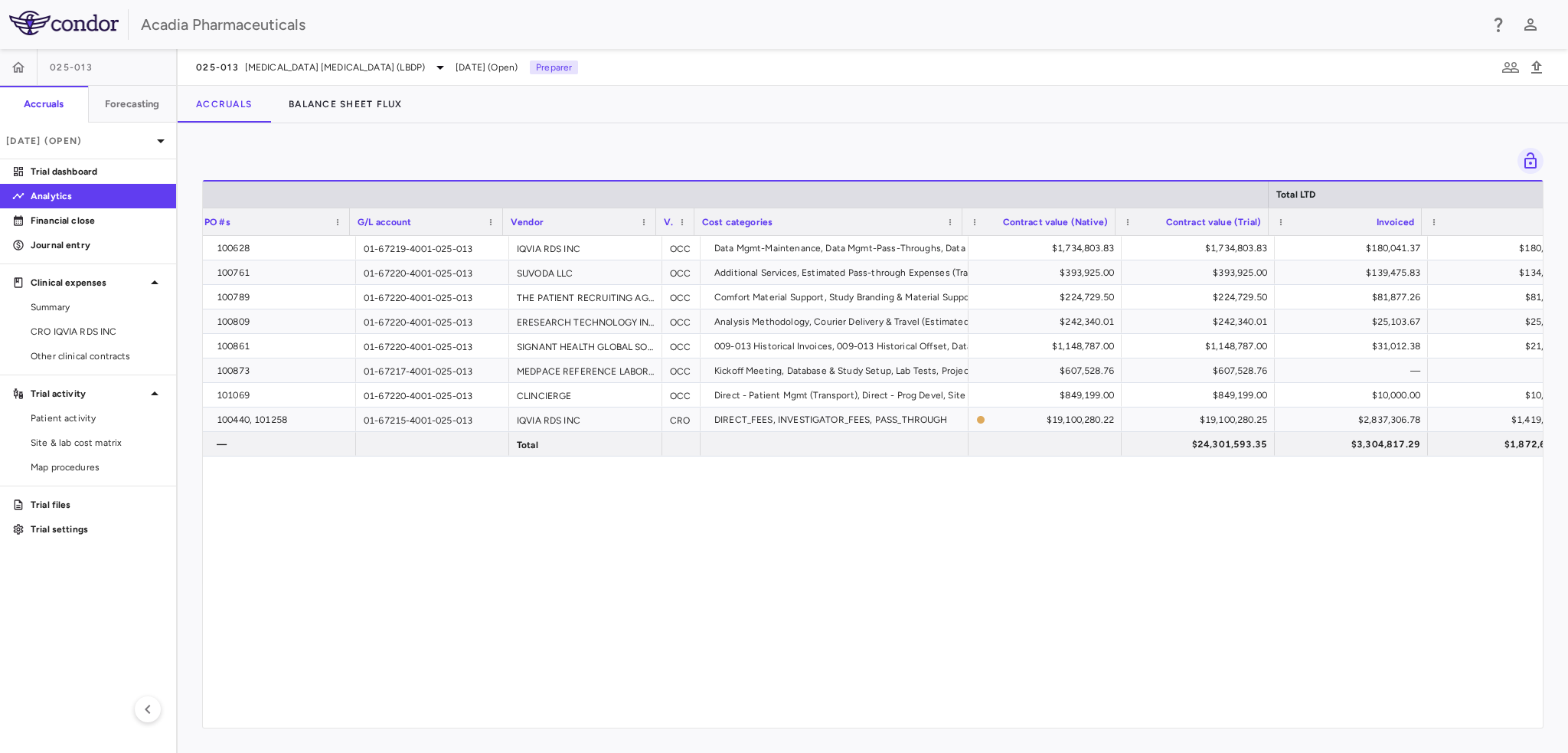
scroll to position [0, 6]
click at [89, 146] on p "[DATE] (Open)" at bounding box center [79, 141] width 146 height 14
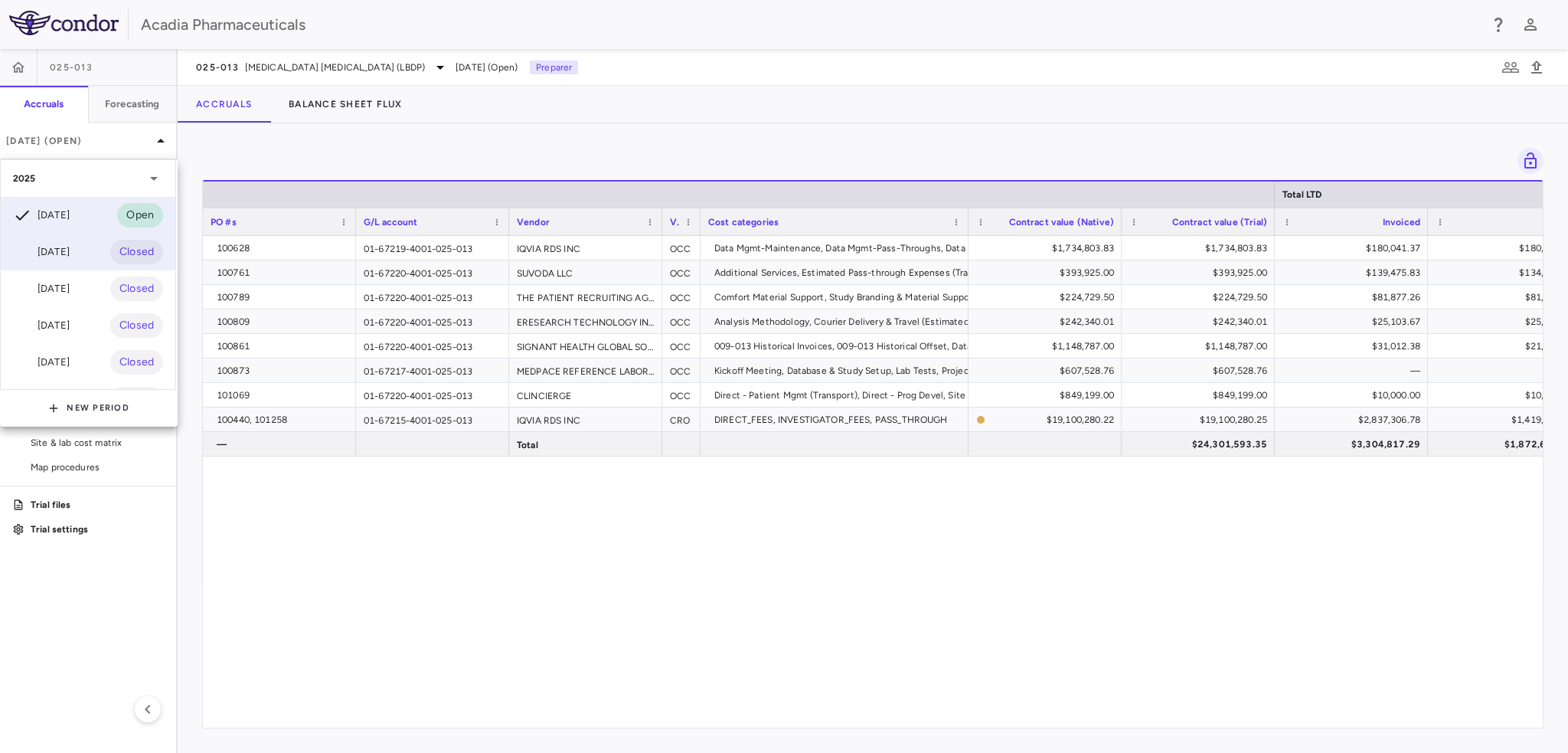
click at [82, 247] on div "Aug 2025 Closed" at bounding box center [87, 252] width 174 height 36
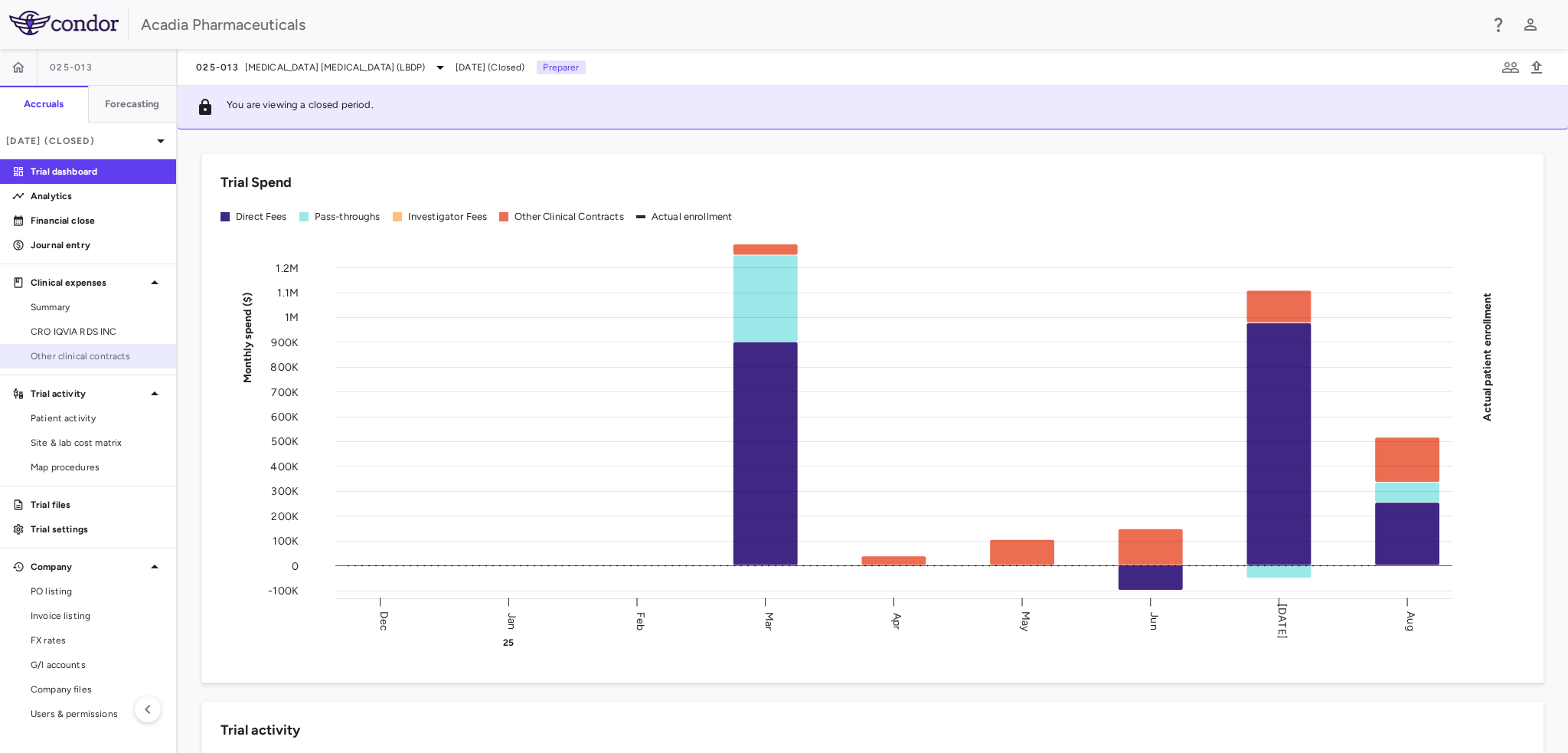
click at [97, 346] on link "Other clinical contracts" at bounding box center [87, 356] width 176 height 23
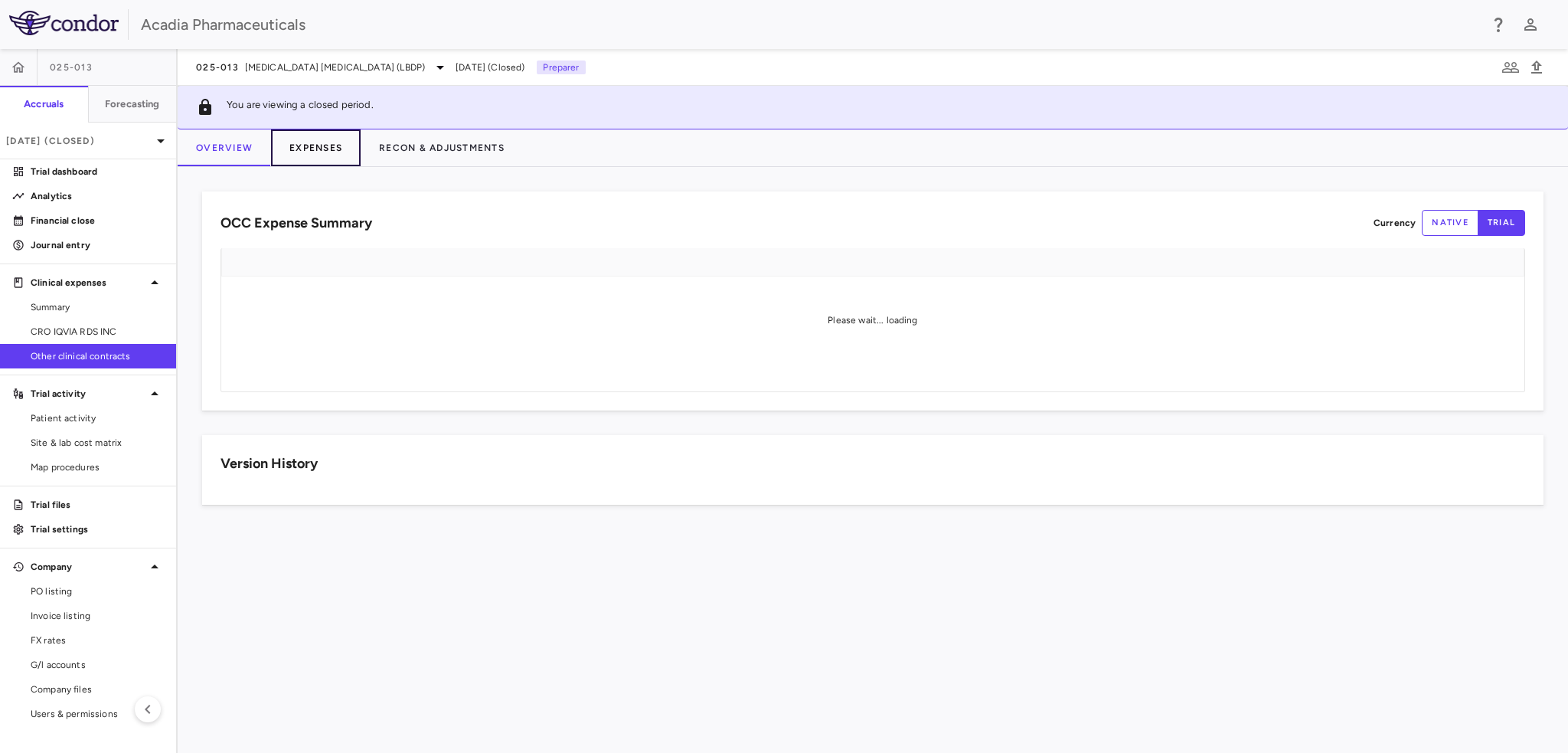
click at [327, 146] on button "Expenses" at bounding box center [315, 147] width 89 height 36
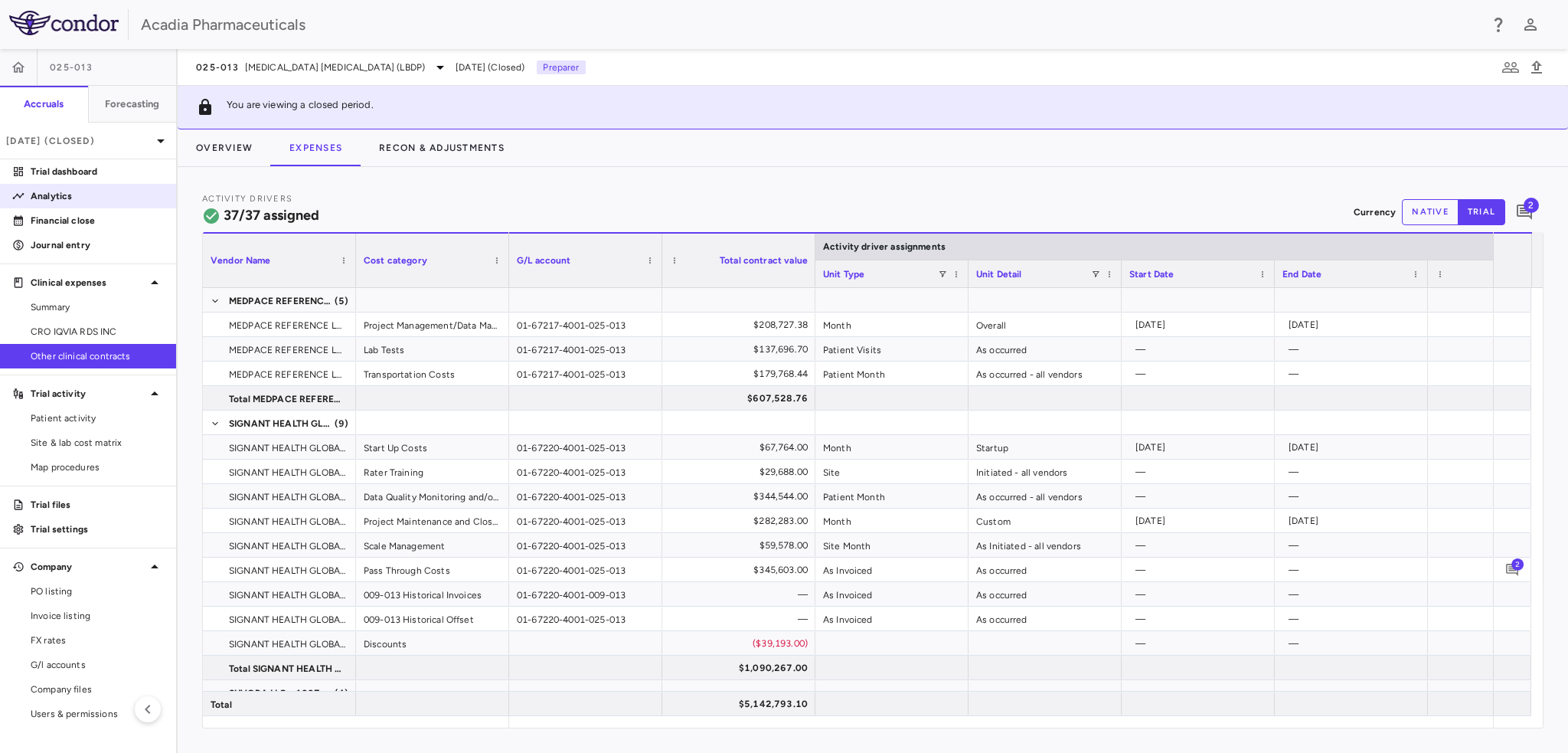
click at [82, 195] on p "Analytics" at bounding box center [97, 196] width 133 height 14
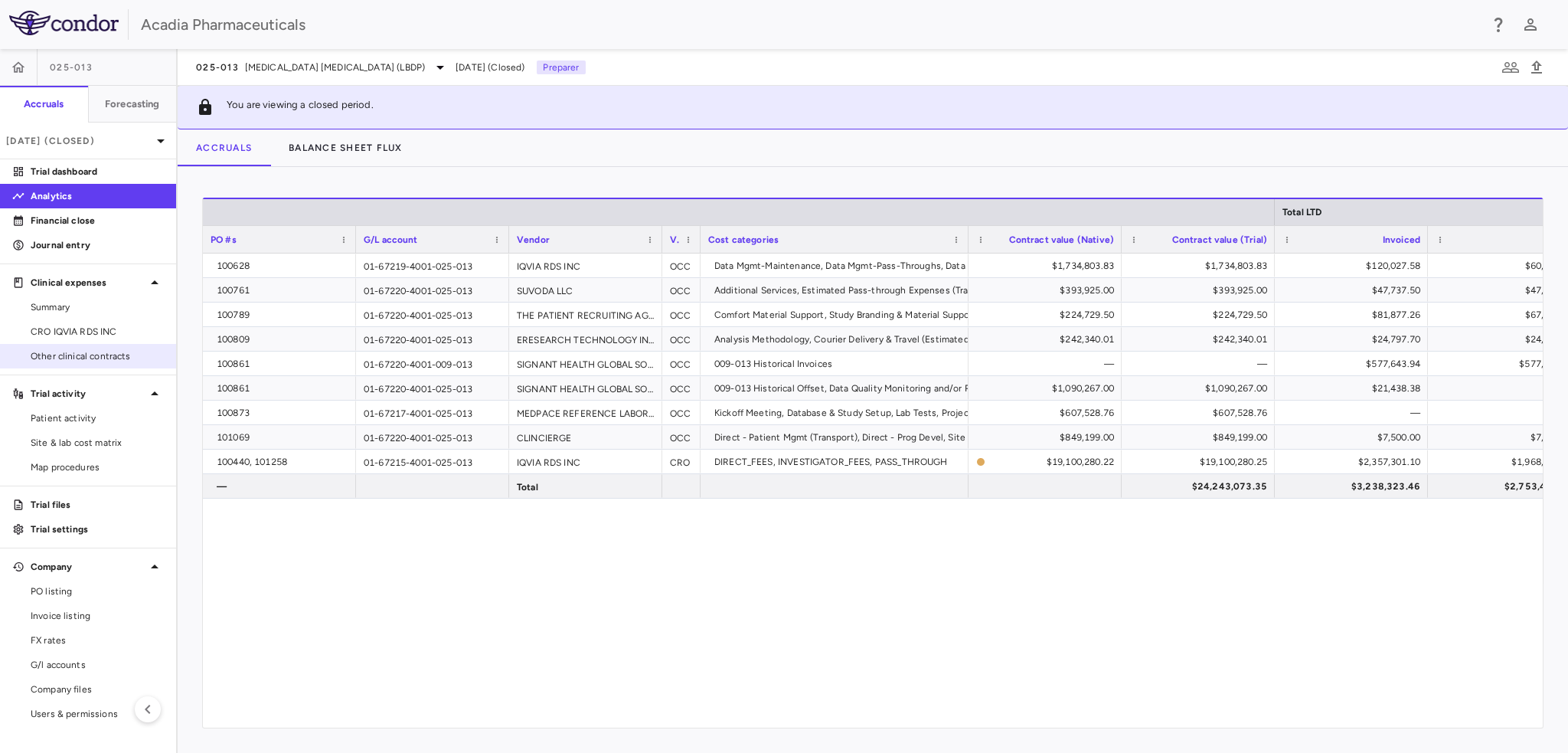
click at [100, 360] on span "Other clinical contracts" at bounding box center [97, 356] width 133 height 14
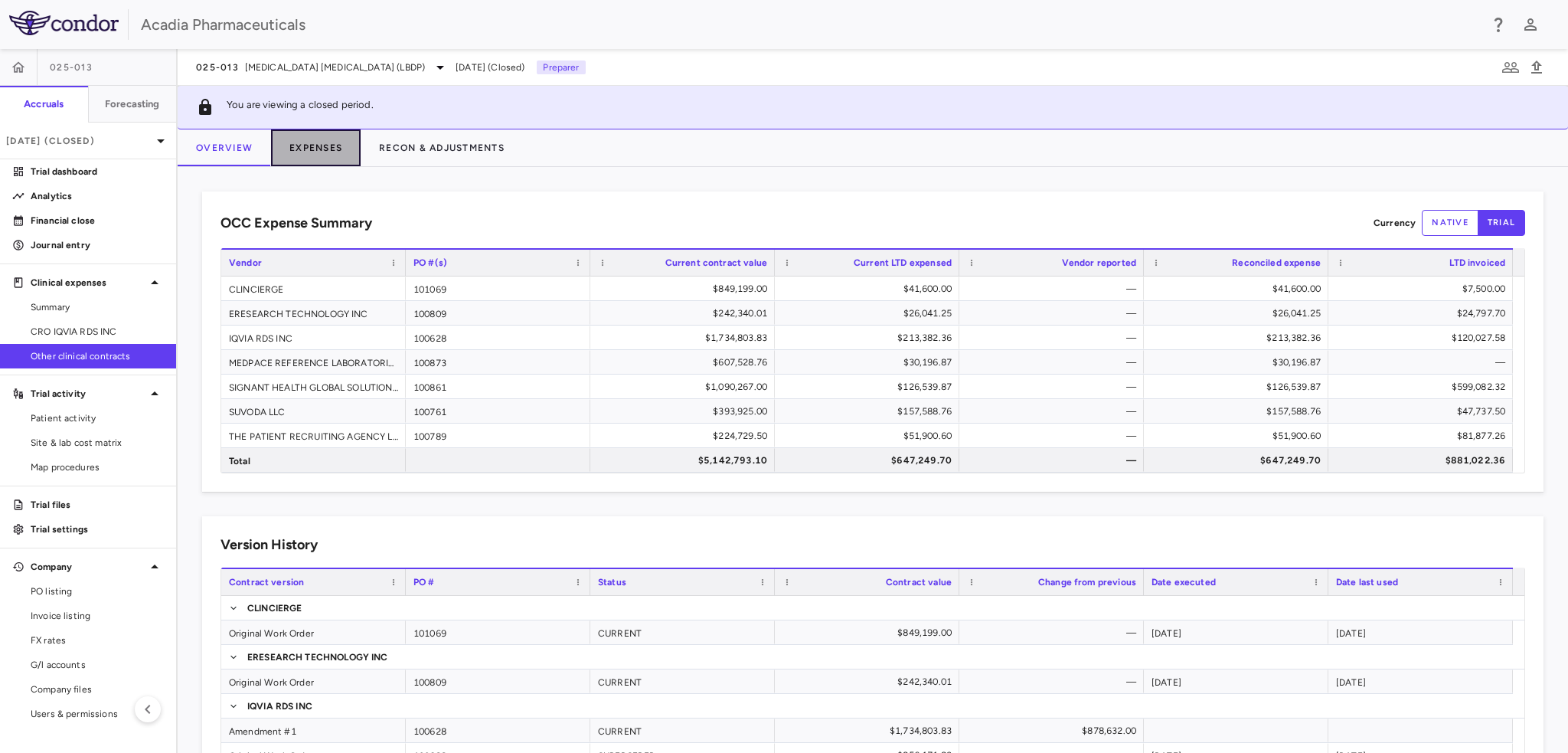
click at [325, 141] on button "Expenses" at bounding box center [315, 147] width 89 height 36
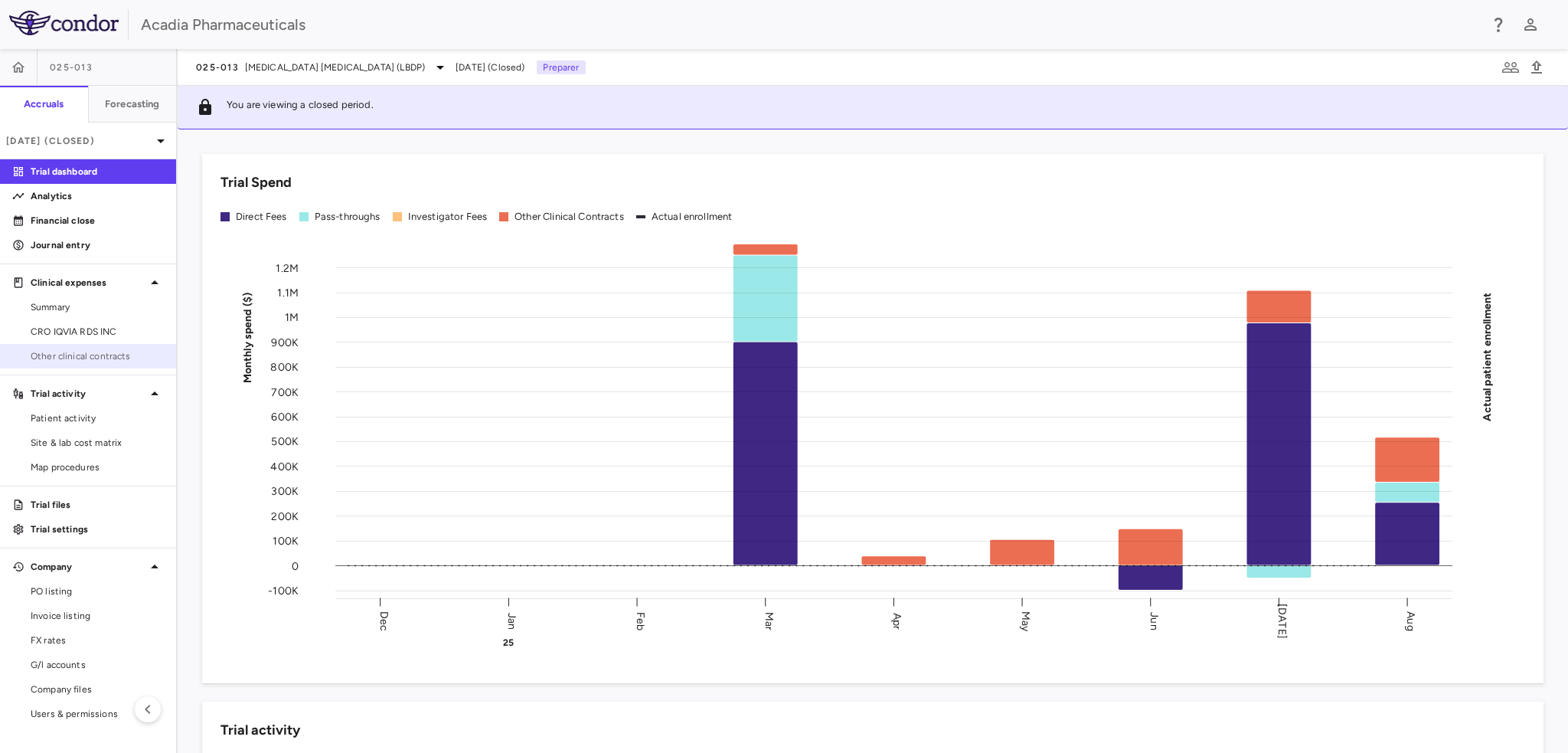
click at [99, 358] on span "Other clinical contracts" at bounding box center [97, 356] width 133 height 14
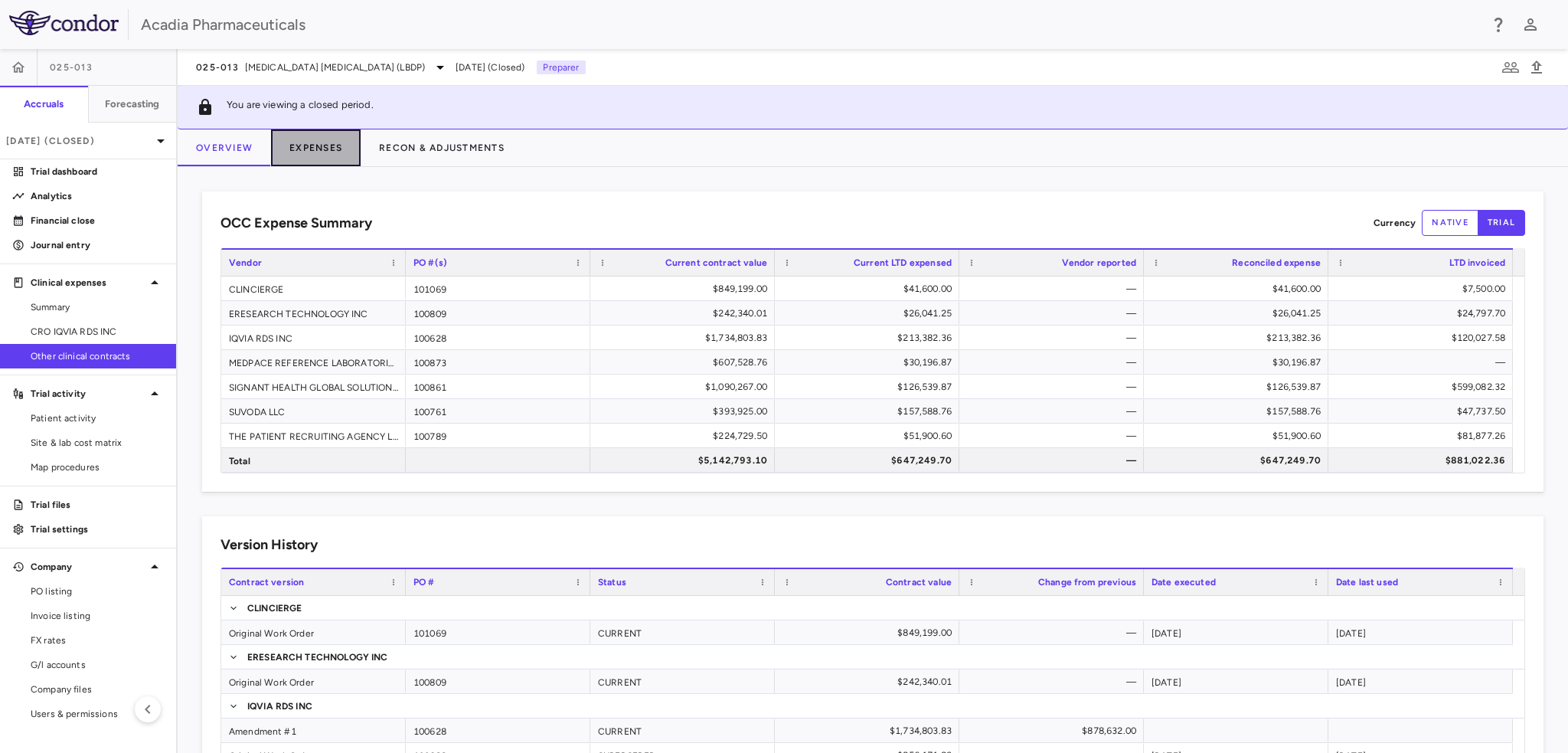
click at [303, 150] on button "Expenses" at bounding box center [315, 147] width 89 height 36
